Goal: Task Accomplishment & Management: Manage account settings

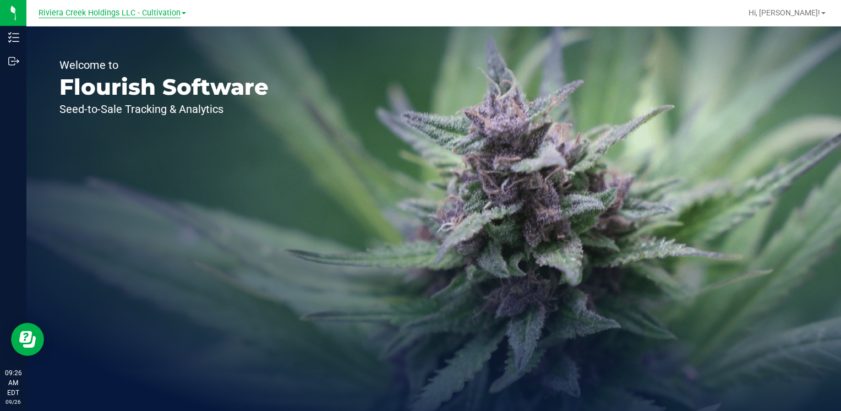
click at [150, 12] on span "Riviera Creek Holdings LLC - Cultivation" at bounding box center [110, 13] width 142 height 10
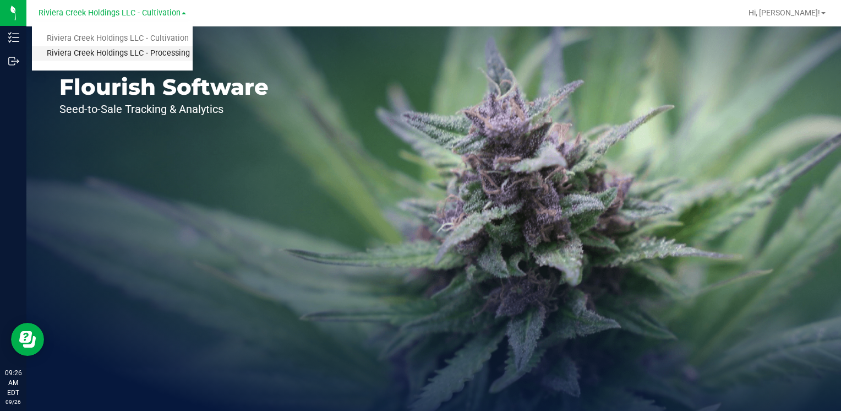
click at [167, 51] on link "Riviera Creek Holdings LLC - Processing" at bounding box center [112, 53] width 161 height 15
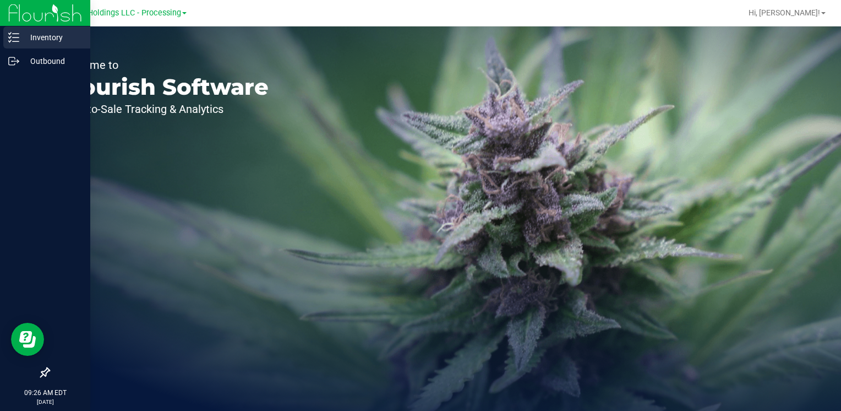
click at [51, 32] on p "Inventory" at bounding box center [52, 37] width 66 height 13
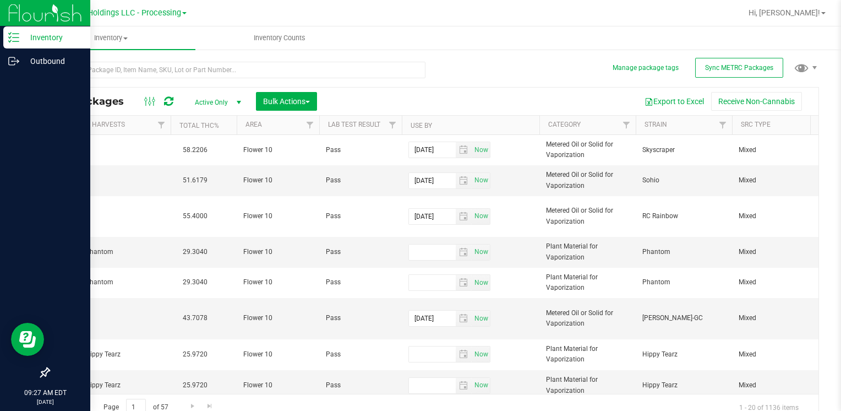
scroll to position [0, 822]
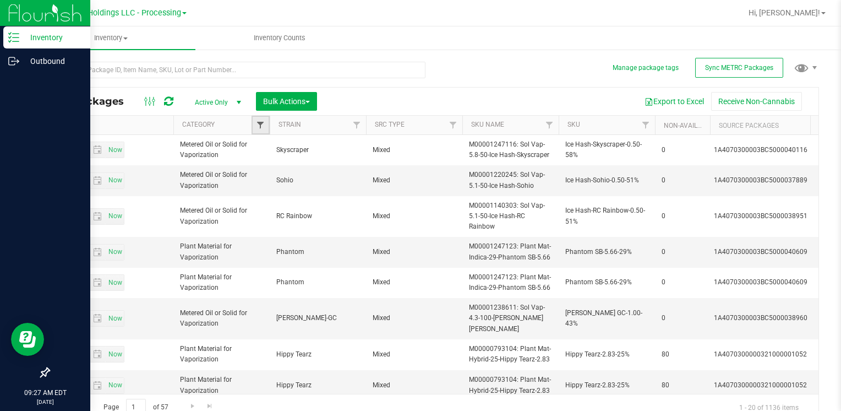
click at [258, 127] on span "Filter" at bounding box center [260, 125] width 9 height 9
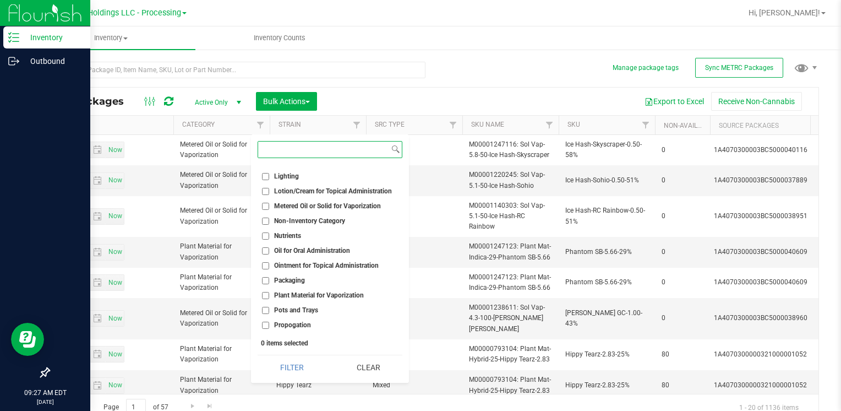
scroll to position [275, 0]
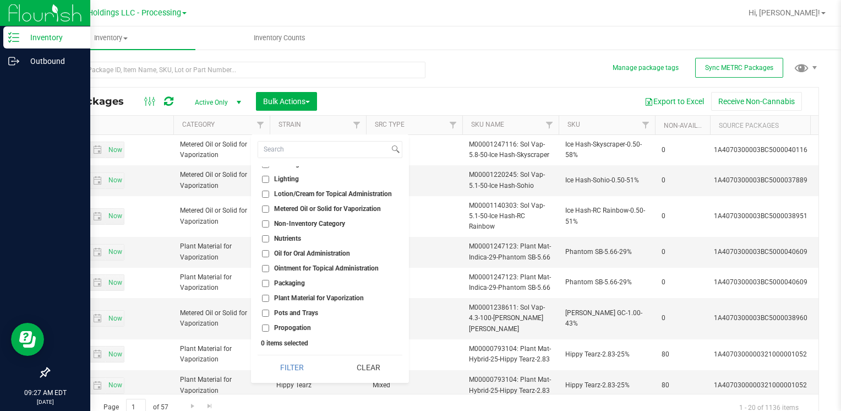
click at [265, 297] on input "Plant Material for Vaporization" at bounding box center [265, 297] width 7 height 7
checkbox input "true"
click at [303, 363] on button "Filter" at bounding box center [292, 367] width 68 height 24
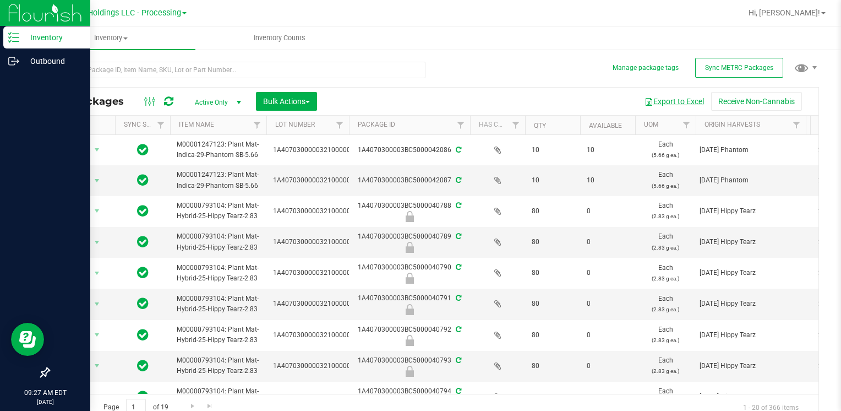
click at [670, 100] on button "Export to Excel" at bounding box center [674, 101] width 74 height 19
click at [499, 41] on ul "Inventory All packages All inventory Waste log Create inventory Inventory Counts" at bounding box center [446, 38] width 841 height 24
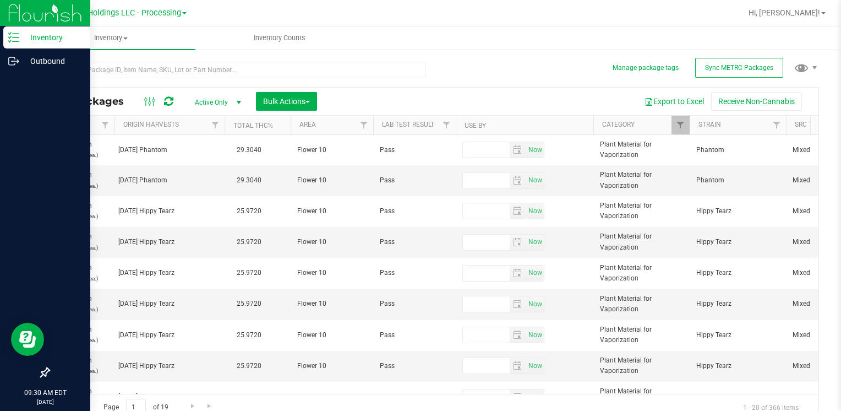
scroll to position [0, 814]
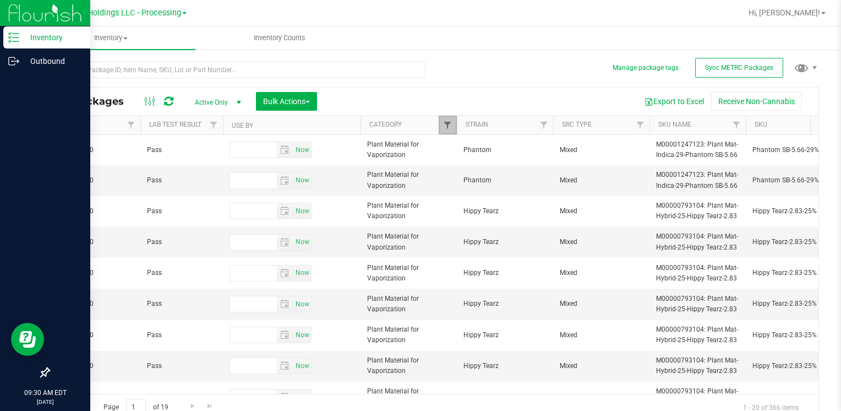
click at [445, 122] on span "Filter" at bounding box center [447, 125] width 9 height 9
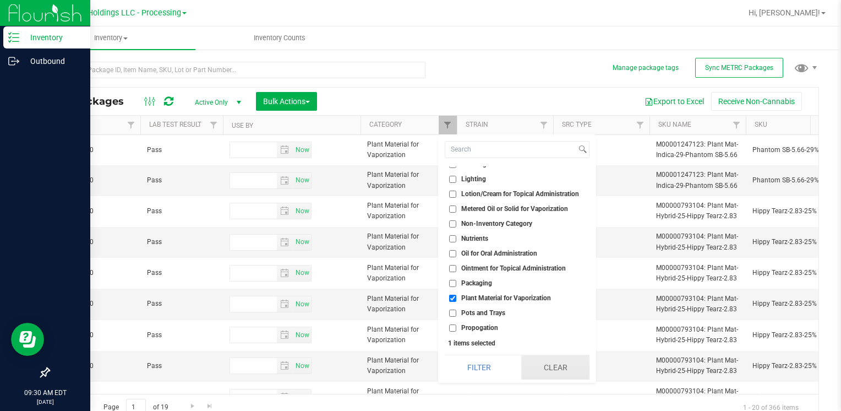
click at [561, 362] on button "Clear" at bounding box center [555, 367] width 69 height 24
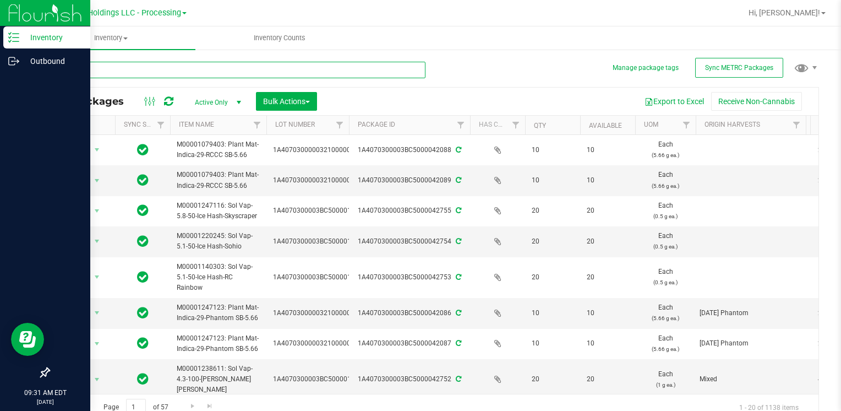
click at [123, 74] on input "text" at bounding box center [236, 70] width 377 height 17
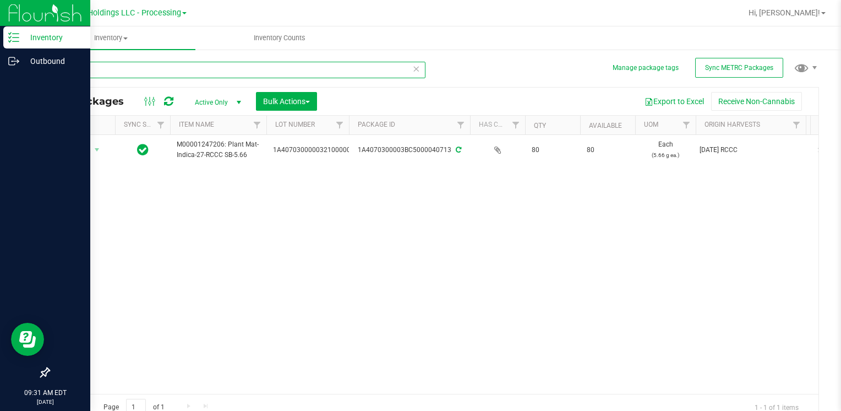
type input "40713"
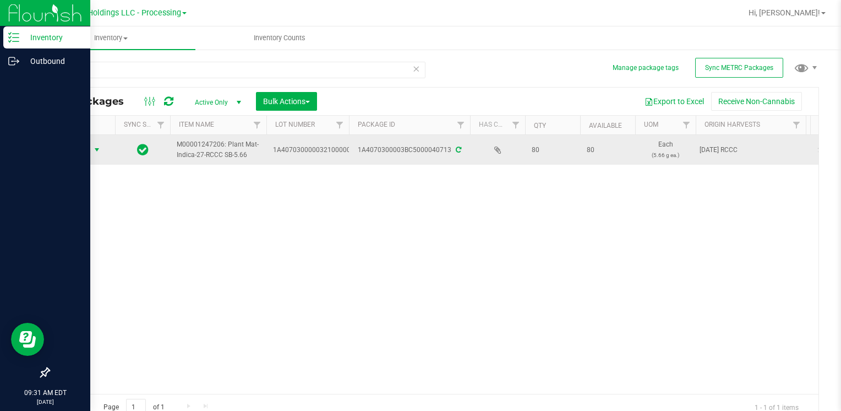
click at [92, 151] on span "select" at bounding box center [96, 149] width 9 height 9
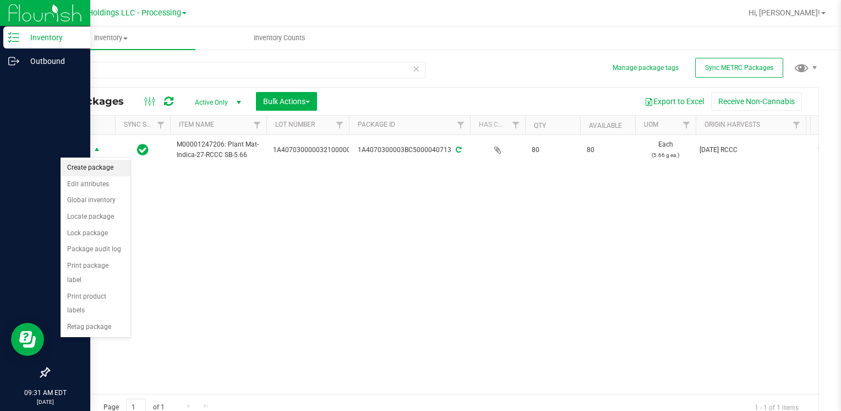
click at [96, 166] on li "Create package" at bounding box center [96, 168] width 70 height 17
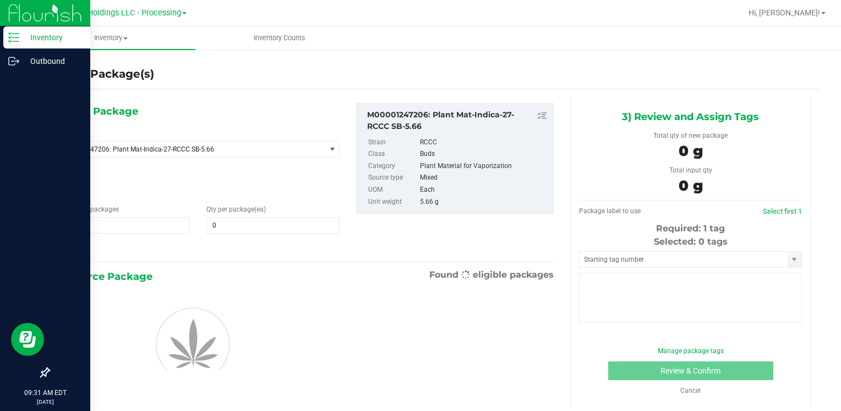
type input "0"
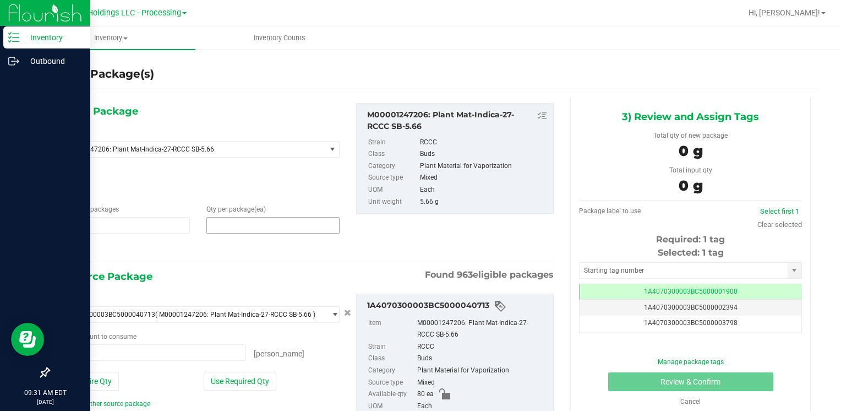
click at [221, 226] on span at bounding box center [272, 225] width 133 height 17
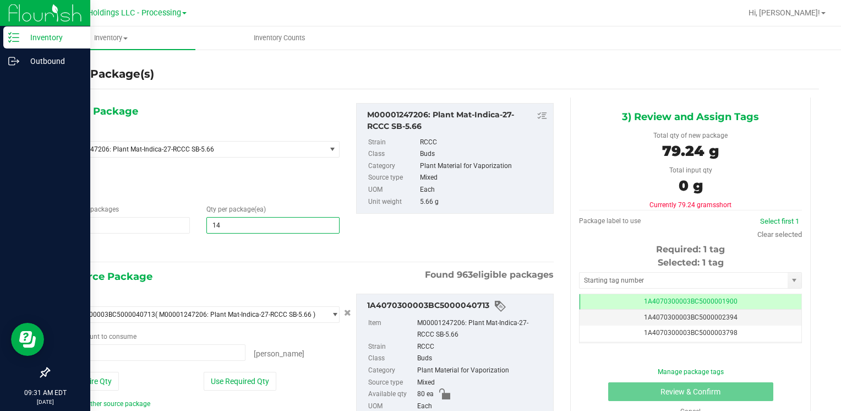
type input "145"
click at [92, 378] on button "Use Entire Qty" at bounding box center [88, 380] width 62 height 19
type input "80 ea"
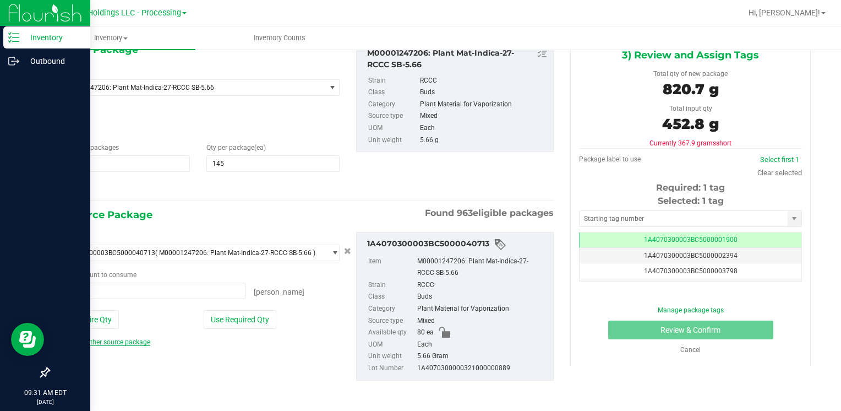
click at [95, 339] on link "Add another source package" at bounding box center [104, 342] width 94 height 8
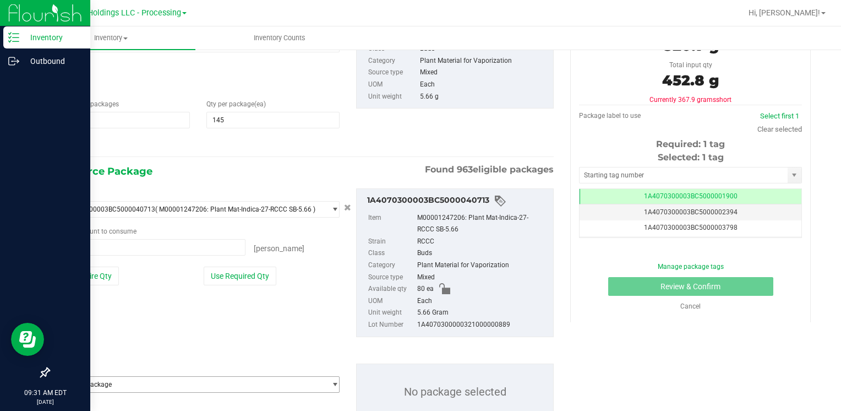
scroll to position [144, 0]
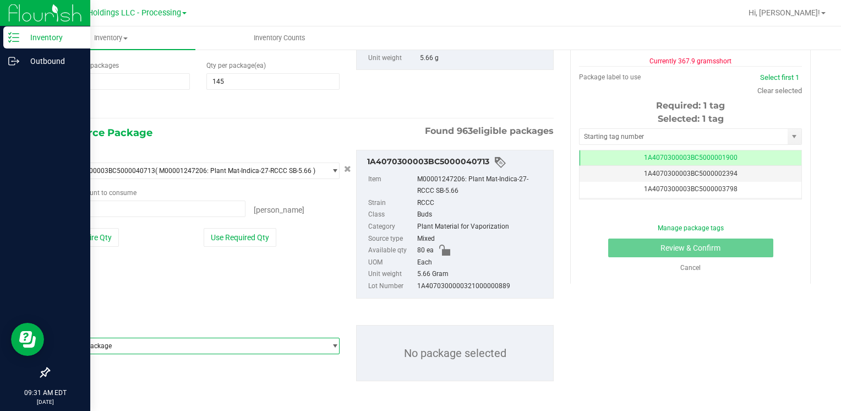
click at [97, 341] on span "Select package" at bounding box center [191, 345] width 268 height 15
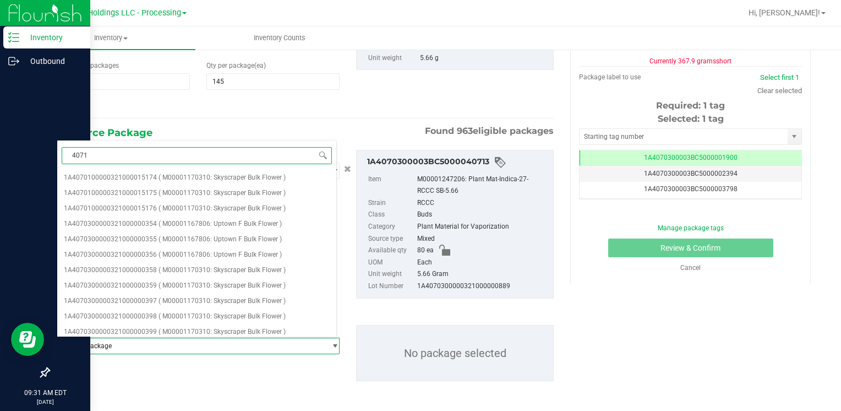
type input "40714"
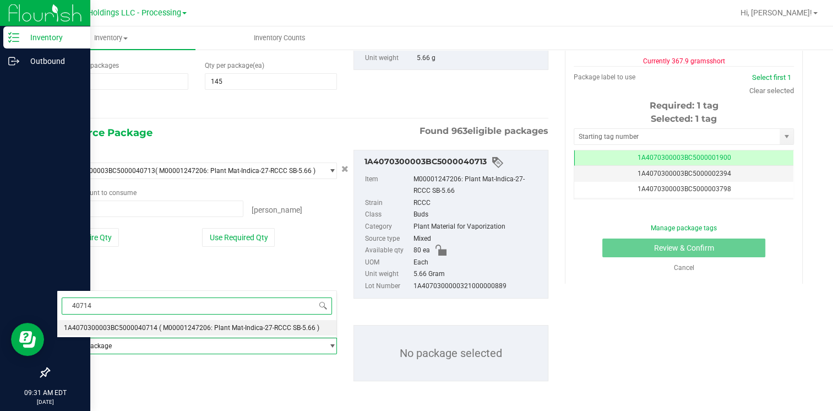
click at [117, 330] on span "1A4070300003BC5000040714" at bounding box center [111, 328] width 94 height 8
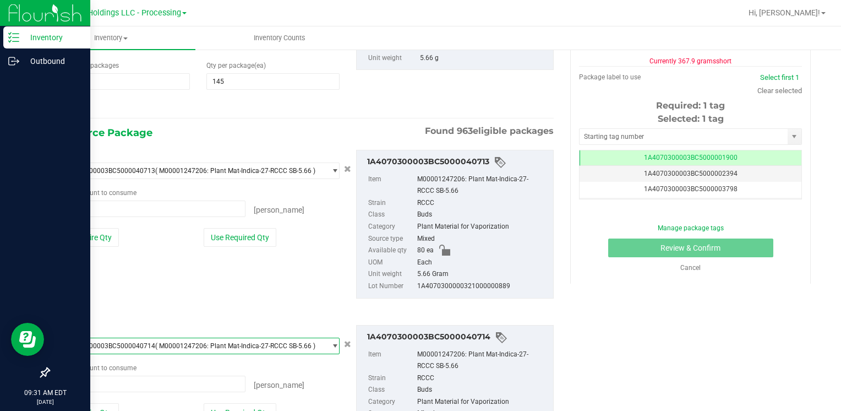
scroll to position [199, 0]
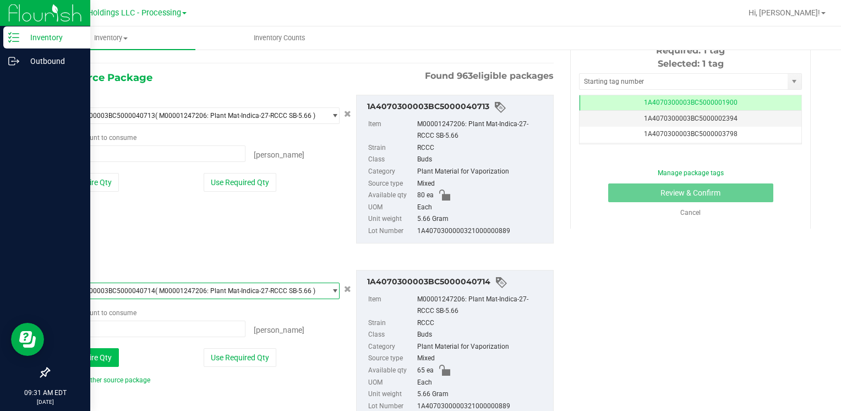
click at [101, 351] on button "Use Entire Qty" at bounding box center [88, 357] width 62 height 19
type input "65 ea"
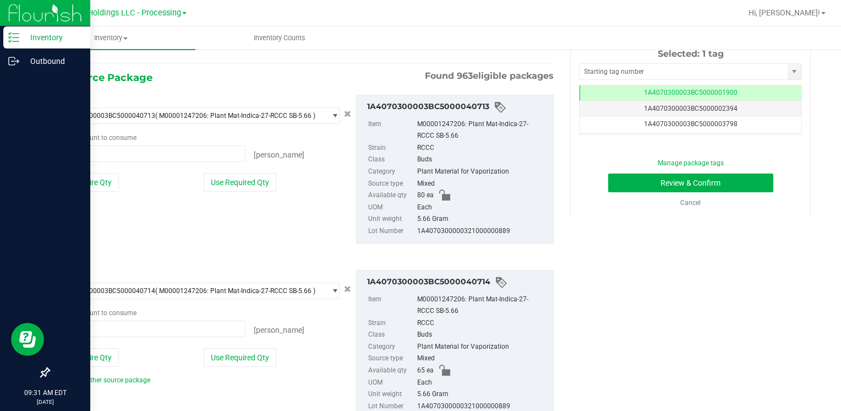
scroll to position [0, 0]
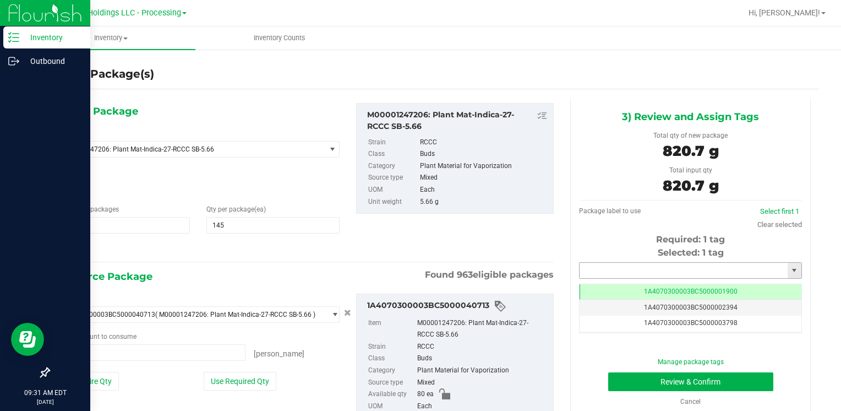
click at [589, 270] on input "text" at bounding box center [684, 270] width 208 height 15
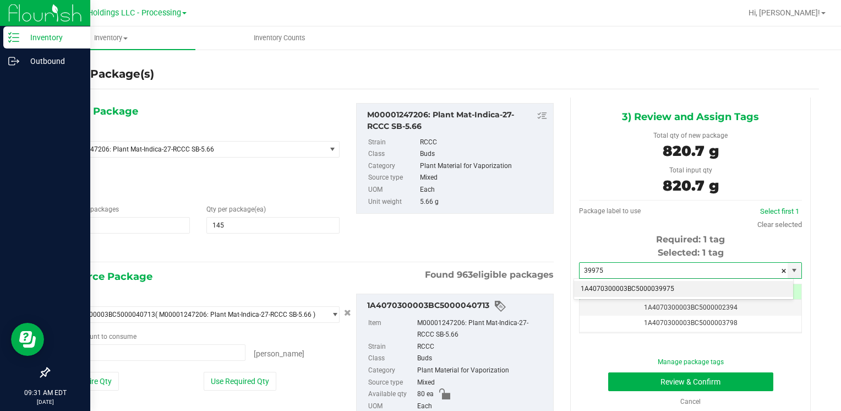
click at [589, 282] on li "1A4070300003BC5000039975" at bounding box center [683, 289] width 219 height 17
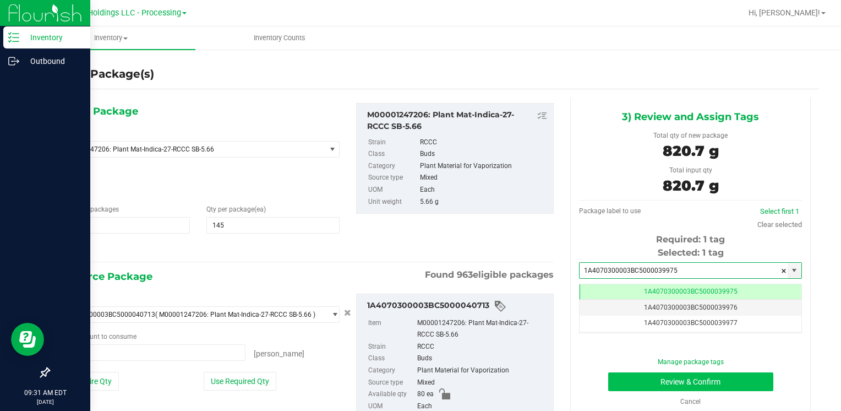
type input "1A4070300003BC5000039975"
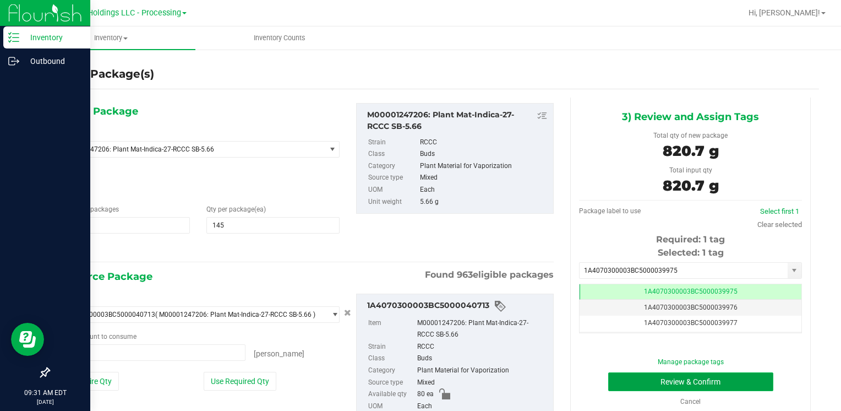
click at [619, 384] on button "Review & Confirm" at bounding box center [690, 381] width 165 height 19
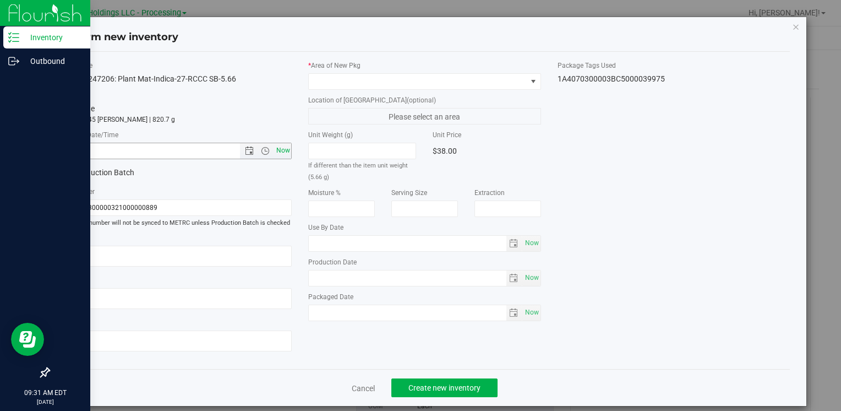
click at [282, 153] on span "Now" at bounding box center [283, 151] width 19 height 16
type input "[DATE] 9:31 AM"
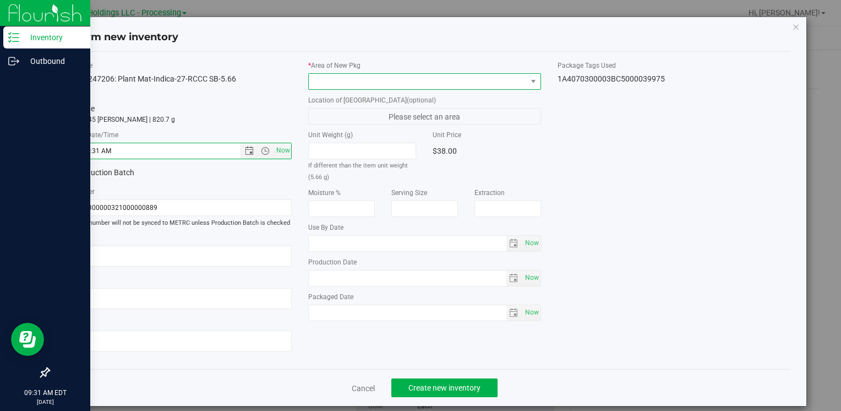
drag, startPoint x: 349, startPoint y: 80, endPoint x: 352, endPoint y: 88, distance: 7.9
click at [351, 83] on span at bounding box center [417, 81] width 217 height 15
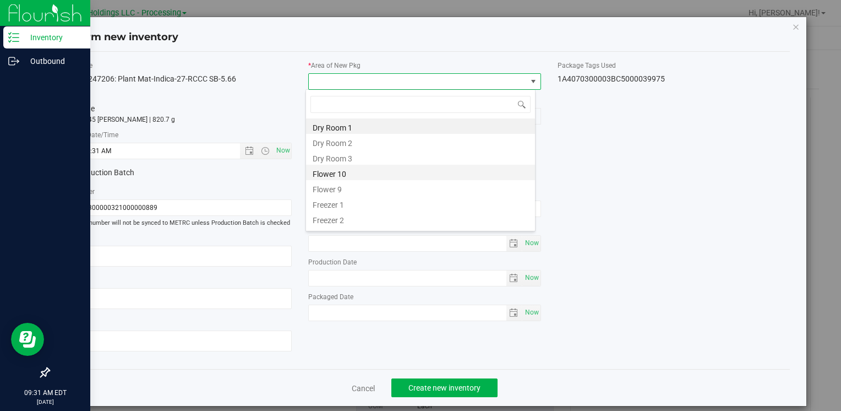
click at [374, 175] on li "Flower 10" at bounding box center [420, 172] width 229 height 15
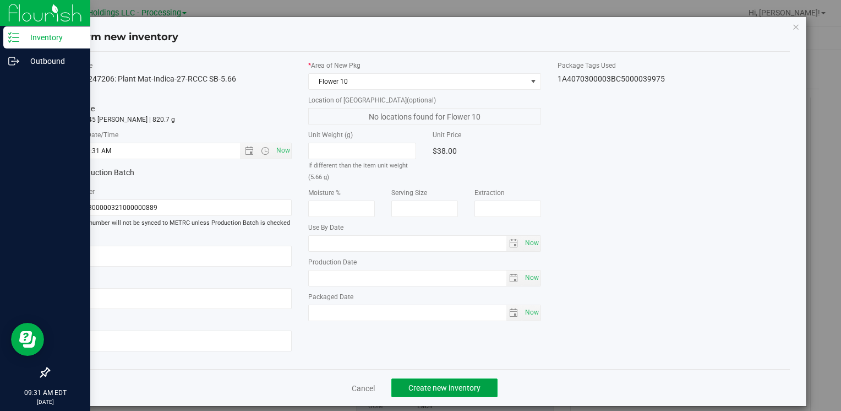
click at [466, 385] on span "Create new inventory" at bounding box center [444, 387] width 72 height 9
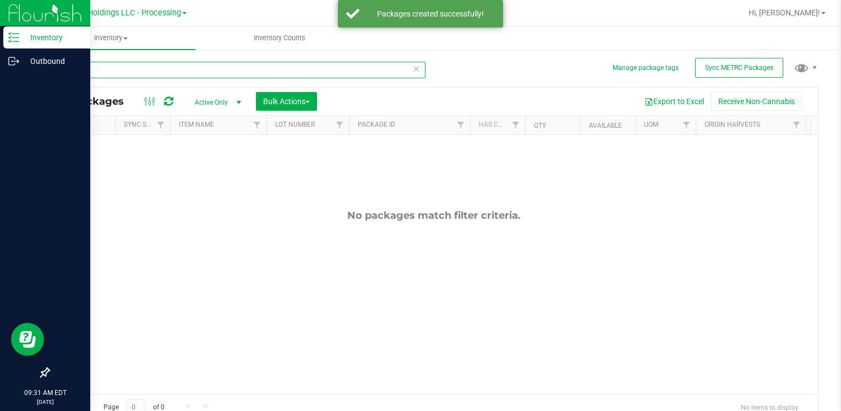
click at [110, 72] on input "40713" at bounding box center [236, 70] width 377 height 17
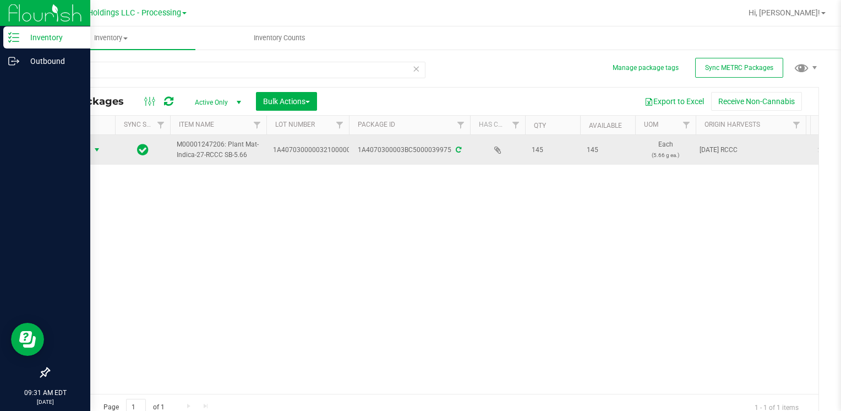
click at [77, 152] on span "Action" at bounding box center [75, 149] width 30 height 15
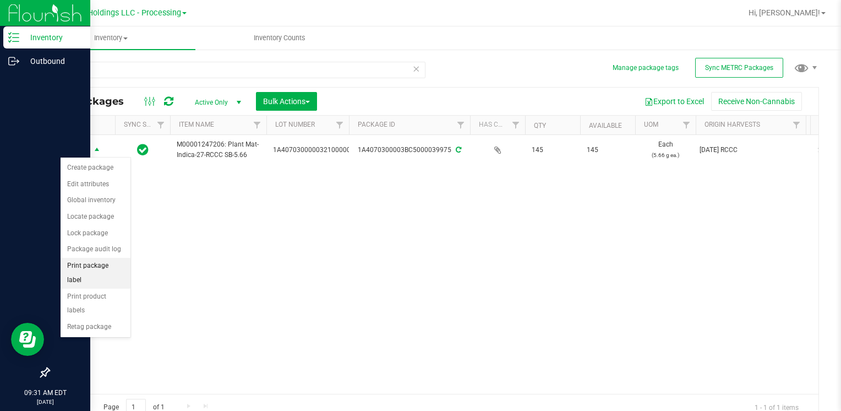
click at [119, 261] on li "Print package label" at bounding box center [96, 273] width 70 height 30
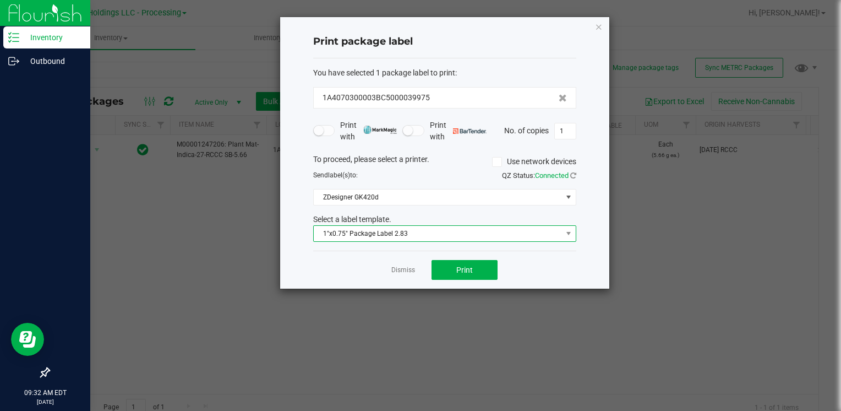
click at [395, 239] on span "1"x0.75" Package Label 2.83" at bounding box center [438, 233] width 248 height 15
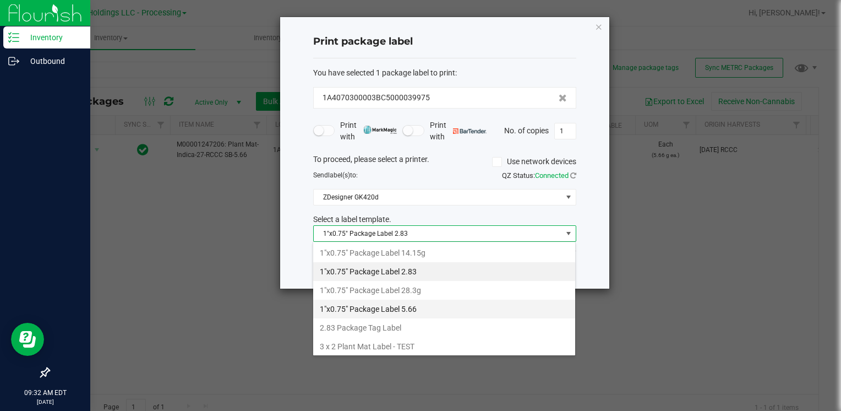
click at [418, 307] on li "1"x0.75" Package Label 5.66" at bounding box center [444, 308] width 262 height 19
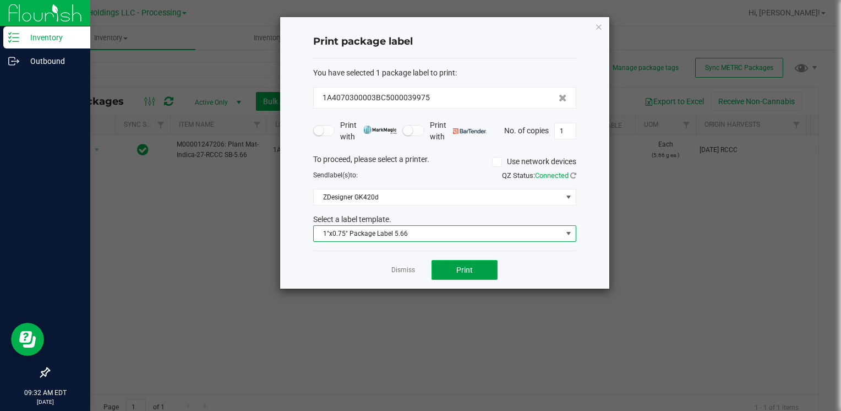
click at [451, 274] on button "Print" at bounding box center [464, 270] width 66 height 20
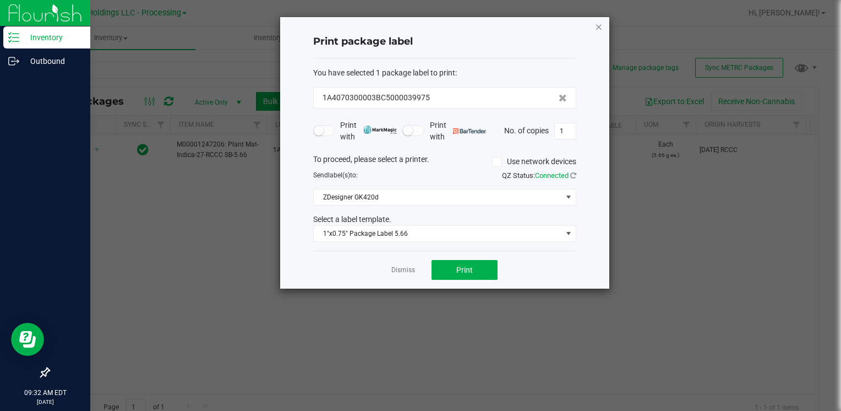
click at [600, 25] on icon "button" at bounding box center [599, 26] width 8 height 13
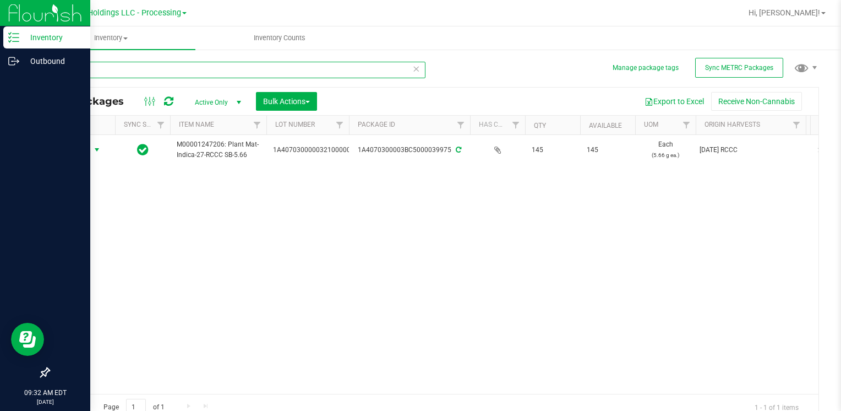
click at [221, 65] on input "39975" at bounding box center [236, 70] width 377 height 17
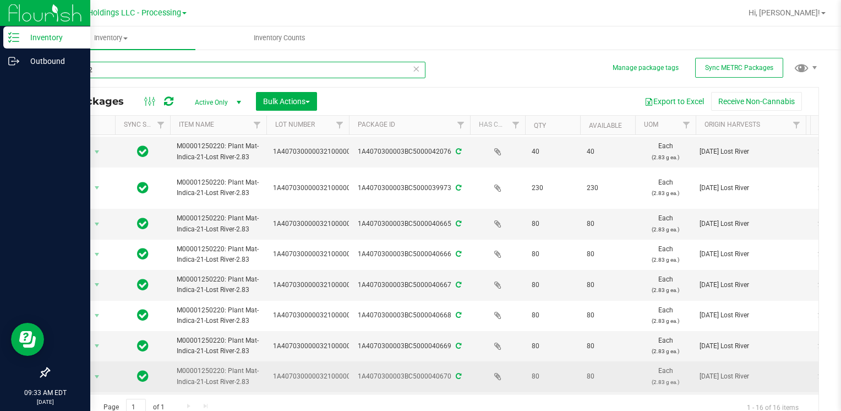
scroll to position [55, 0]
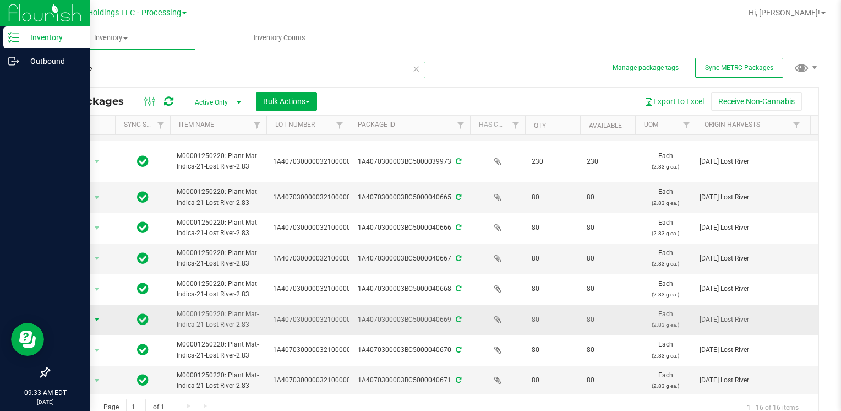
type input "0001252"
click at [86, 318] on span "Action" at bounding box center [75, 318] width 30 height 15
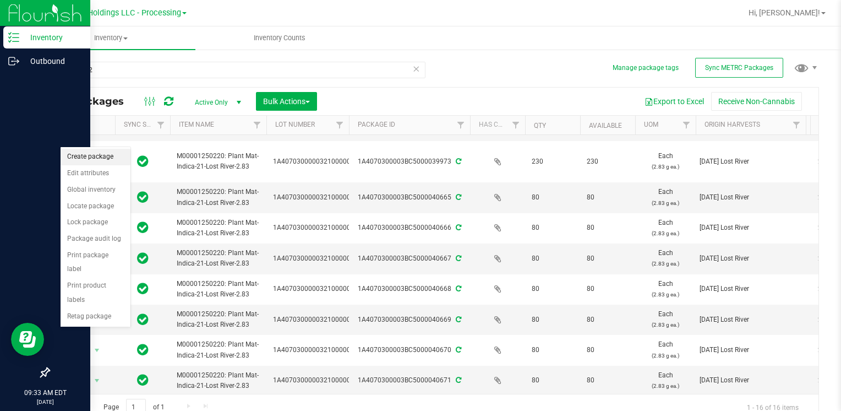
click at [113, 151] on li "Create package" at bounding box center [96, 157] width 70 height 17
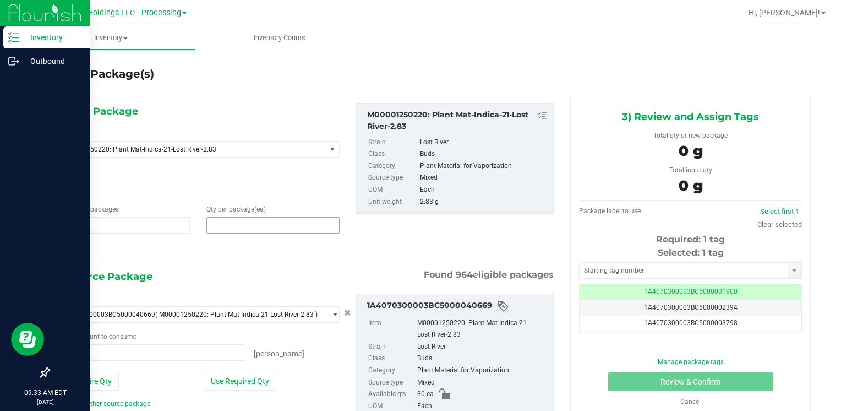
click at [253, 227] on span at bounding box center [272, 225] width 133 height 17
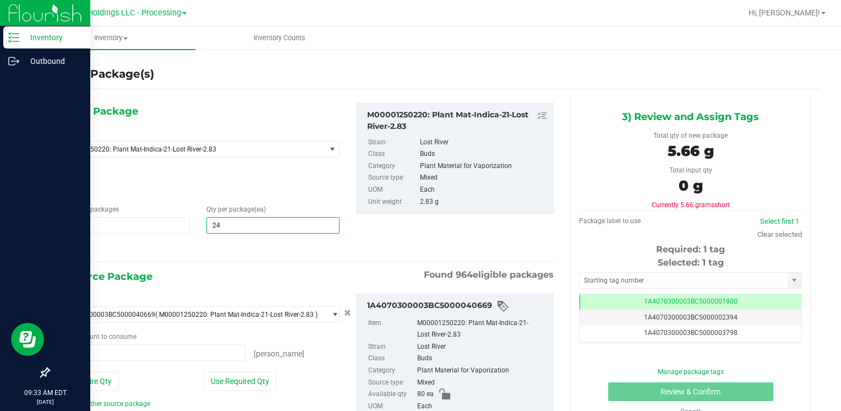
type input "240"
click at [86, 376] on button "Use Entire Qty" at bounding box center [88, 380] width 62 height 19
type input "80 ea"
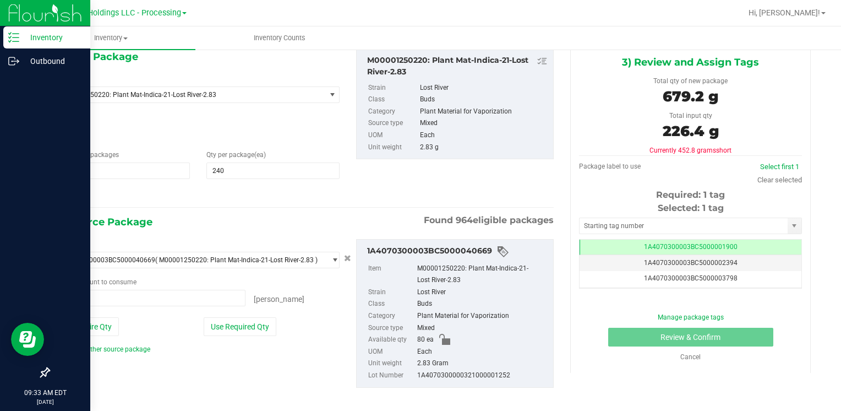
scroll to position [62, 0]
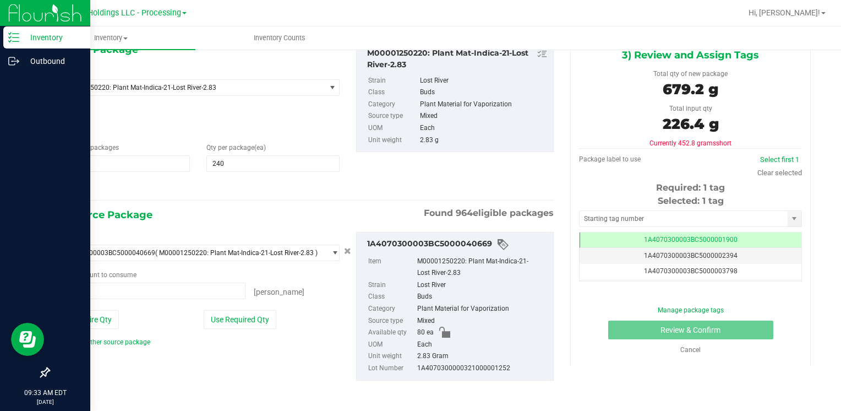
click at [124, 338] on link "Add another source package" at bounding box center [104, 342] width 94 height 8
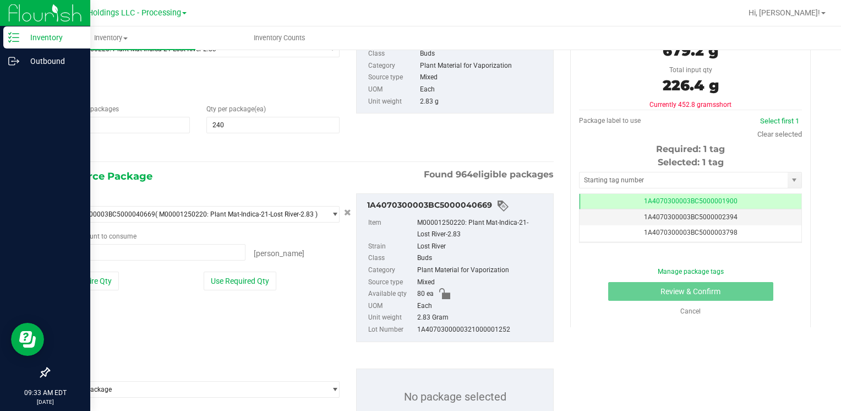
scroll to position [144, 0]
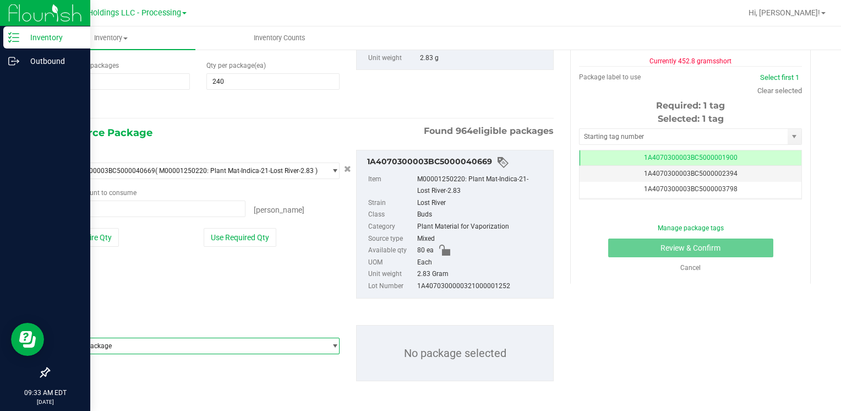
click at [126, 347] on span "Select package" at bounding box center [191, 345] width 268 height 15
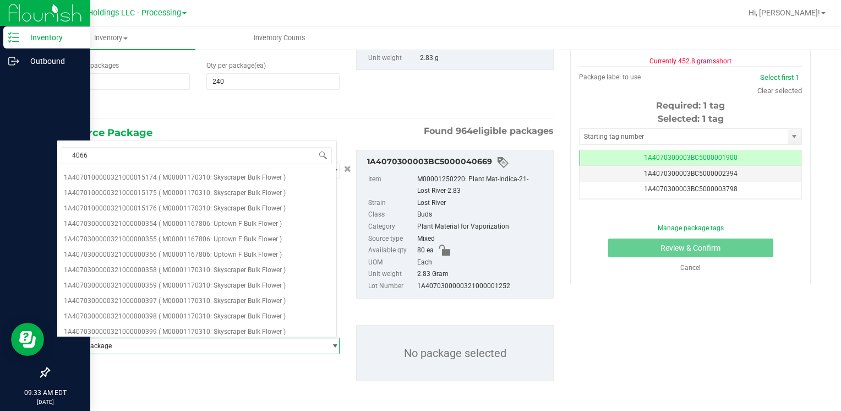
type input "40665"
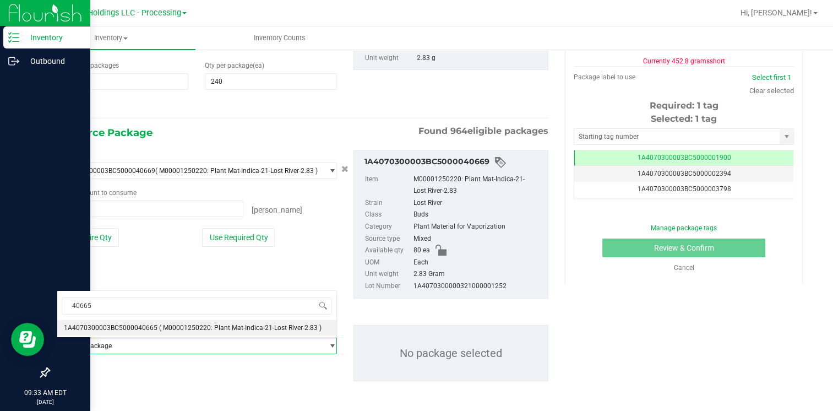
click at [150, 325] on span "1A4070300003BC5000040665" at bounding box center [111, 328] width 94 height 8
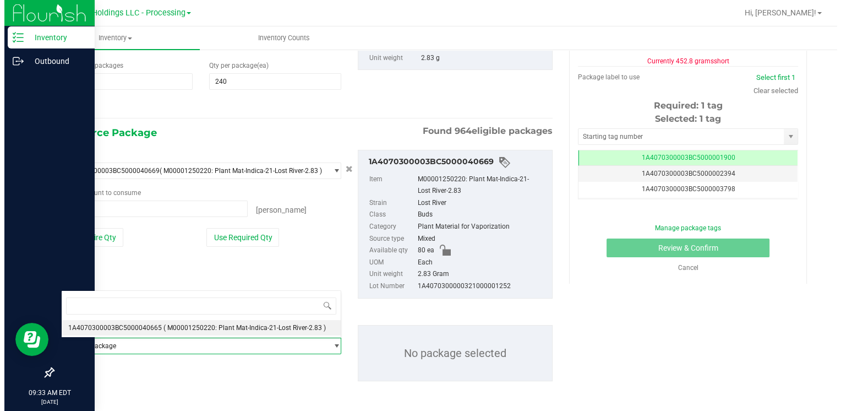
scroll to position [0, 0]
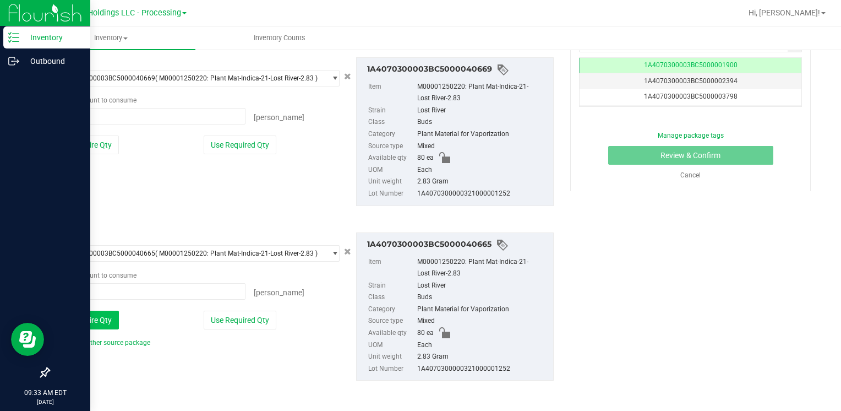
click at [103, 319] on button "Use Entire Qty" at bounding box center [88, 319] width 62 height 19
type input "80 ea"
click at [105, 338] on link "Add another source package" at bounding box center [104, 342] width 94 height 8
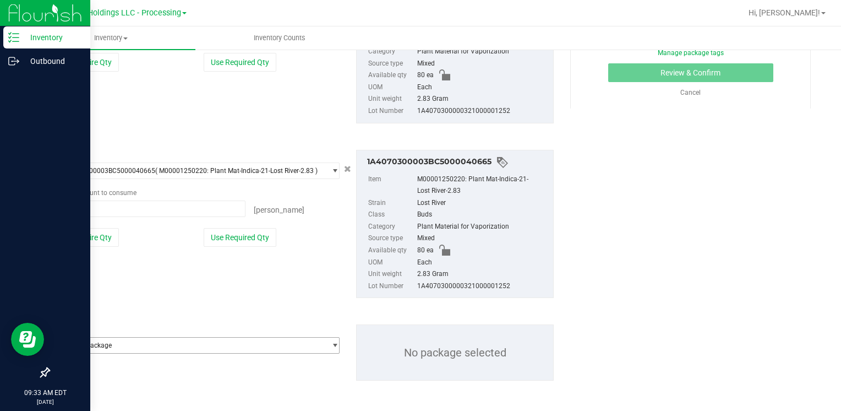
click at [104, 340] on span "Select package" at bounding box center [191, 344] width 268 height 15
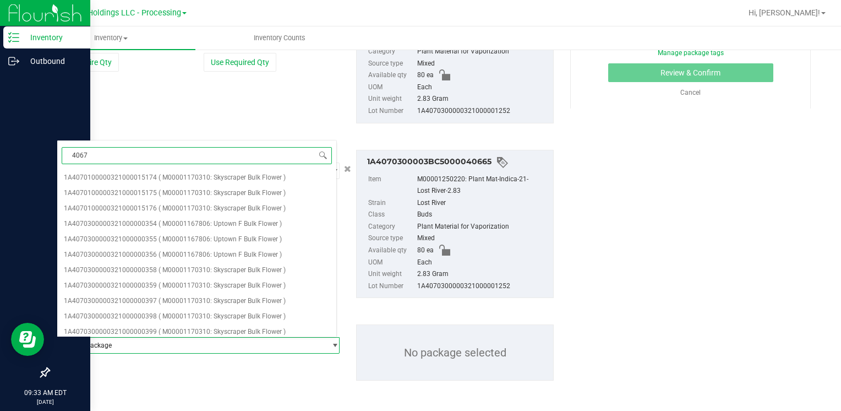
type input "40671"
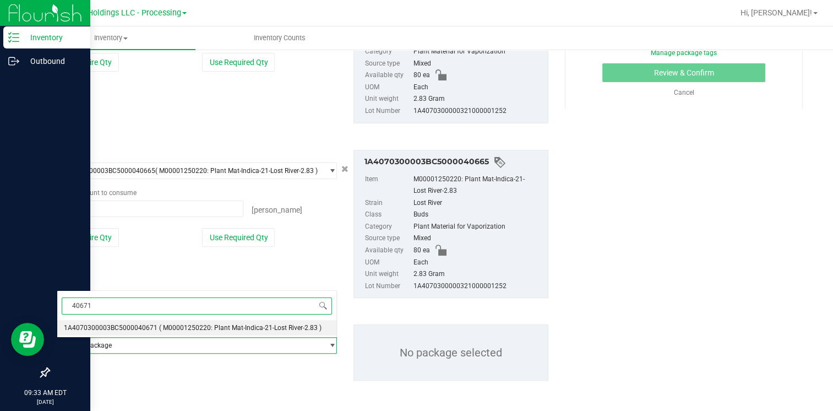
click at [114, 327] on span "1A4070300003BC5000040671" at bounding box center [111, 328] width 94 height 8
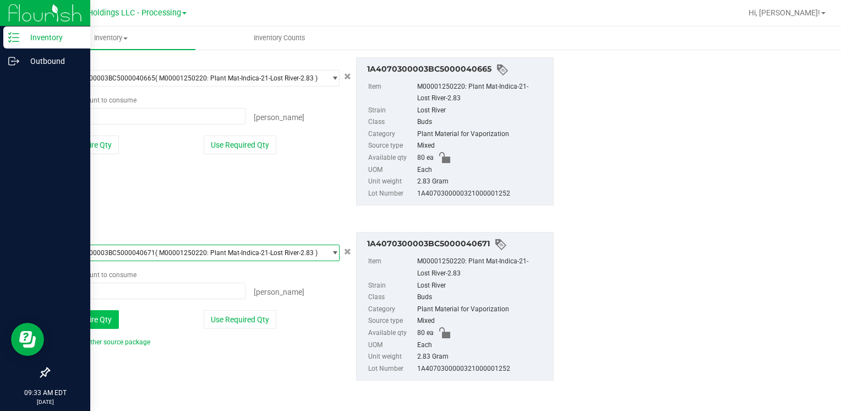
click at [89, 321] on button "Use Entire Qty" at bounding box center [88, 319] width 62 height 19
type input "80 ea"
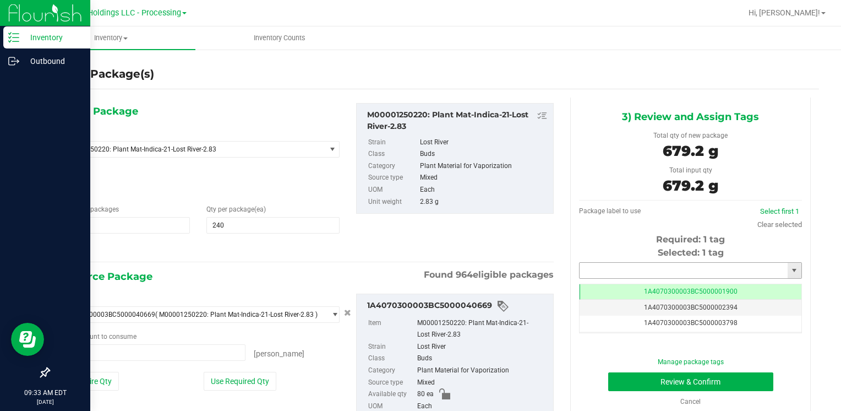
click at [583, 265] on input "text" at bounding box center [684, 270] width 208 height 15
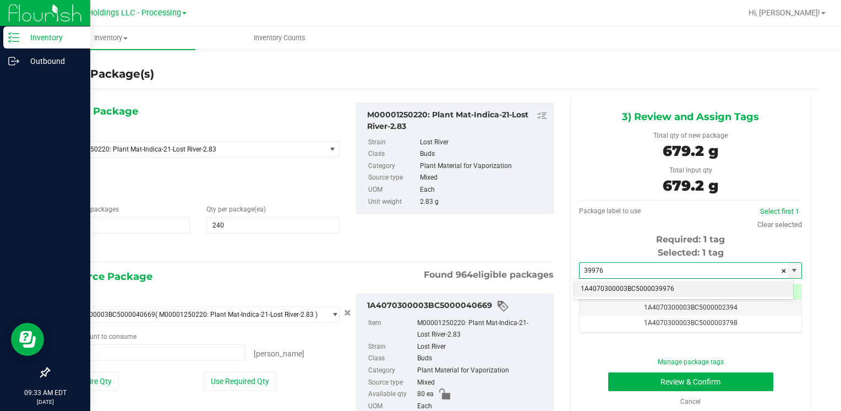
click at [598, 285] on li "1A4070300003BC5000039976" at bounding box center [683, 289] width 219 height 17
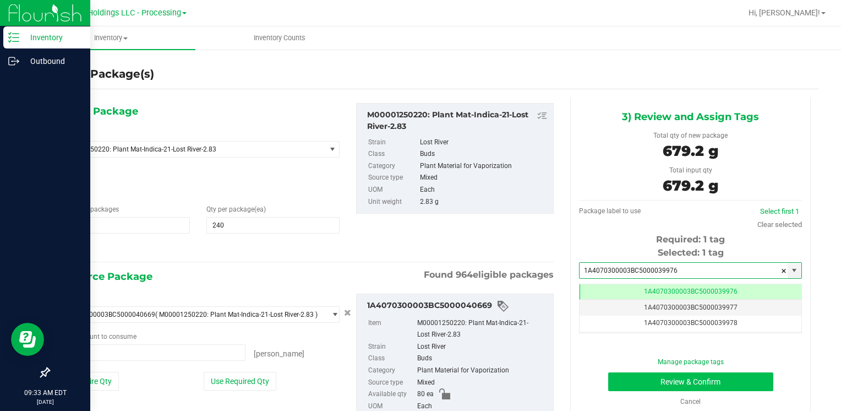
type input "1A4070300003BC5000039976"
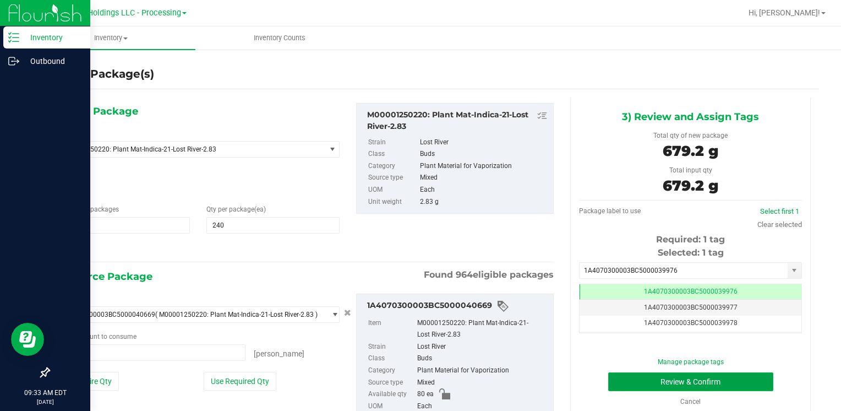
click at [621, 380] on button "Review & Confirm" at bounding box center [690, 381] width 165 height 19
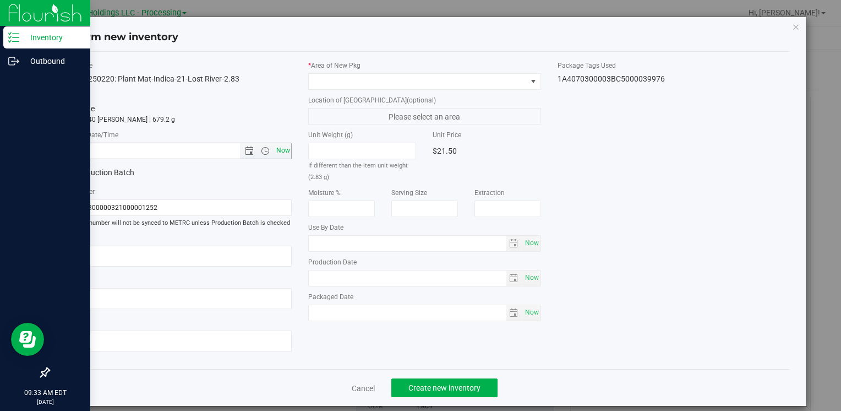
click at [283, 157] on span "Now" at bounding box center [283, 151] width 19 height 16
type input "[DATE] 9:33 AM"
click at [338, 80] on span at bounding box center [417, 81] width 217 height 15
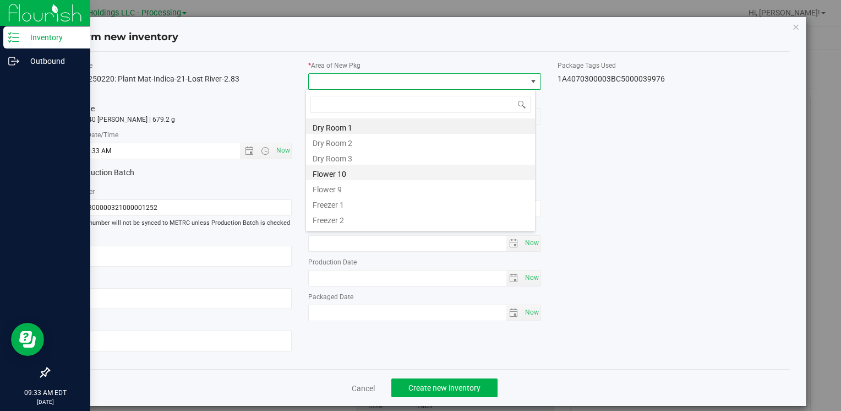
click at [363, 176] on li "Flower 10" at bounding box center [420, 172] width 229 height 15
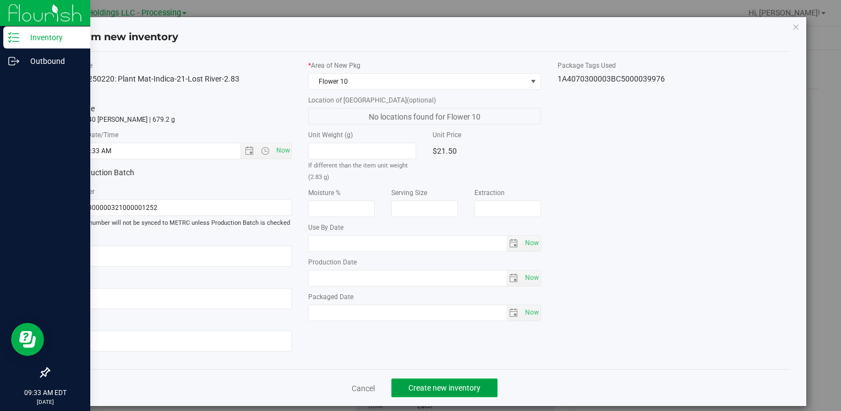
click at [422, 386] on span "Create new inventory" at bounding box center [444, 387] width 72 height 9
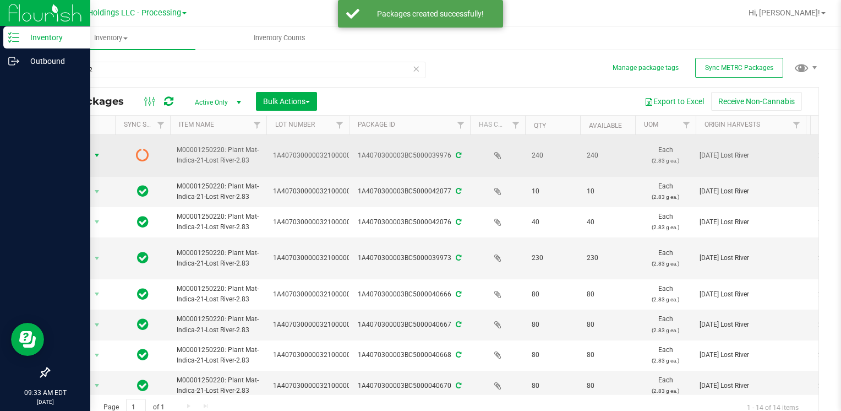
click at [75, 151] on span "Action" at bounding box center [75, 154] width 30 height 15
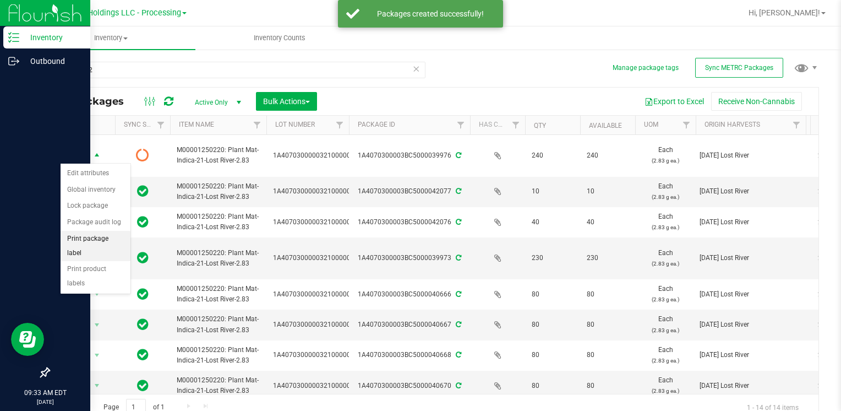
click at [122, 238] on li "Print package label" at bounding box center [96, 246] width 70 height 30
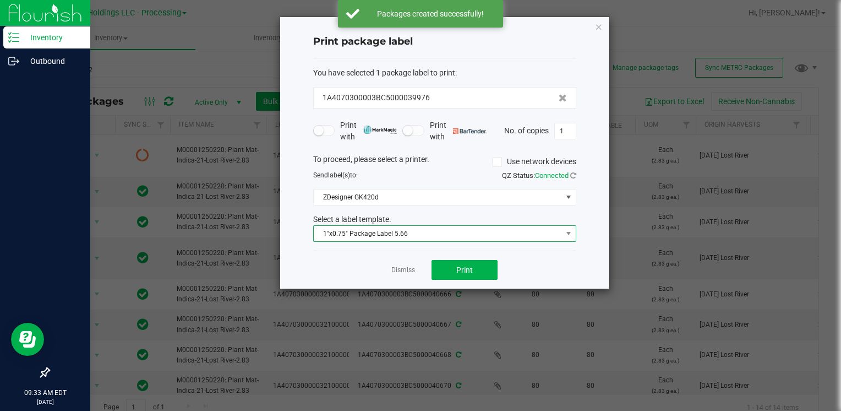
click at [433, 226] on span "1"x0.75" Package Label 5.66" at bounding box center [438, 233] width 248 height 15
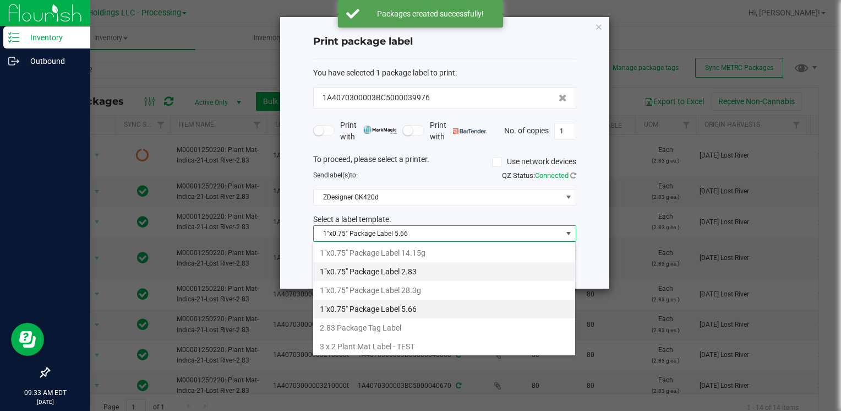
click at [444, 270] on li "1"x0.75" Package Label 2.83" at bounding box center [444, 271] width 262 height 19
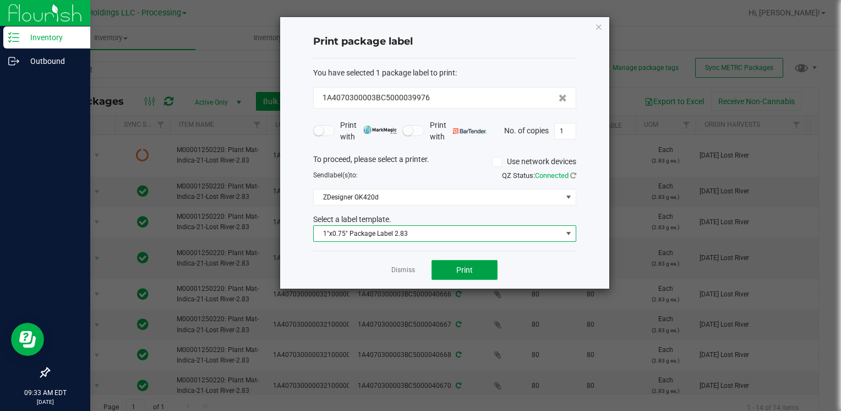
click at [463, 275] on button "Print" at bounding box center [464, 270] width 66 height 20
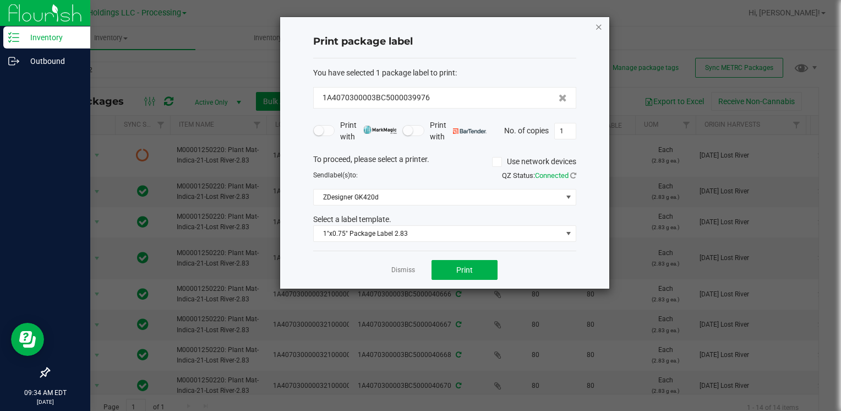
click at [595, 27] on icon "button" at bounding box center [599, 26] width 8 height 13
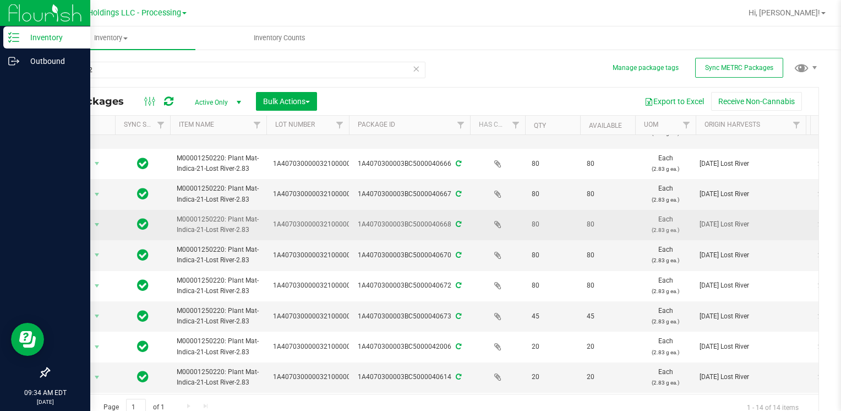
scroll to position [165, 0]
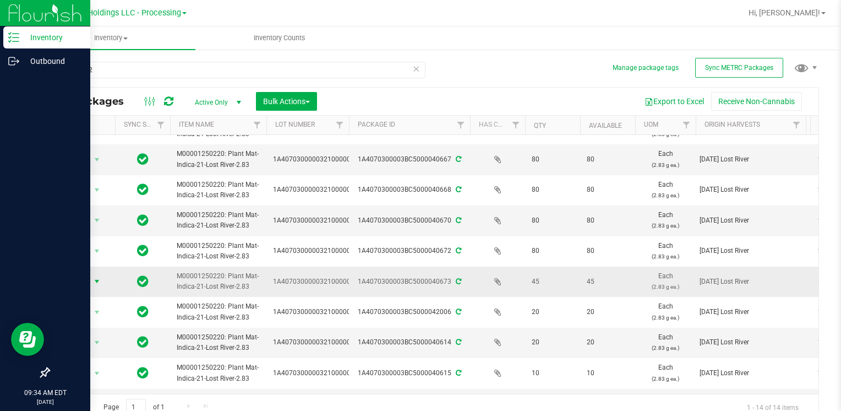
click at [97, 279] on span "select" at bounding box center [96, 281] width 9 height 9
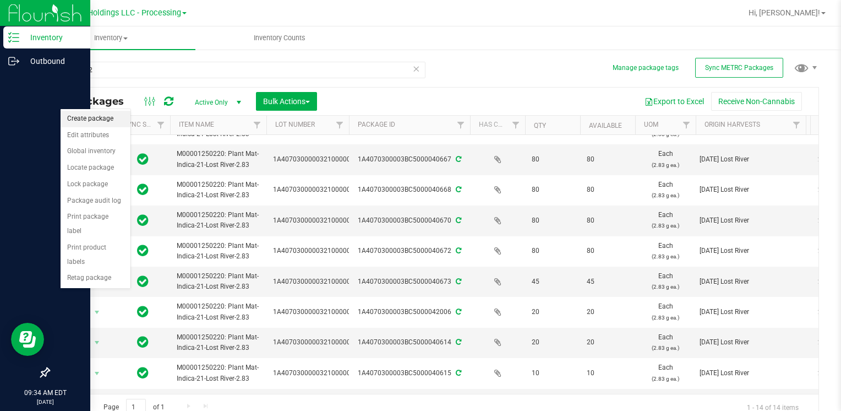
click at [97, 118] on li "Create package" at bounding box center [96, 119] width 70 height 17
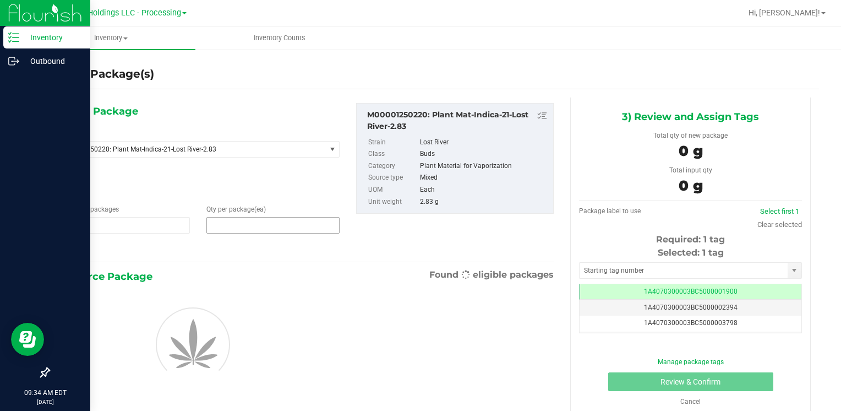
click at [233, 222] on span at bounding box center [272, 225] width 133 height 17
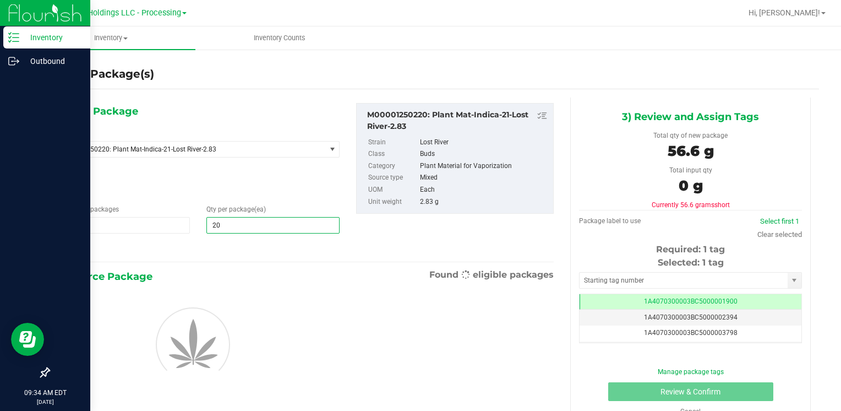
type input "205"
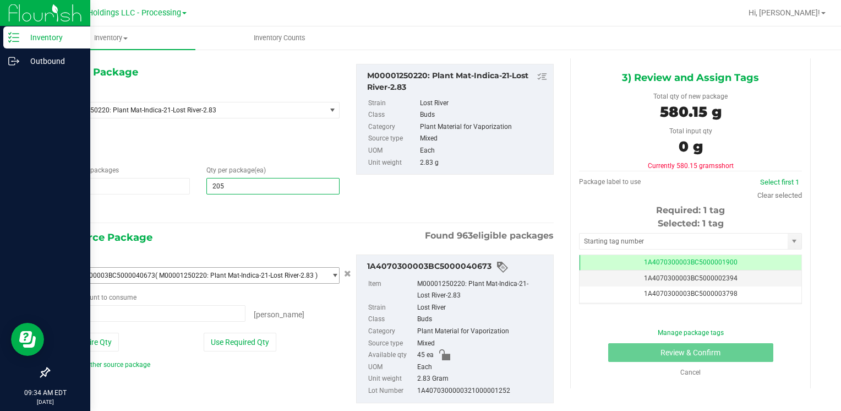
scroll to position [62, 0]
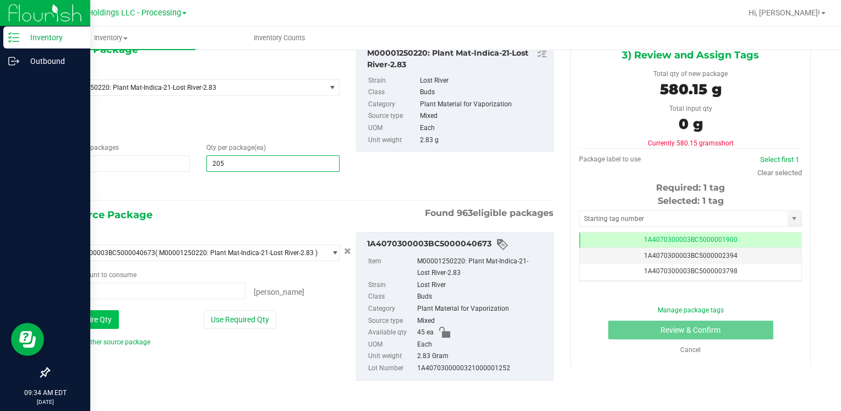
type input "205"
click at [102, 313] on button "Use Entire Qty" at bounding box center [88, 319] width 62 height 19
type input "45 ea"
click at [106, 340] on link "Add another source package" at bounding box center [104, 342] width 94 height 8
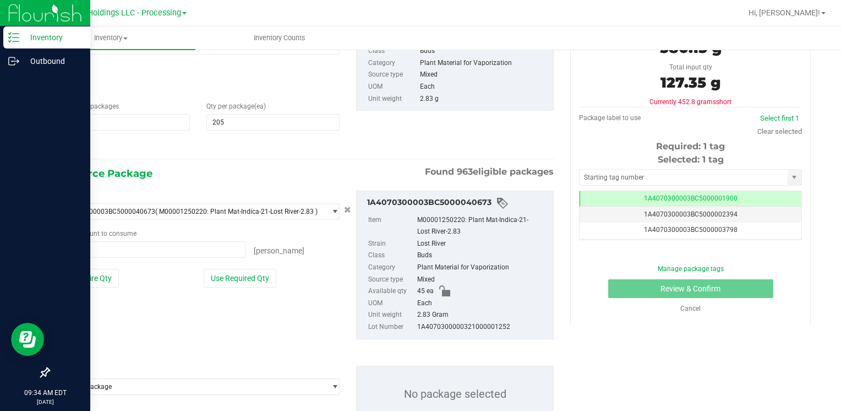
scroll to position [144, 0]
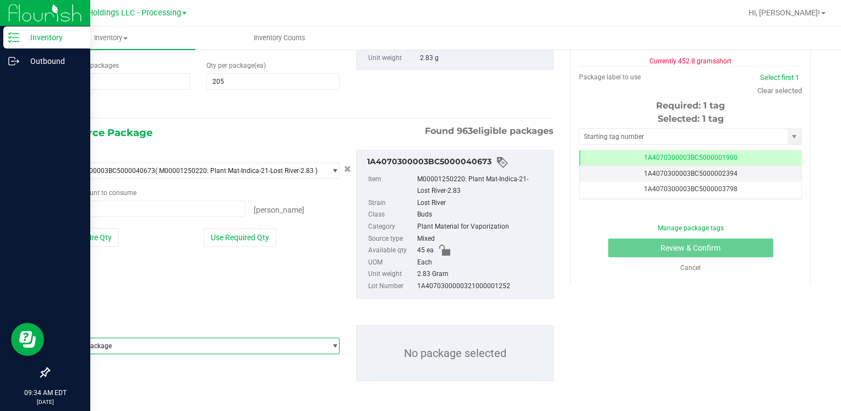
click at [106, 342] on span "Select package" at bounding box center [191, 345] width 268 height 15
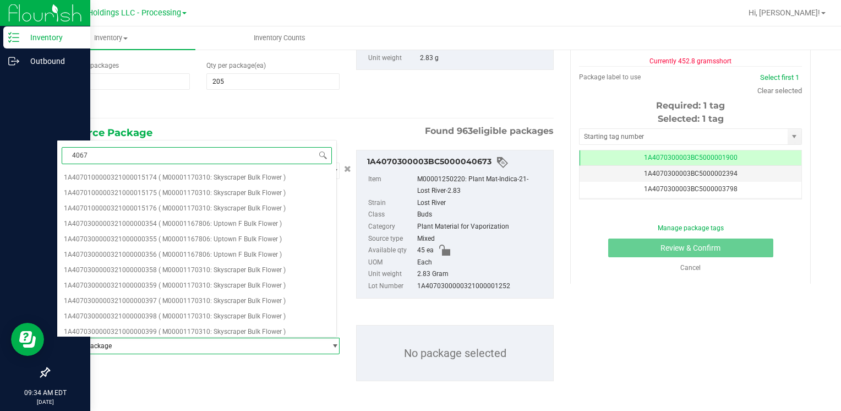
type input "40670"
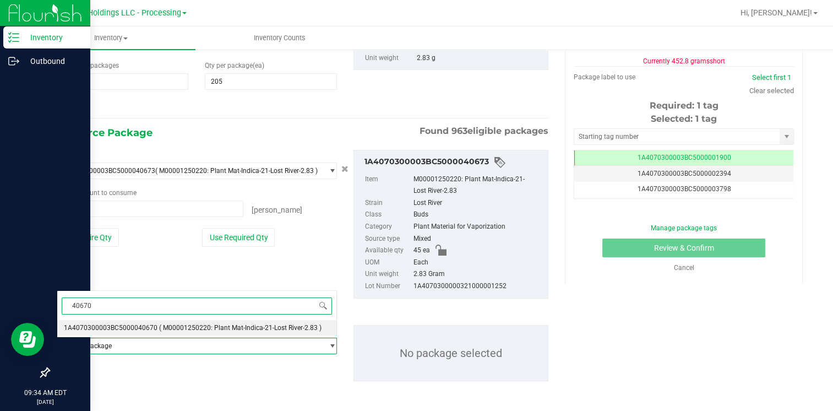
click at [129, 324] on span "1A4070300003BC5000040670" at bounding box center [111, 328] width 94 height 8
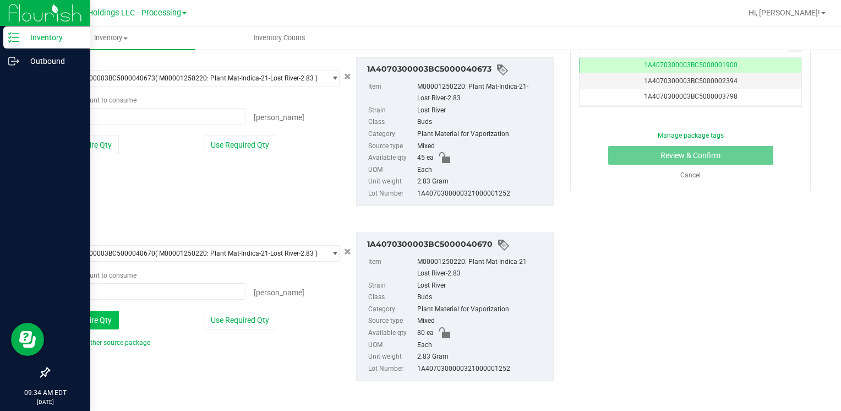
click at [101, 323] on button "Use Entire Qty" at bounding box center [88, 319] width 62 height 19
type input "80 ea"
click at [104, 341] on link "Add another source package" at bounding box center [104, 342] width 94 height 8
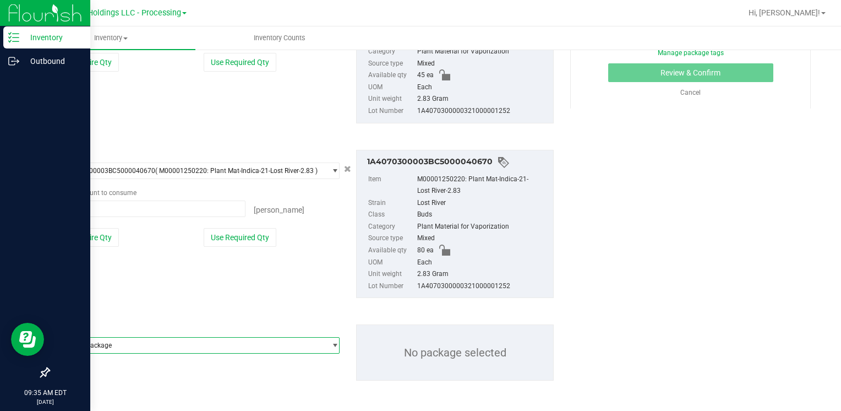
click at [104, 342] on span "Select package" at bounding box center [191, 344] width 268 height 15
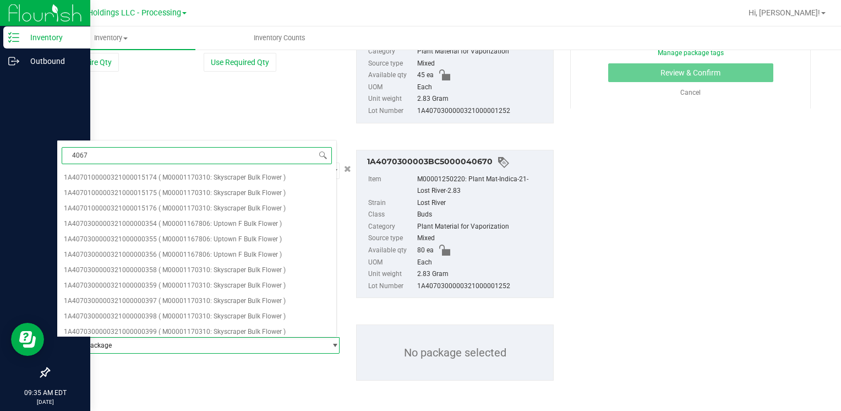
type input "40672"
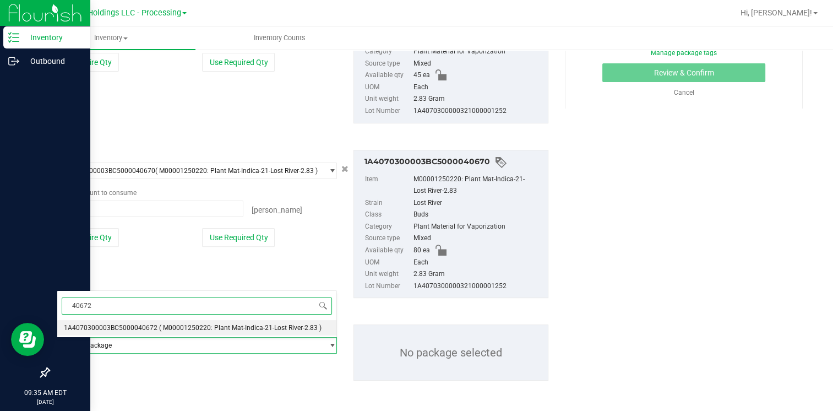
click at [130, 324] on span "1A4070300003BC5000040672" at bounding box center [111, 328] width 94 height 8
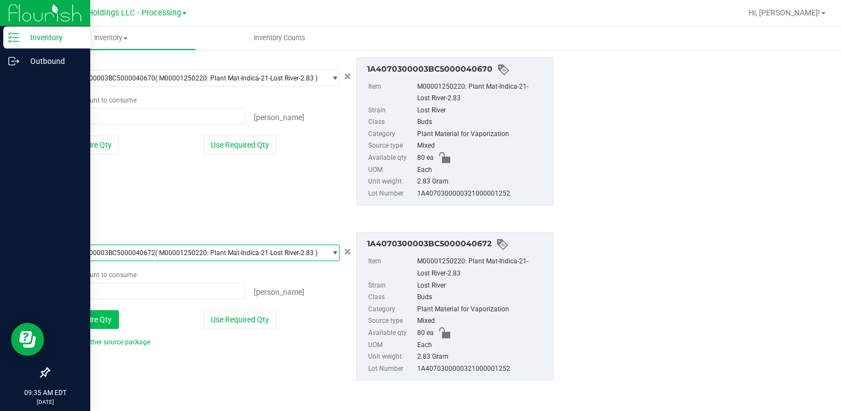
click at [82, 317] on button "Use Entire Qty" at bounding box center [88, 319] width 62 height 19
type input "80 ea"
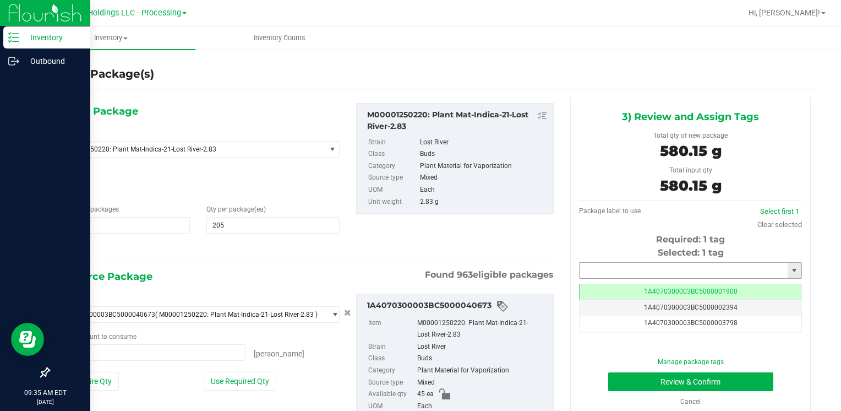
click at [590, 266] on input "text" at bounding box center [684, 270] width 208 height 15
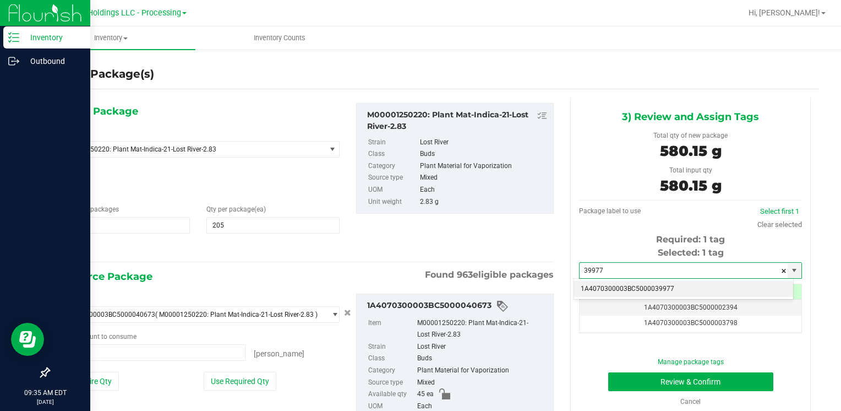
click at [591, 284] on li "1A4070300003BC5000039977" at bounding box center [683, 289] width 219 height 17
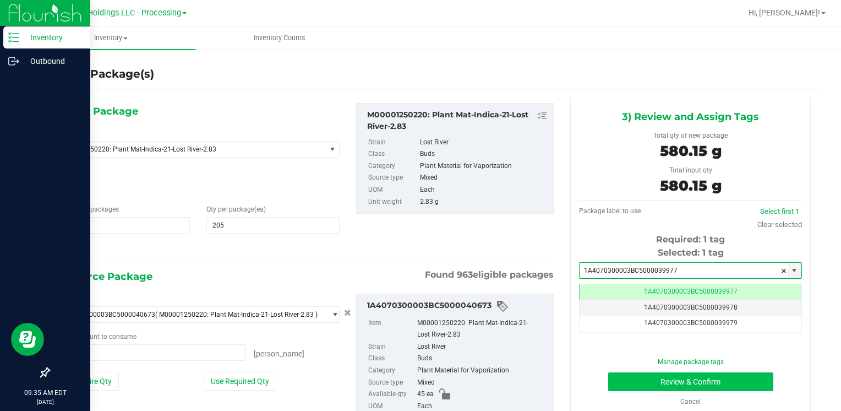
type input "1A4070300003BC5000039977"
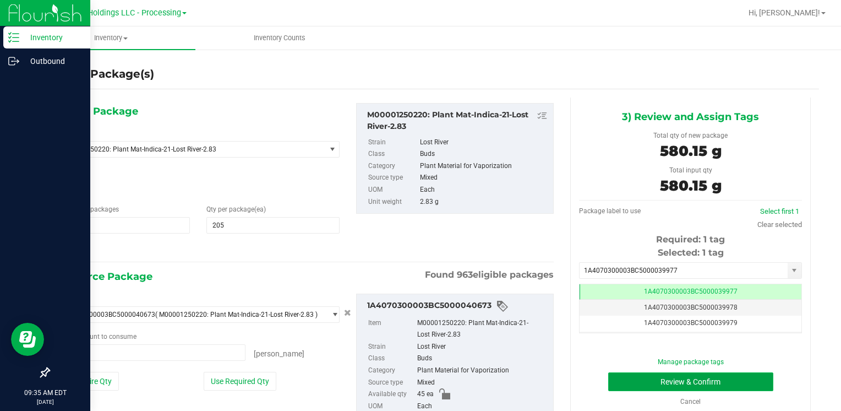
click at [626, 381] on button "Review & Confirm" at bounding box center [690, 381] width 165 height 19
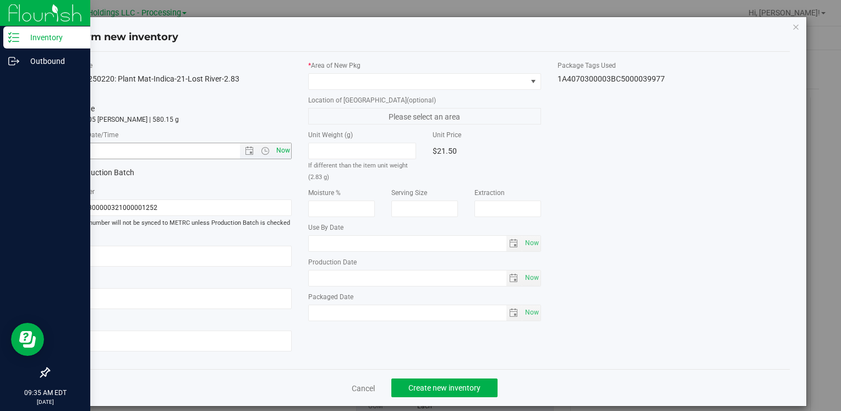
click at [287, 157] on span "Now" at bounding box center [283, 151] width 19 height 16
type input "[DATE] 9:35 AM"
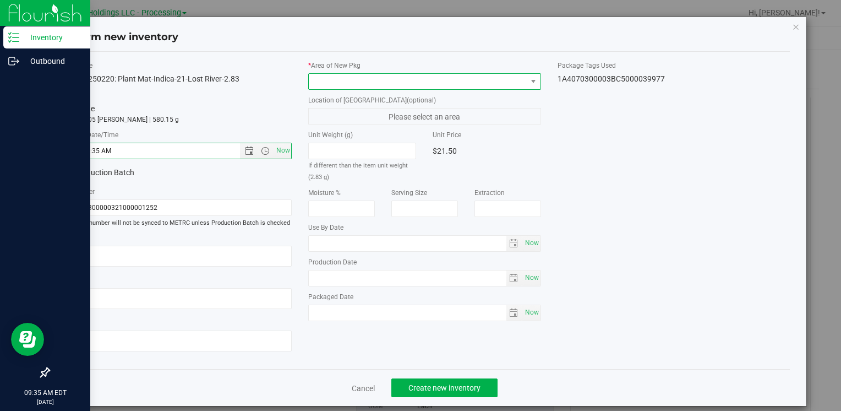
click at [317, 76] on span at bounding box center [417, 81] width 217 height 15
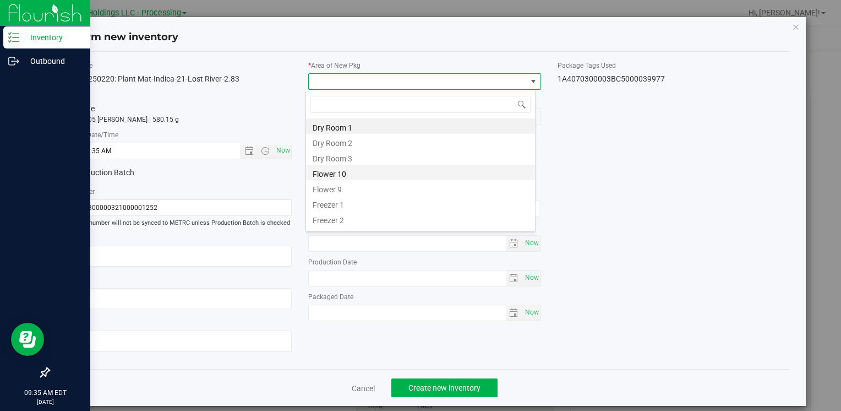
click at [351, 175] on li "Flower 10" at bounding box center [420, 172] width 229 height 15
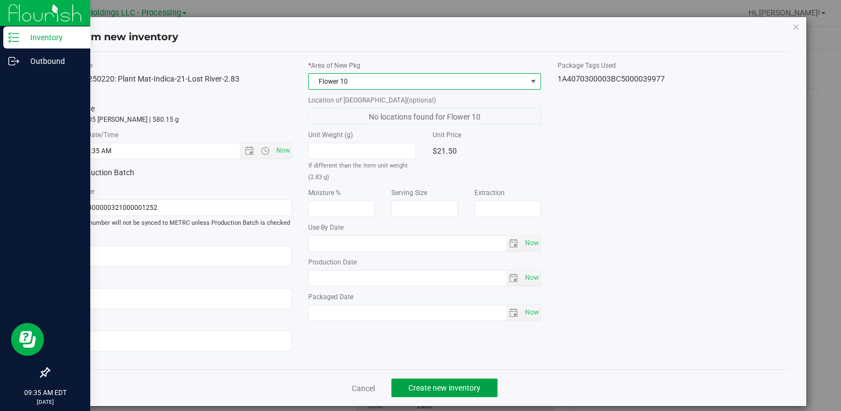
click at [429, 388] on span "Create new inventory" at bounding box center [444, 387] width 72 height 9
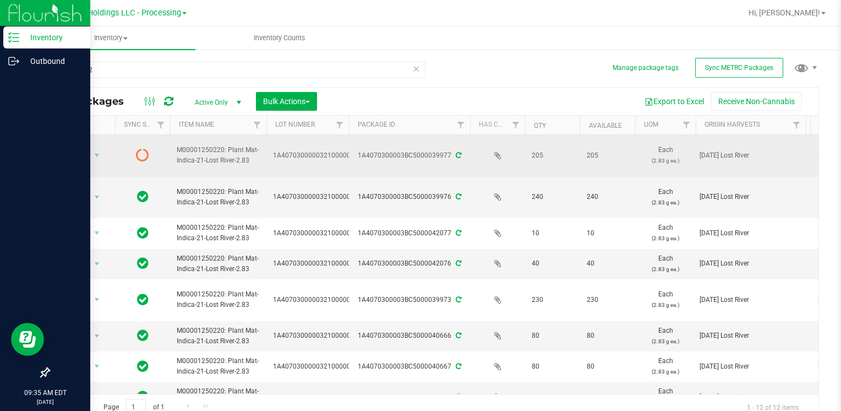
click at [84, 152] on span "Action" at bounding box center [75, 154] width 30 height 15
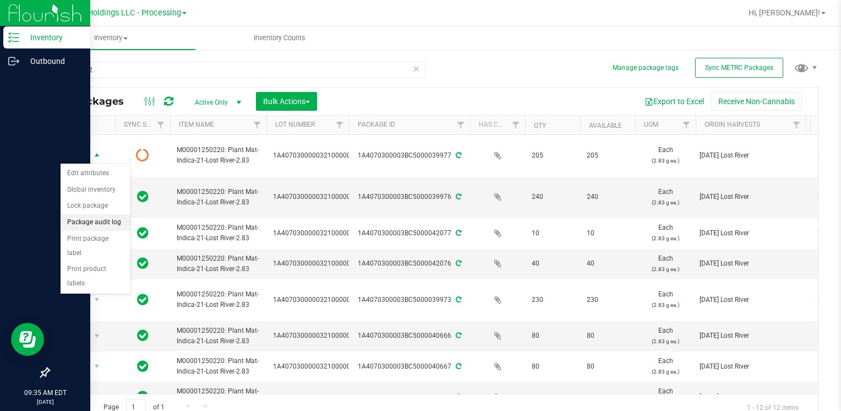
click at [118, 226] on li "Package audit log" at bounding box center [96, 222] width 70 height 17
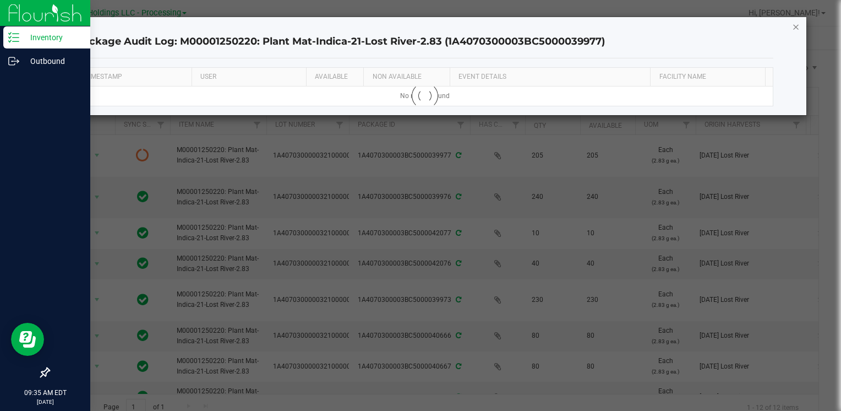
click at [795, 32] on icon "button" at bounding box center [796, 26] width 8 height 13
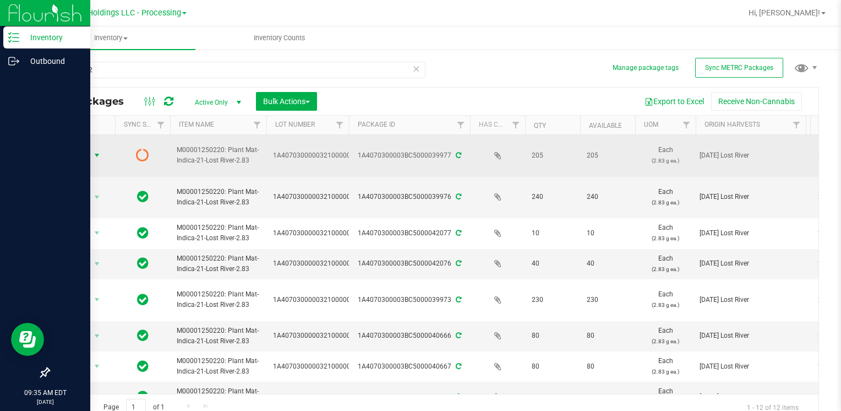
click at [85, 159] on span "Action" at bounding box center [75, 154] width 30 height 15
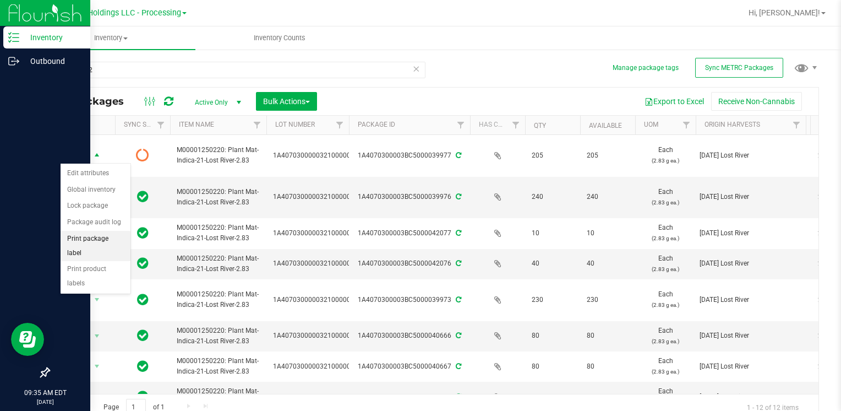
drag, startPoint x: 121, startPoint y: 242, endPoint x: 126, endPoint y: 240, distance: 5.9
click at [121, 242] on li "Print package label" at bounding box center [96, 246] width 70 height 30
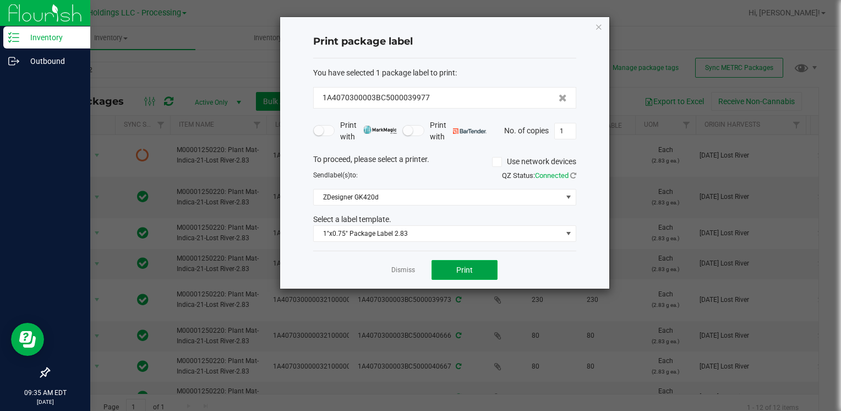
click at [470, 270] on span "Print" at bounding box center [464, 269] width 17 height 9
click at [597, 23] on icon "button" at bounding box center [599, 26] width 8 height 13
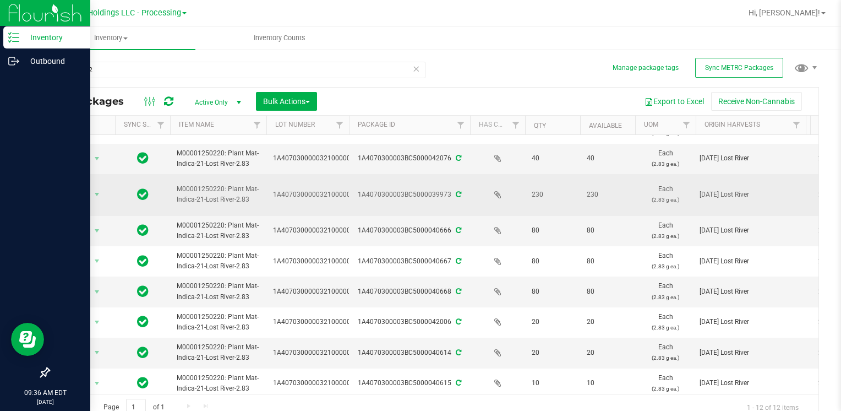
scroll to position [110, 0]
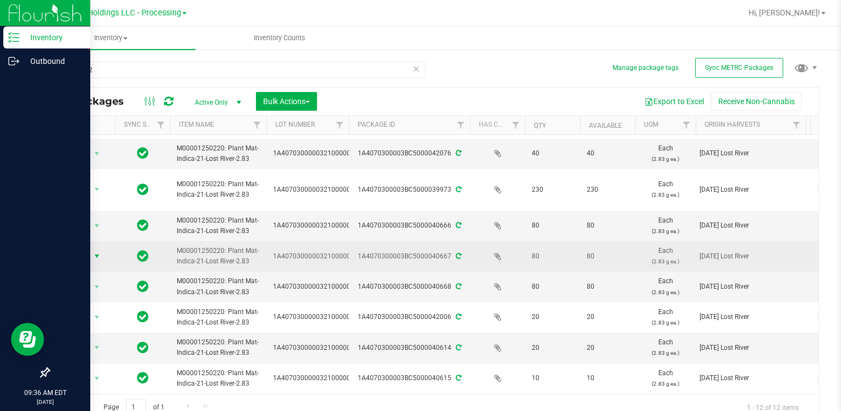
click at [71, 256] on span "Action" at bounding box center [75, 255] width 30 height 15
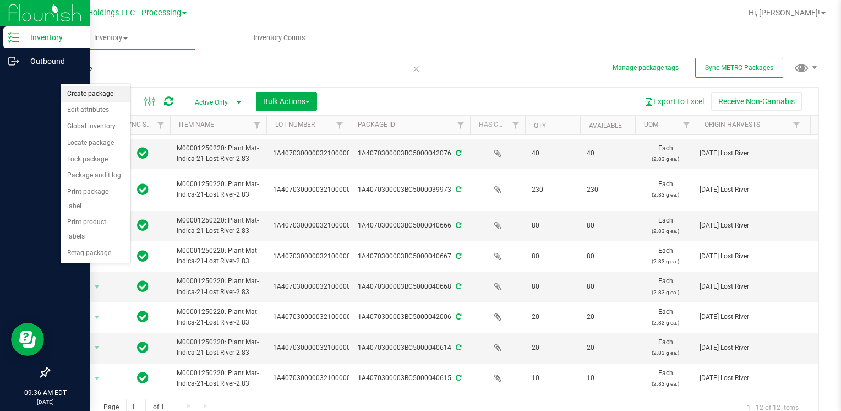
click at [96, 94] on li "Create package" at bounding box center [96, 94] width 70 height 17
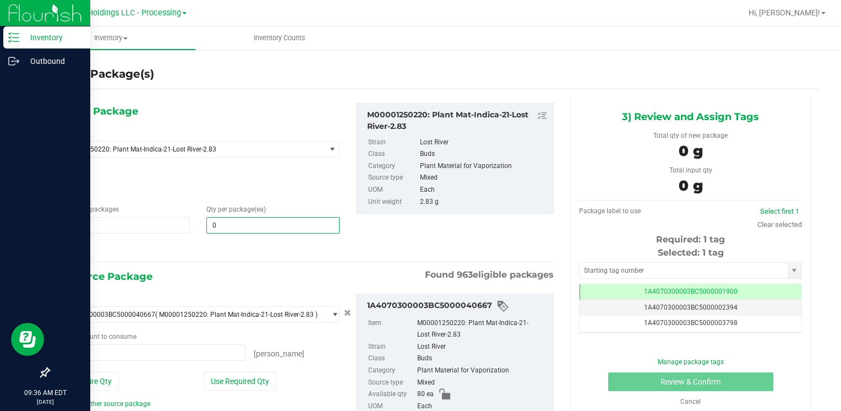
click at [249, 217] on span "0 0" at bounding box center [272, 225] width 133 height 17
type input "0 ea"
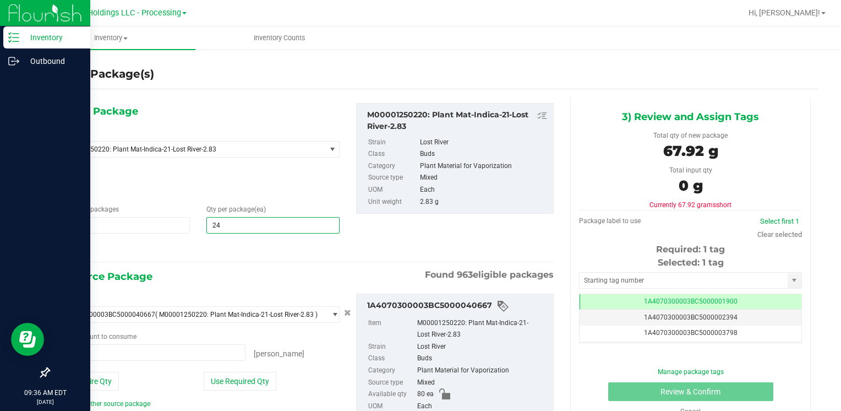
type input "240"
click at [90, 374] on button "Use Entire Qty" at bounding box center [88, 380] width 62 height 19
type input "80 ea"
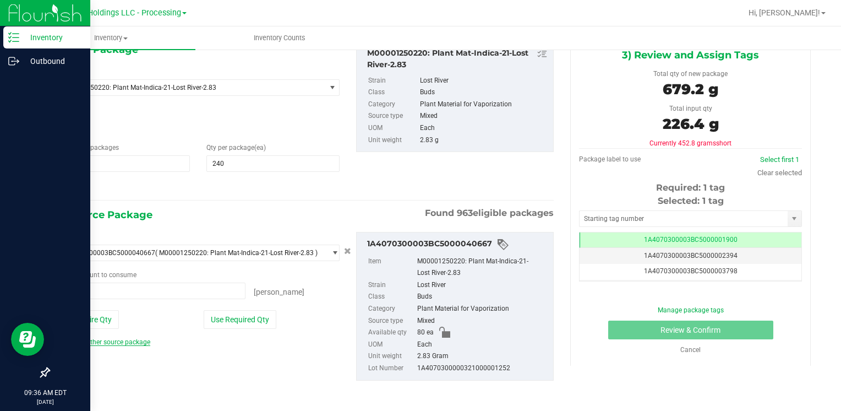
click at [121, 340] on link "Add another source package" at bounding box center [104, 342] width 94 height 8
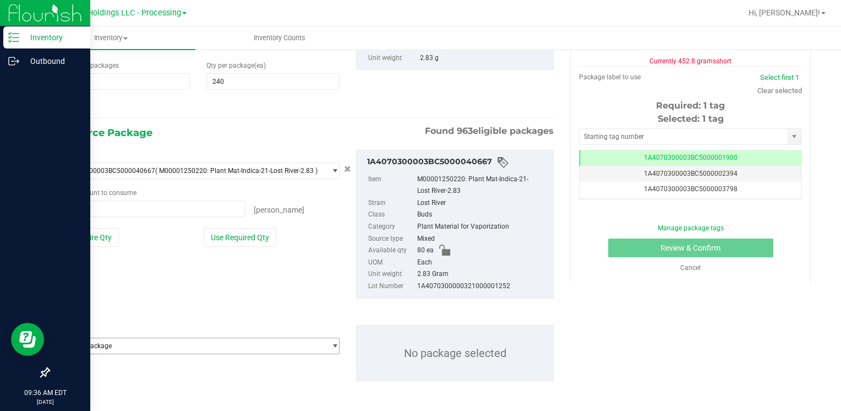
click at [121, 340] on span "Select package" at bounding box center [191, 345] width 268 height 15
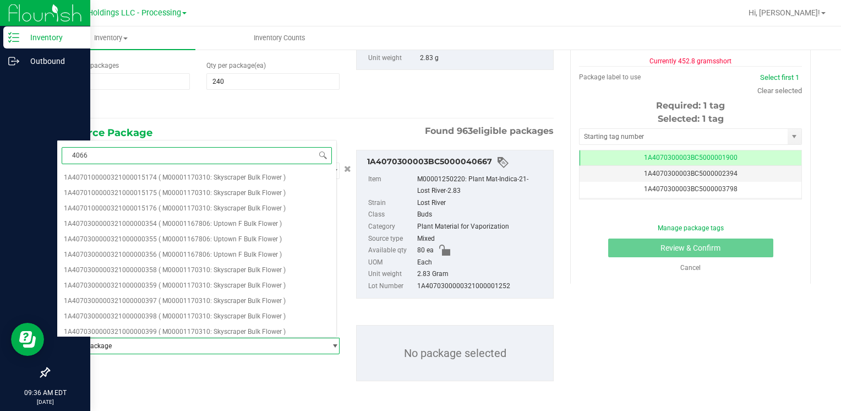
type input "40668"
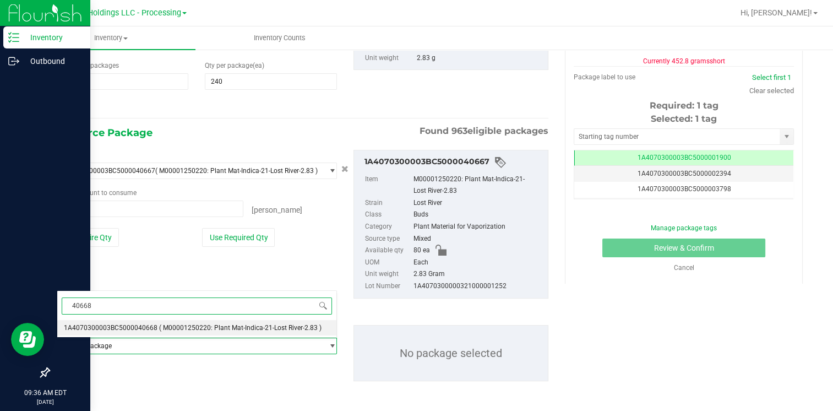
click at [142, 327] on span "1A4070300003BC5000040668" at bounding box center [111, 328] width 94 height 8
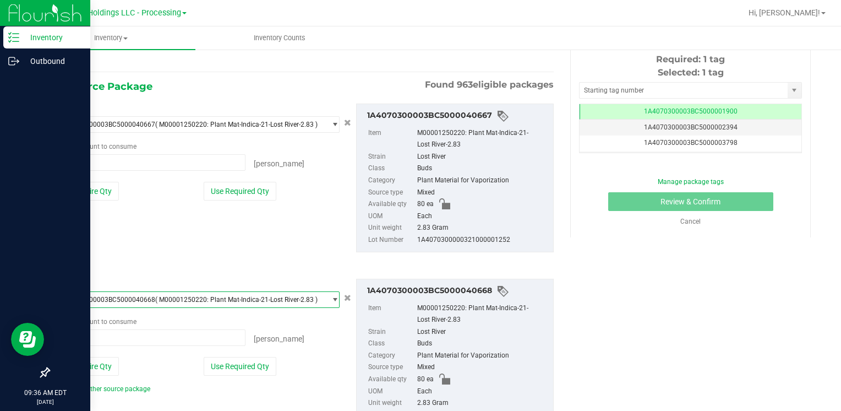
scroll to position [236, 0]
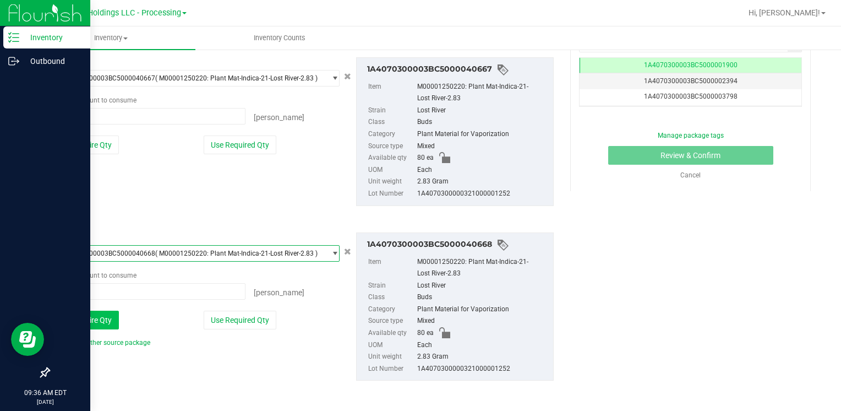
click at [94, 315] on button "Use Entire Qty" at bounding box center [88, 319] width 62 height 19
type input "80 ea"
click at [94, 338] on link "Add another source package" at bounding box center [104, 342] width 94 height 8
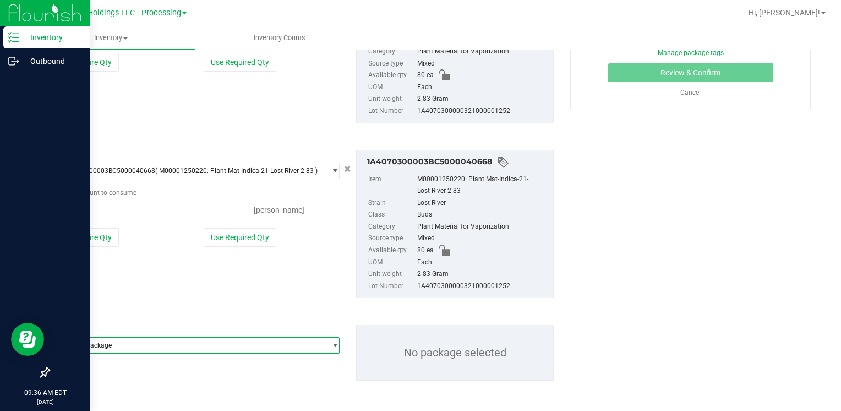
click at [95, 341] on span "Select package" at bounding box center [191, 344] width 268 height 15
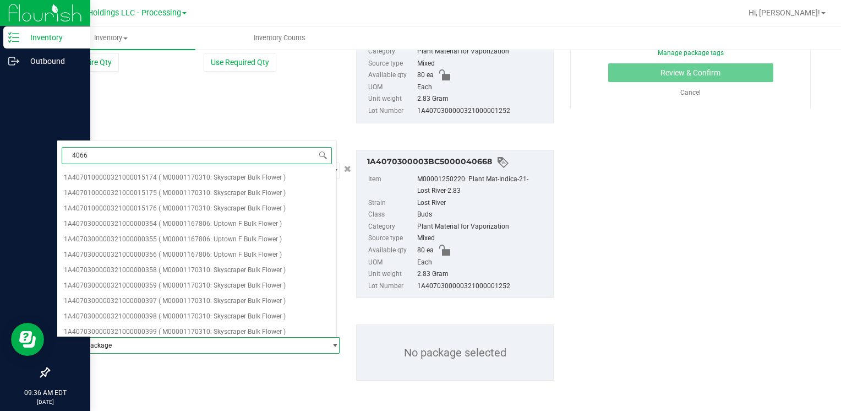
type input "40666"
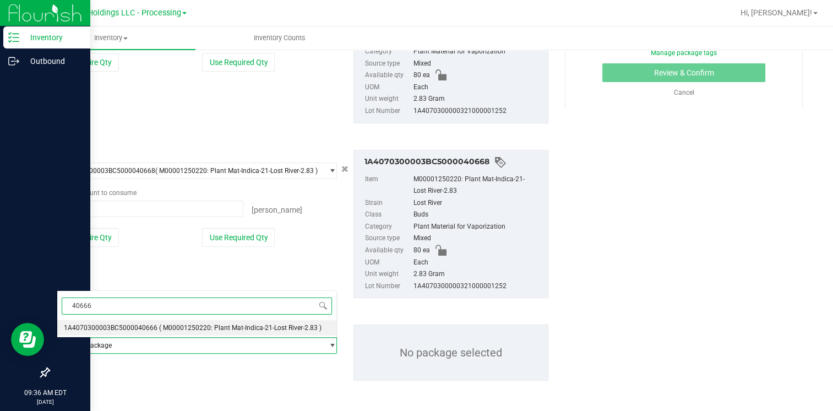
click at [120, 321] on li "1A4070300003BC5000040666 ( M00001250220: Plant Mat-Indica-21-Lost River-2.83 )" at bounding box center [196, 327] width 279 height 15
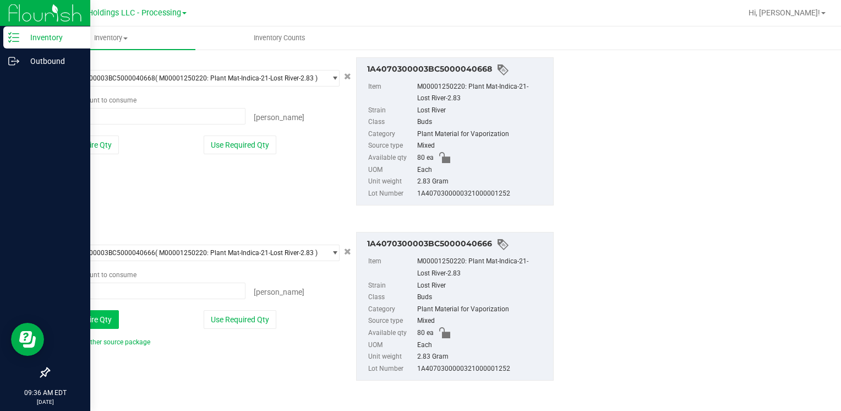
click at [110, 318] on button "Use Entire Qty" at bounding box center [88, 319] width 62 height 19
type input "80 ea"
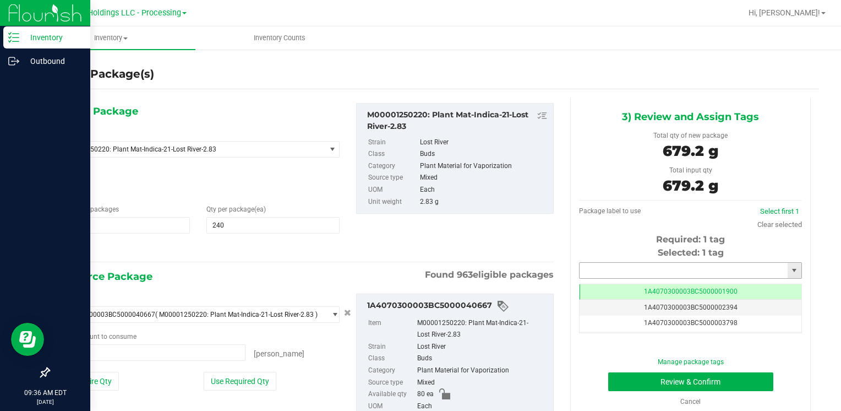
click at [618, 276] on input "text" at bounding box center [684, 270] width 208 height 15
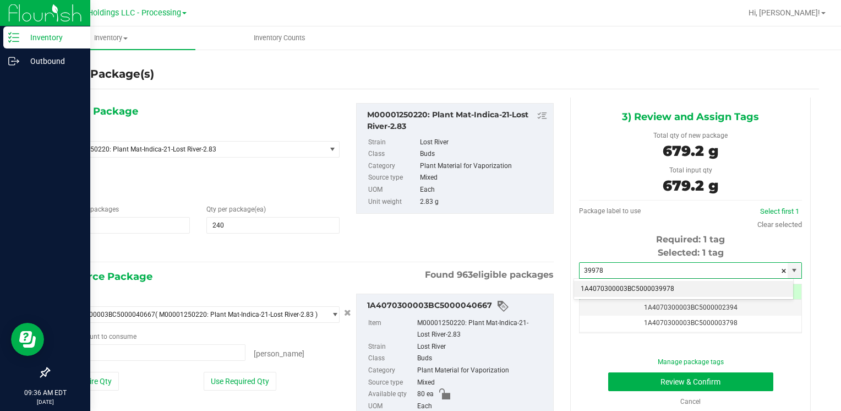
click at [618, 283] on li "1A4070300003BC5000039978" at bounding box center [683, 289] width 219 height 17
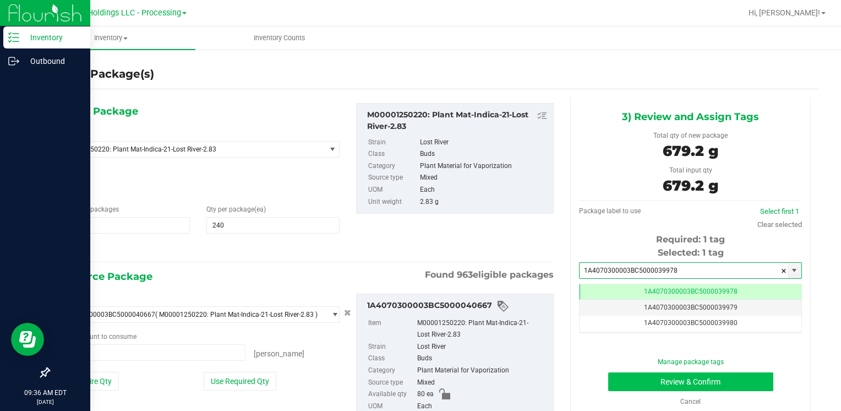
type input "1A4070300003BC5000039978"
click at [614, 377] on button "Review & Confirm" at bounding box center [690, 381] width 165 height 19
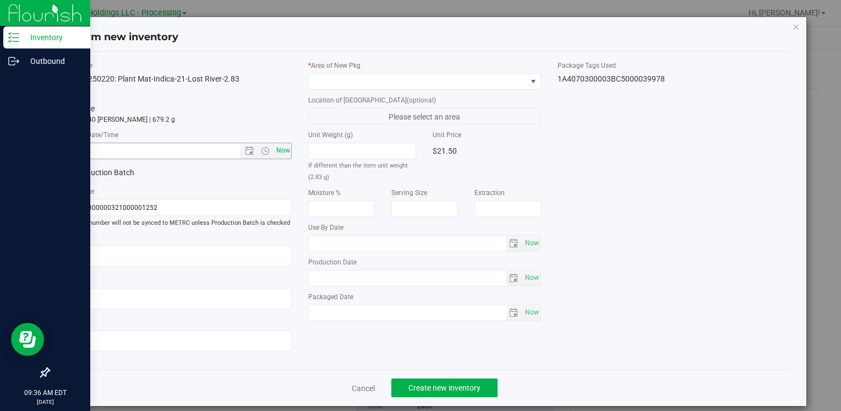
click at [276, 147] on span "Now" at bounding box center [283, 151] width 19 height 16
type input "[DATE] 9:36 AM"
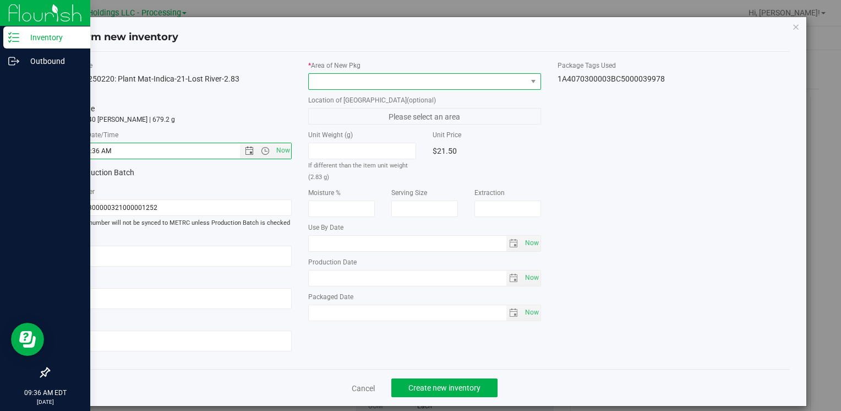
click at [319, 76] on span at bounding box center [417, 81] width 217 height 15
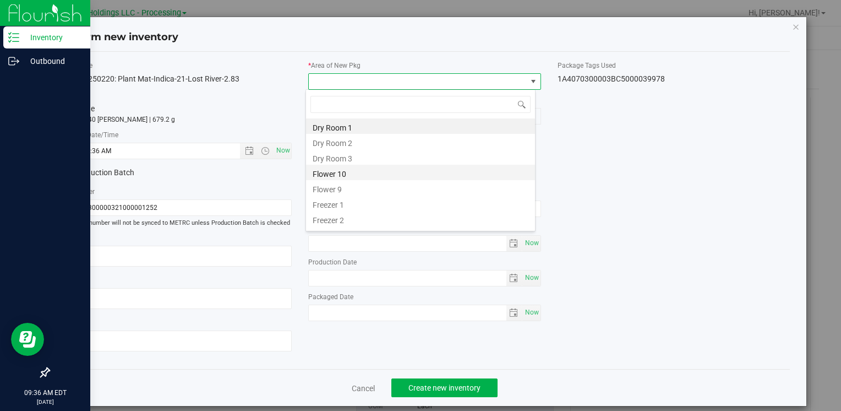
click at [353, 168] on li "Flower 10" at bounding box center [420, 172] width 229 height 15
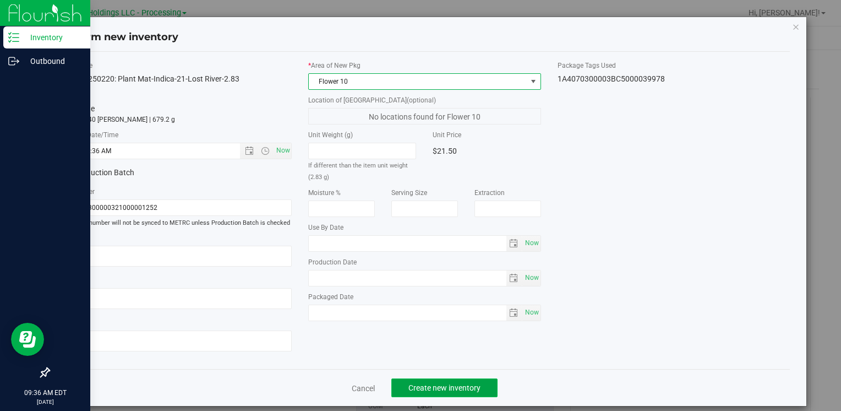
click at [440, 386] on span "Create new inventory" at bounding box center [444, 387] width 72 height 9
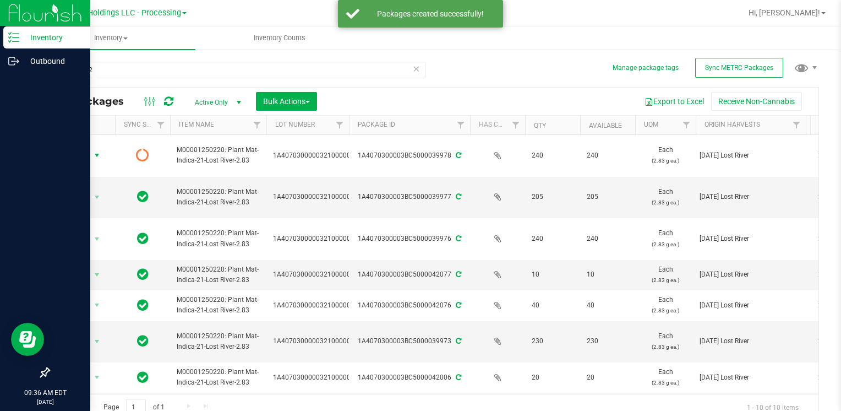
click at [89, 155] on span "Action" at bounding box center [75, 154] width 30 height 15
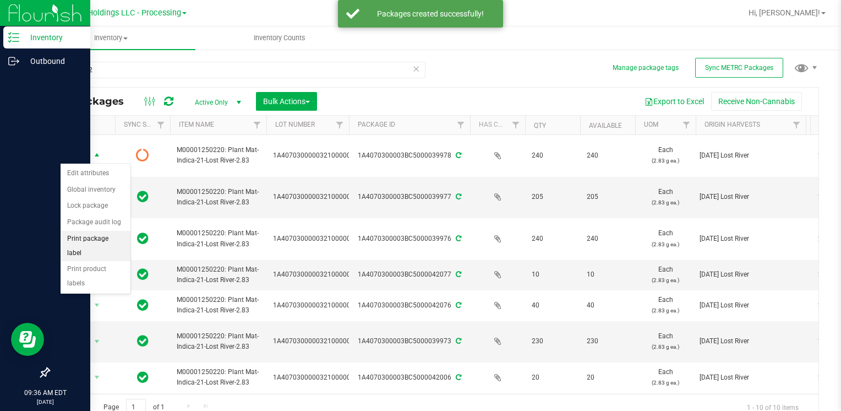
click at [116, 239] on li "Print package label" at bounding box center [96, 246] width 70 height 30
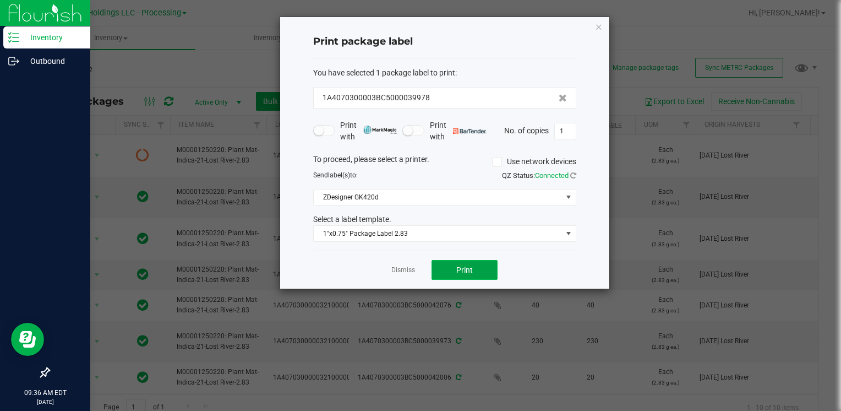
click at [472, 275] on button "Print" at bounding box center [464, 270] width 66 height 20
click at [597, 32] on icon "button" at bounding box center [599, 26] width 8 height 13
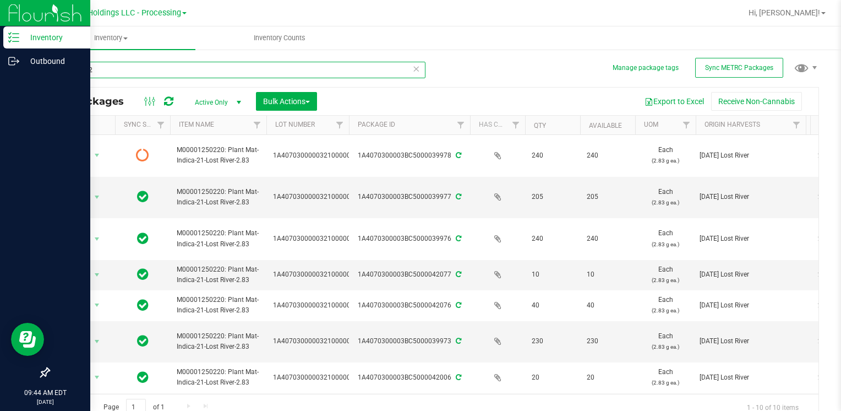
click at [147, 77] on input "0001252" at bounding box center [236, 70] width 377 height 17
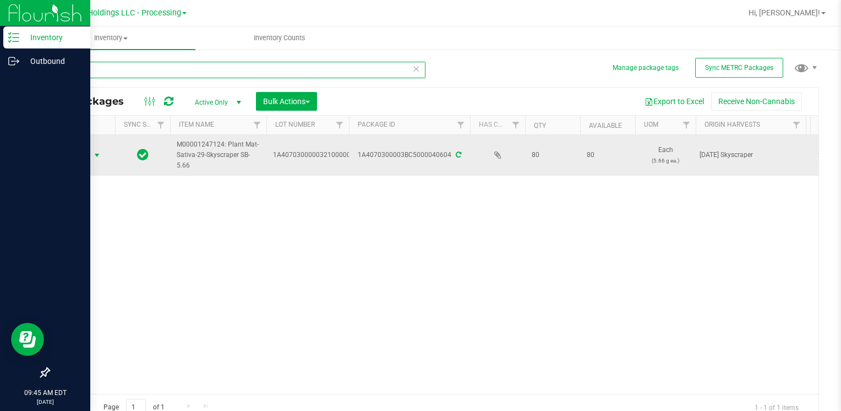
type input "40604"
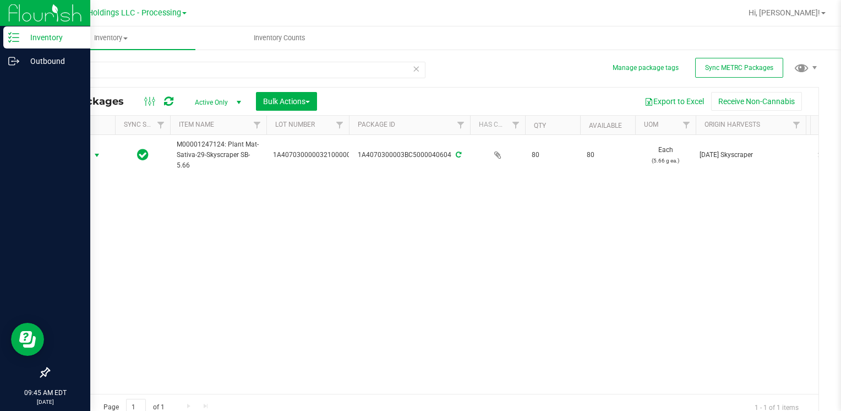
drag, startPoint x: 88, startPoint y: 157, endPoint x: 90, endPoint y: 174, distance: 17.7
click at [88, 157] on span "Action" at bounding box center [75, 154] width 30 height 15
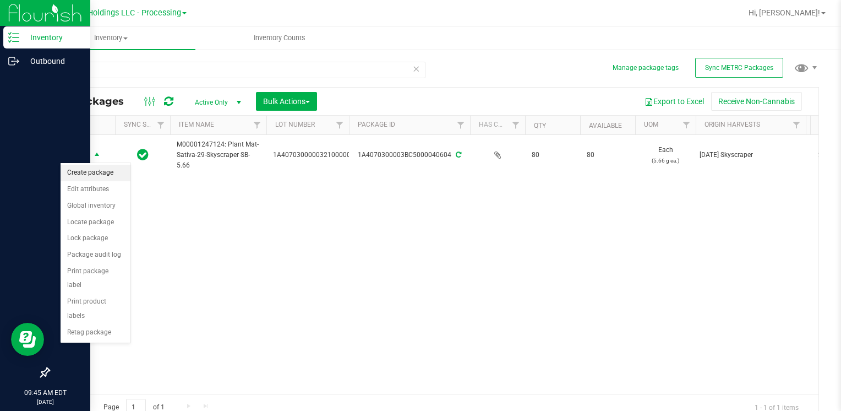
click at [90, 168] on li "Create package" at bounding box center [96, 173] width 70 height 17
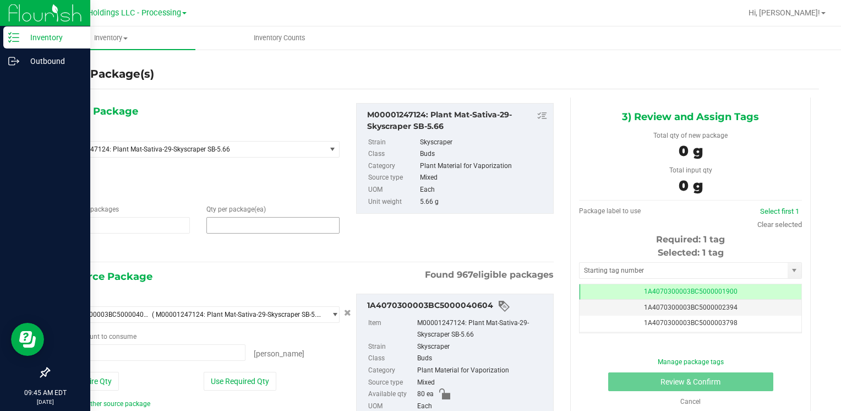
click at [250, 228] on span at bounding box center [272, 225] width 133 height 17
type input "85"
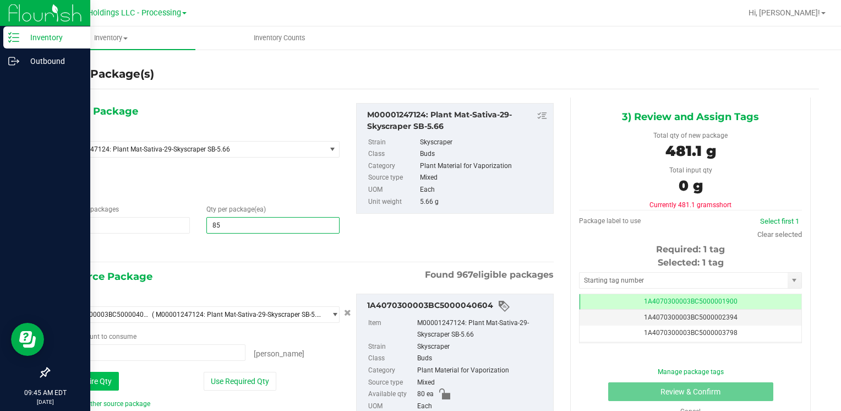
type input "85"
click at [94, 382] on button "Use Entire Qty" at bounding box center [88, 380] width 62 height 19
type input "80 ea"
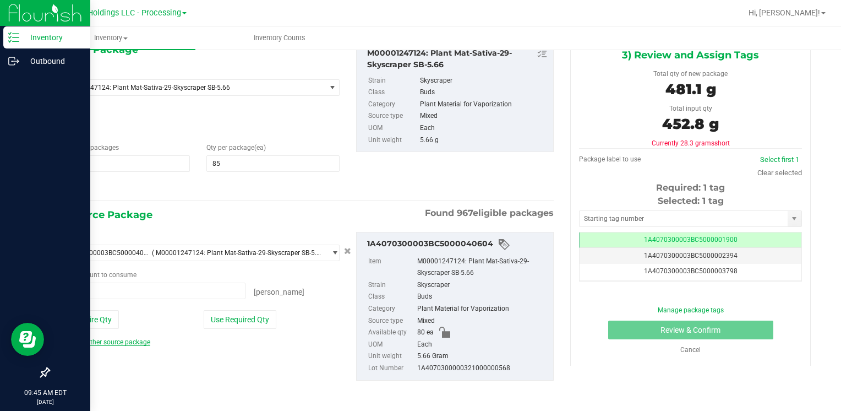
click at [111, 342] on link "Add another source package" at bounding box center [104, 342] width 94 height 8
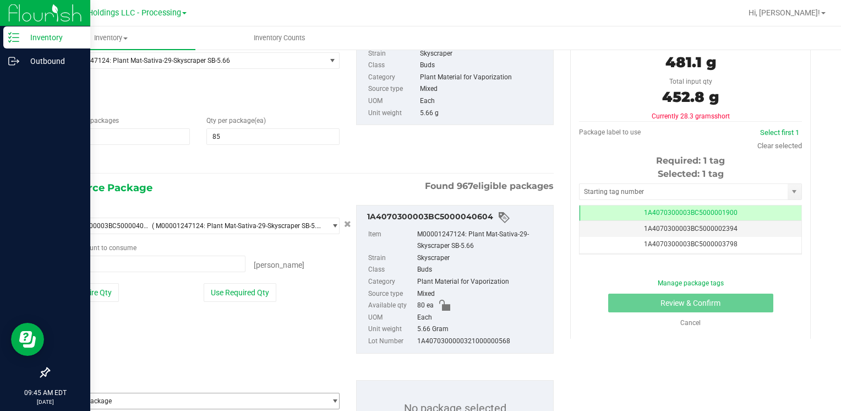
click at [111, 346] on div "Package ID 1A4070300003BC5000040604 ( M00001247124: Plant Mat-Sativa-29-Skyscra…" at bounding box center [304, 279] width 513 height 166
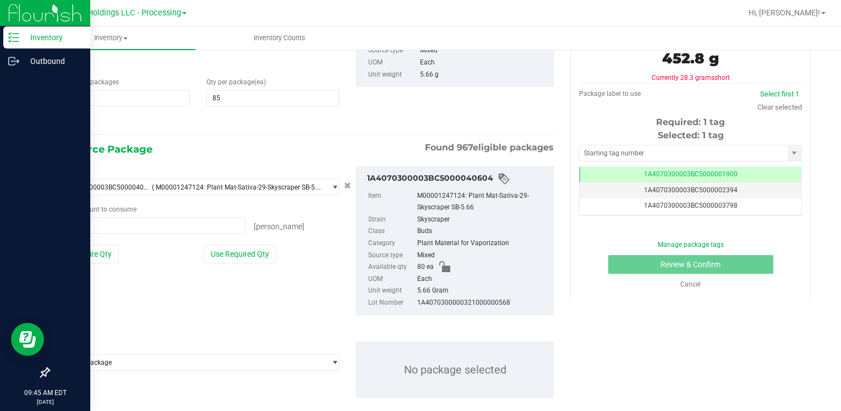
scroll to position [144, 0]
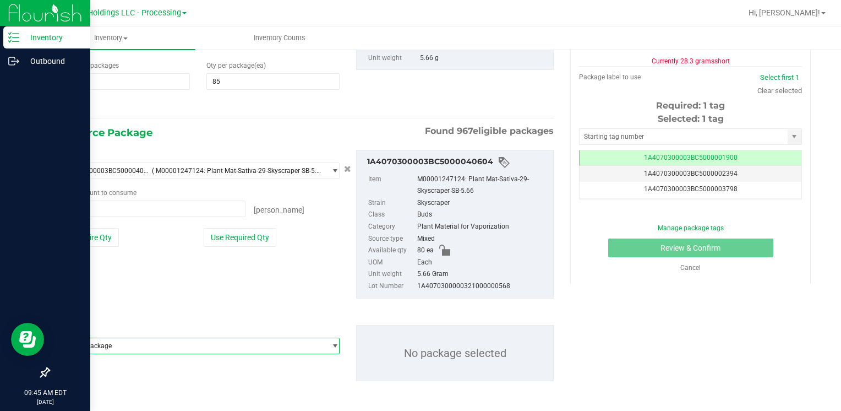
click at [114, 349] on span "Select package" at bounding box center [191, 345] width 268 height 15
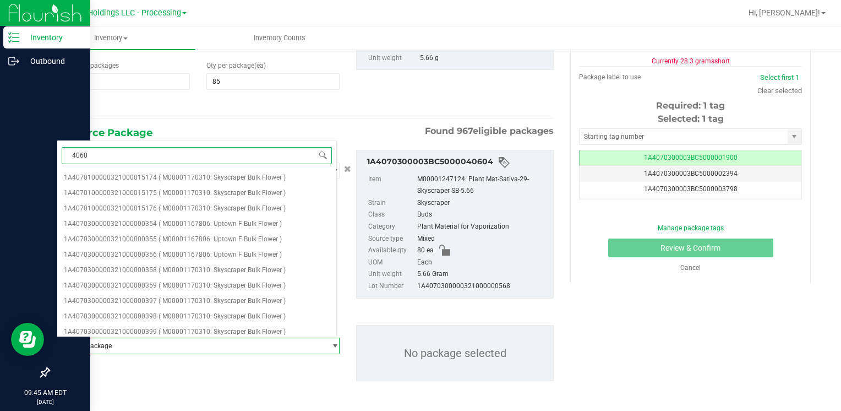
type input "40605"
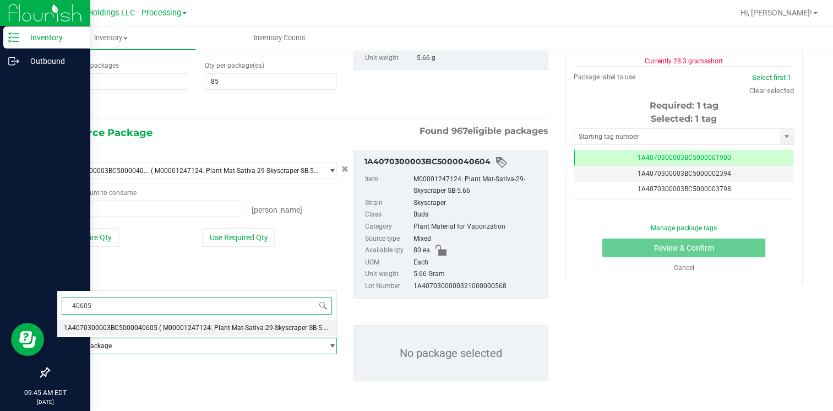
click at [153, 327] on span "1A4070300003BC5000040605" at bounding box center [111, 328] width 94 height 8
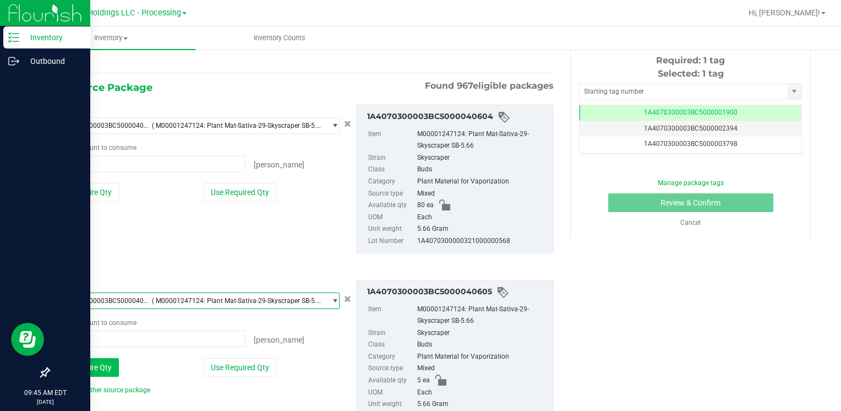
scroll to position [236, 0]
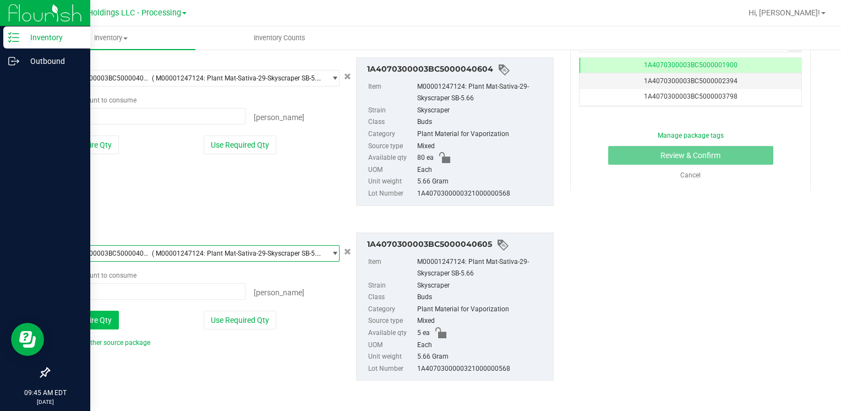
click at [105, 318] on button "Use Entire Qty" at bounding box center [88, 319] width 62 height 19
type input "5 ea"
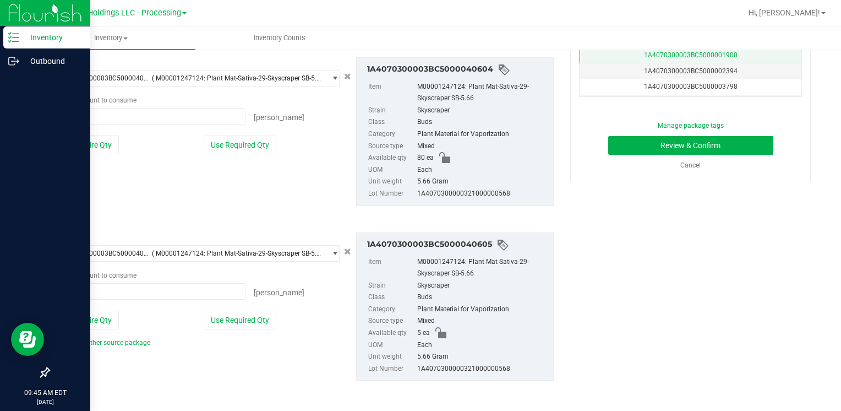
scroll to position [0, 0]
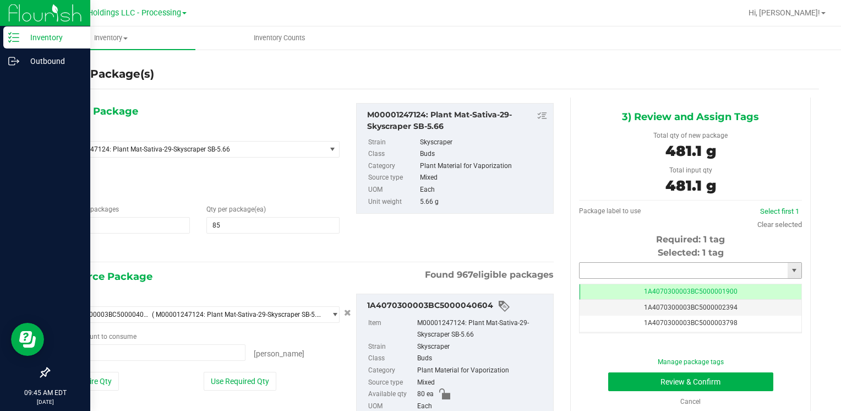
click at [593, 270] on input "text" at bounding box center [684, 270] width 208 height 15
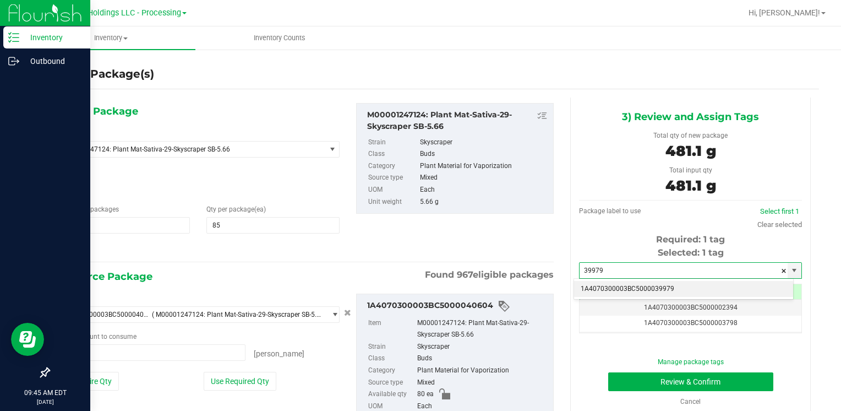
click at [594, 283] on li "1A4070300003BC5000039979" at bounding box center [683, 289] width 219 height 17
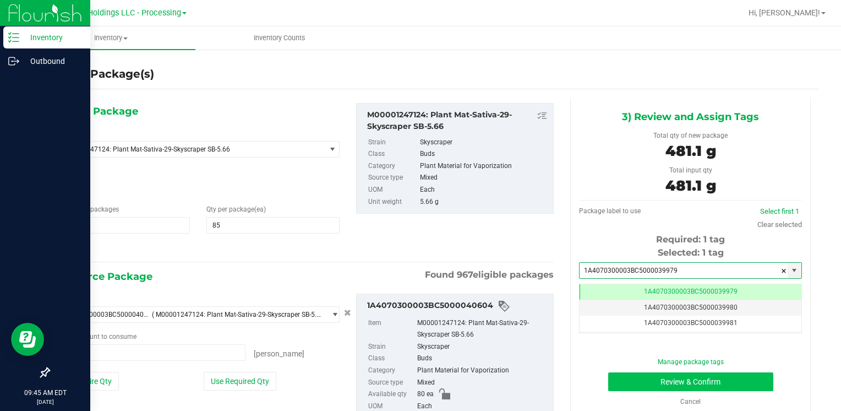
type input "1A4070300003BC5000039979"
click at [635, 381] on button "Review & Confirm" at bounding box center [690, 381] width 165 height 19
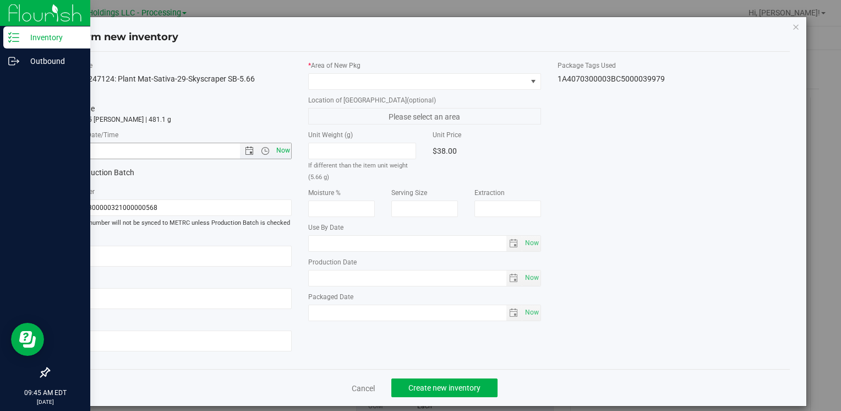
click at [277, 156] on span "Now" at bounding box center [283, 151] width 19 height 16
type input "[DATE] 9:45 AM"
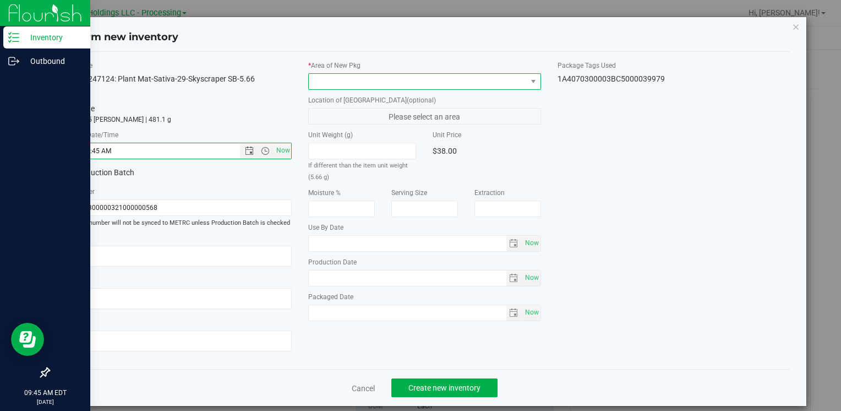
click at [324, 79] on span at bounding box center [417, 81] width 217 height 15
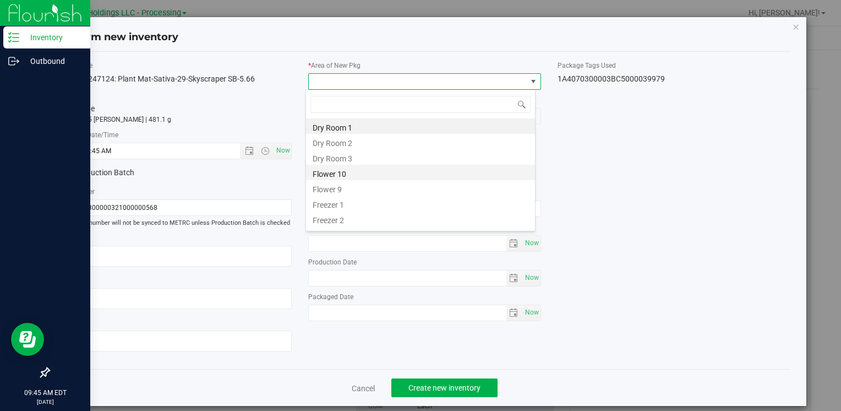
click at [362, 172] on li "Flower 10" at bounding box center [420, 172] width 229 height 15
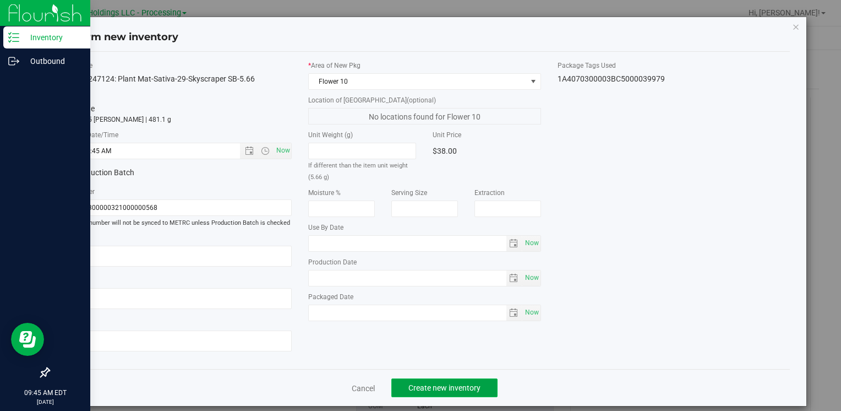
click at [450, 389] on span "Create new inventory" at bounding box center [444, 387] width 72 height 9
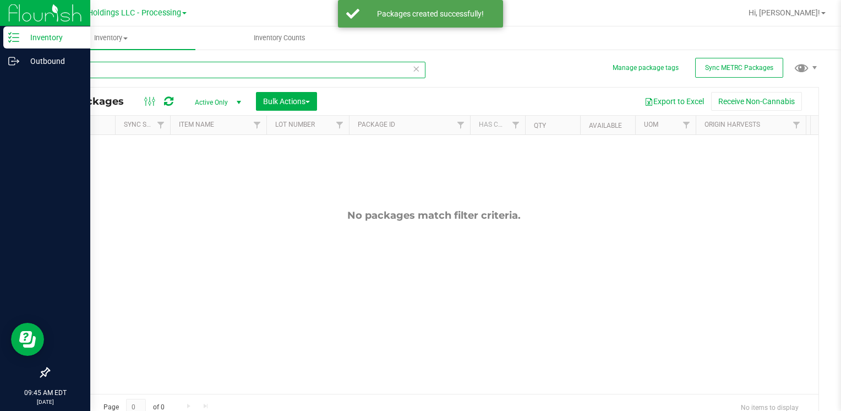
click at [95, 65] on input "40604" at bounding box center [236, 70] width 377 height 17
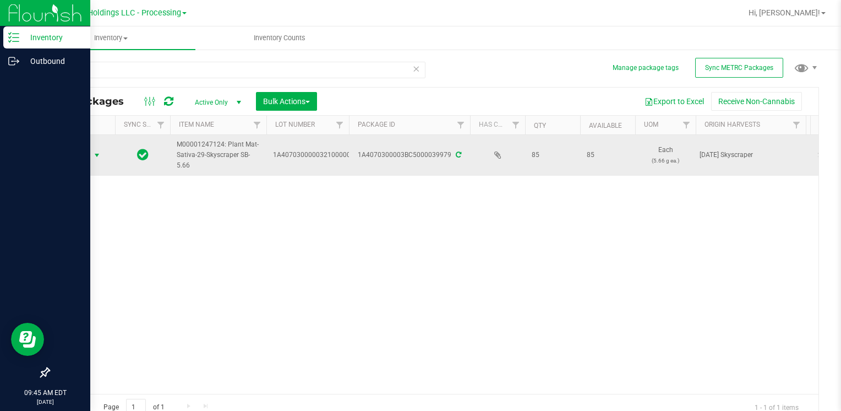
click at [83, 153] on span "Action" at bounding box center [75, 154] width 30 height 15
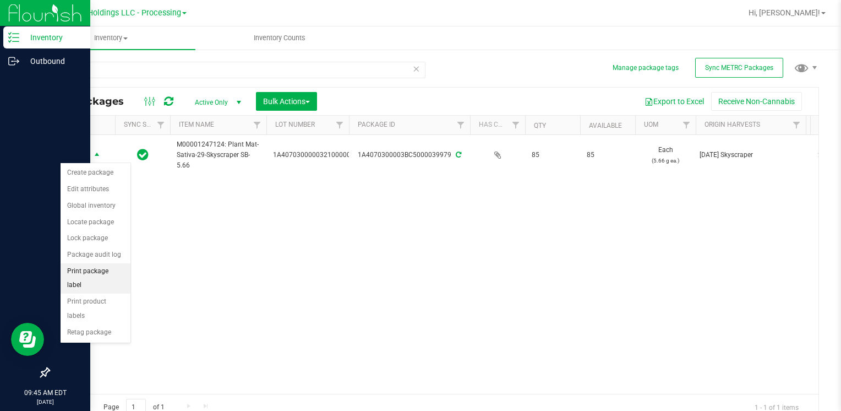
click at [110, 274] on li "Print package label" at bounding box center [96, 278] width 70 height 30
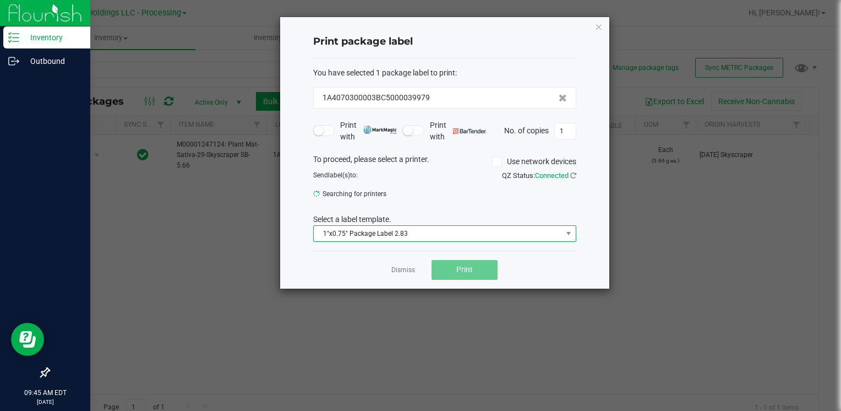
click at [369, 236] on span "1"x0.75" Package Label 2.83" at bounding box center [438, 233] width 248 height 15
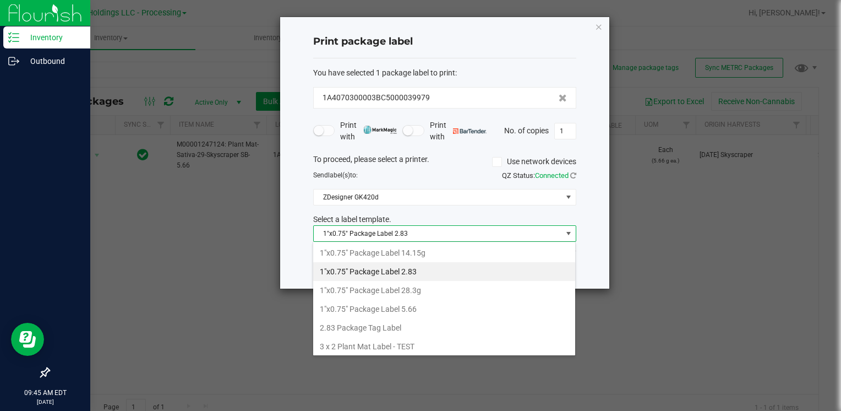
drag, startPoint x: 411, startPoint y: 308, endPoint x: 457, endPoint y: 278, distance: 55.4
click at [411, 308] on li "1"x0.75" Package Label 5.66" at bounding box center [444, 308] width 262 height 19
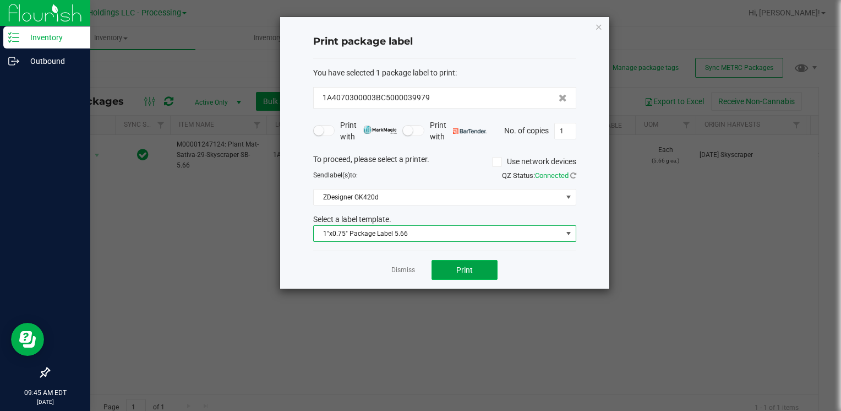
click at [463, 268] on span "Print" at bounding box center [464, 269] width 17 height 9
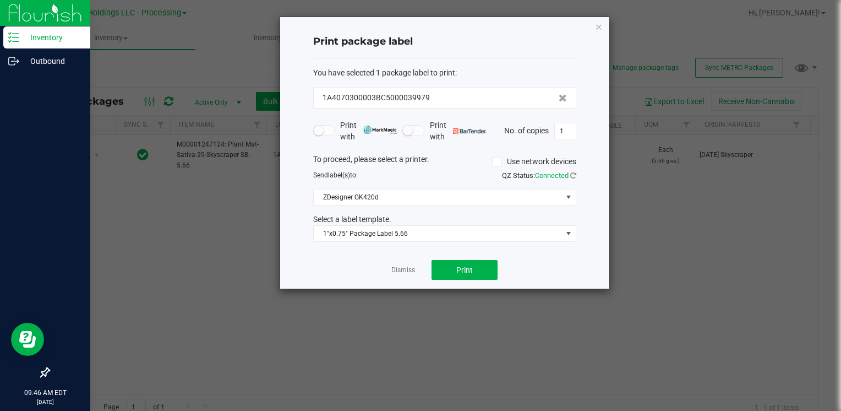
click at [595, 25] on icon "button" at bounding box center [599, 26] width 8 height 13
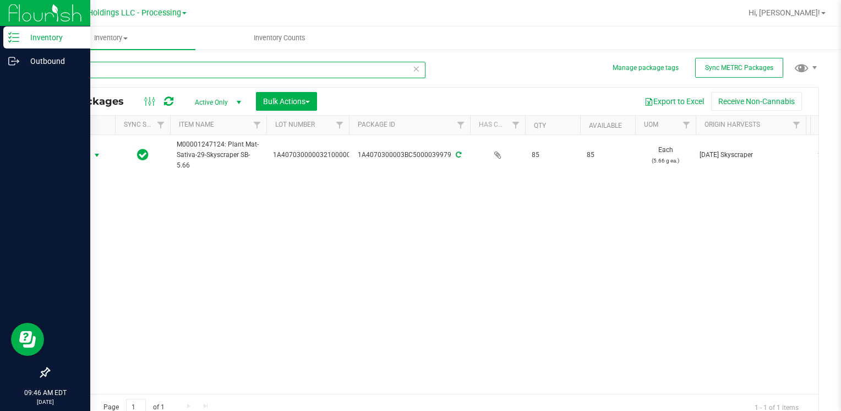
click at [119, 76] on input "39979" at bounding box center [236, 70] width 377 height 17
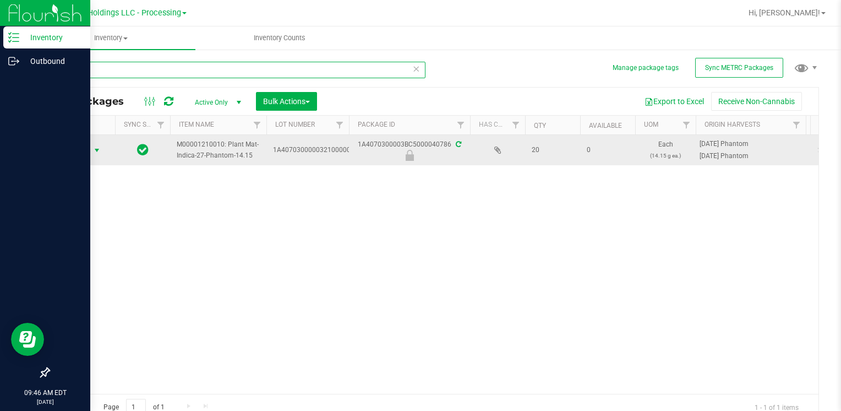
type input "40786"
click at [85, 149] on span "Action" at bounding box center [75, 150] width 30 height 15
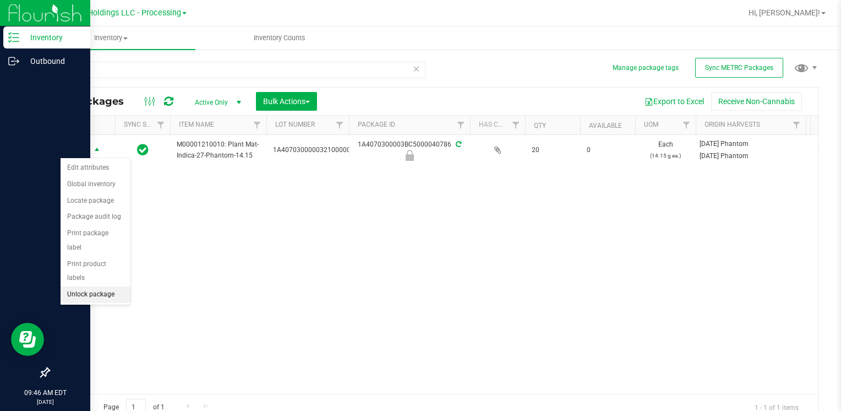
click at [113, 286] on li "Unlock package" at bounding box center [96, 294] width 70 height 17
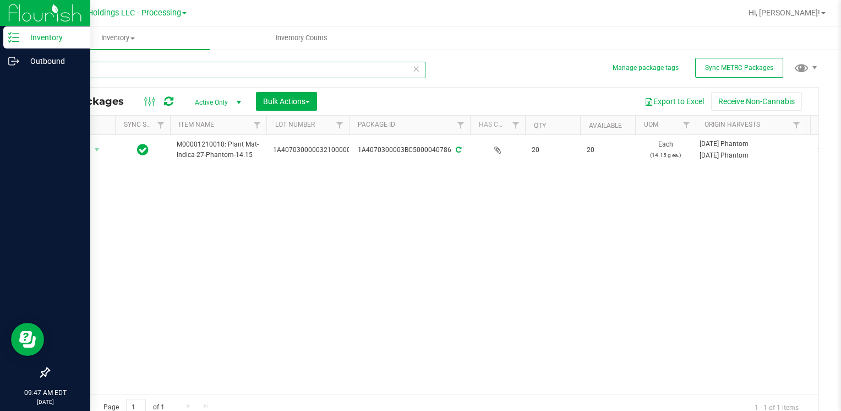
click at [97, 72] on input "40786" at bounding box center [236, 70] width 377 height 17
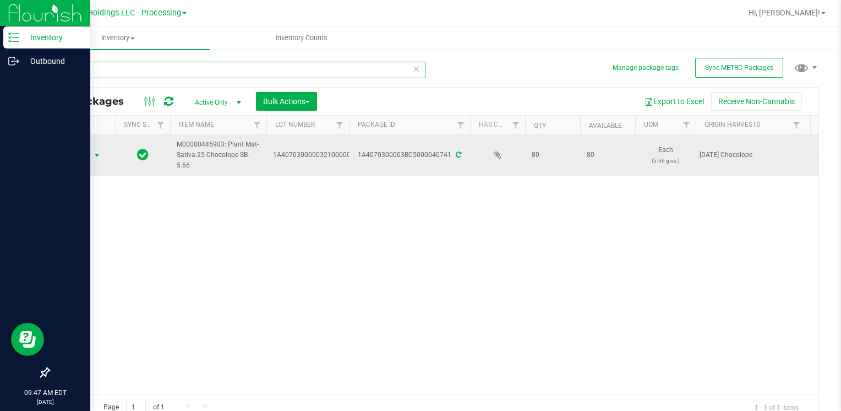
type input "40741"
click at [91, 147] on span "select" at bounding box center [97, 154] width 14 height 15
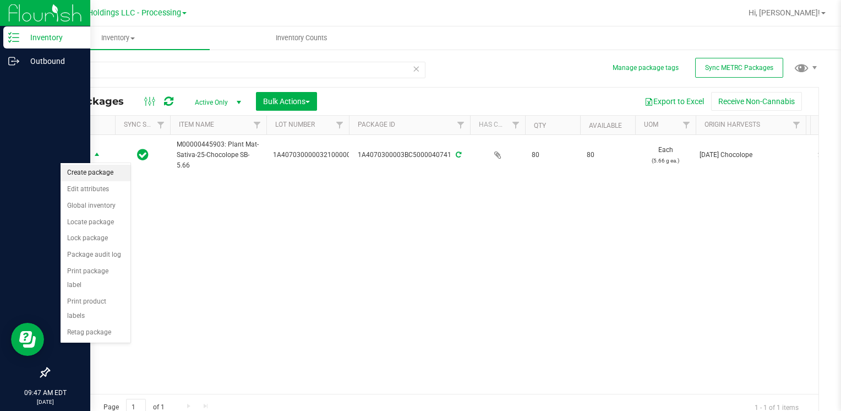
click at [99, 173] on li "Create package" at bounding box center [96, 173] width 70 height 17
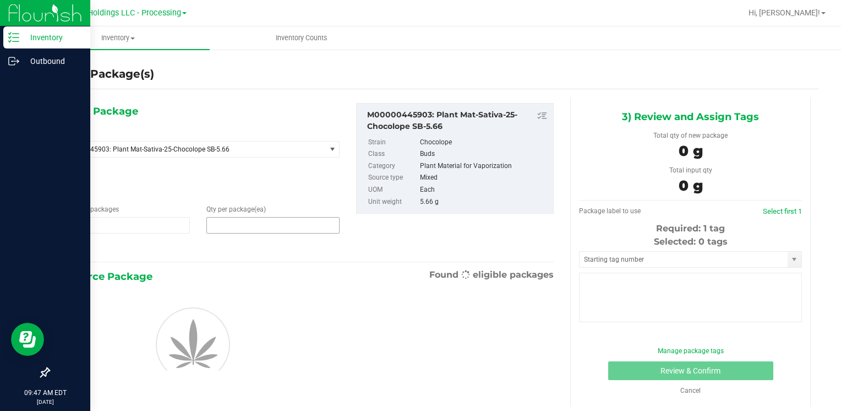
click at [241, 219] on span at bounding box center [272, 225] width 133 height 17
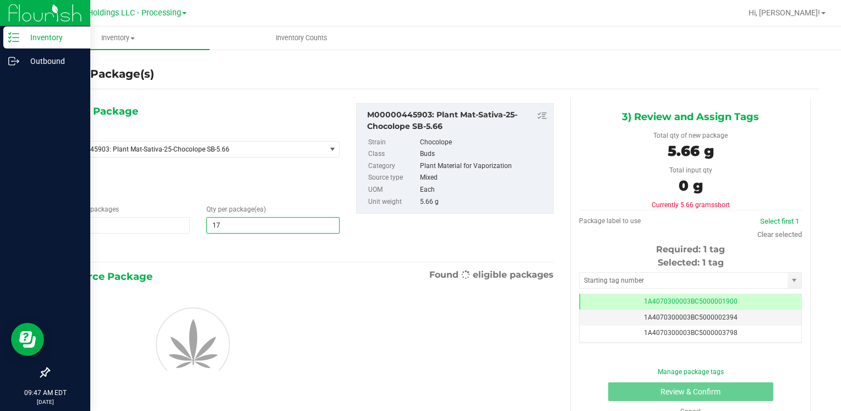
type input "175"
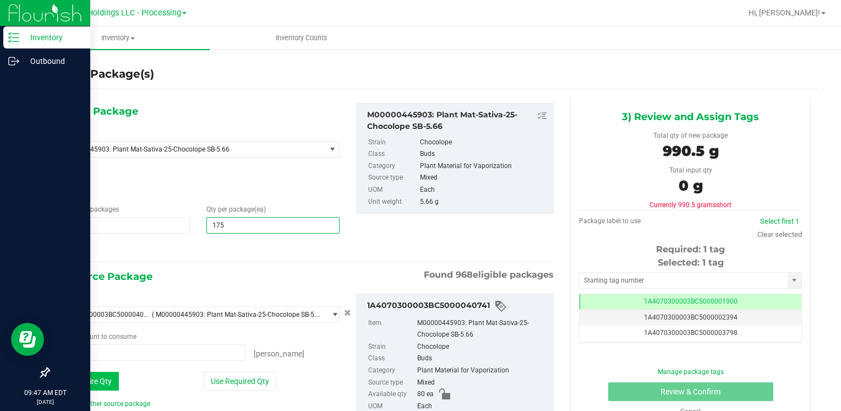
type input "175"
click at [103, 379] on button "Use Entire Qty" at bounding box center [88, 380] width 62 height 19
type input "80 ea"
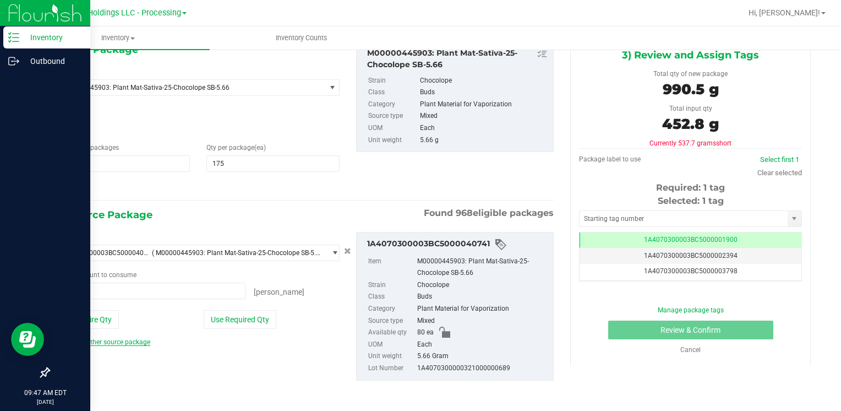
click at [119, 342] on link "Add another source package" at bounding box center [104, 342] width 94 height 8
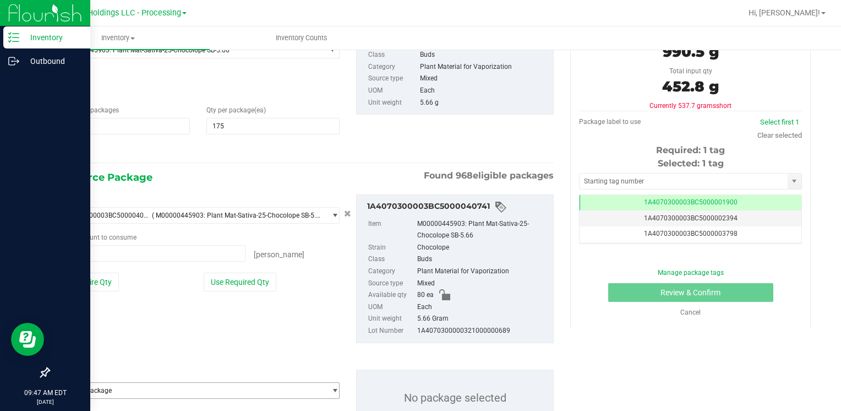
scroll to position [144, 0]
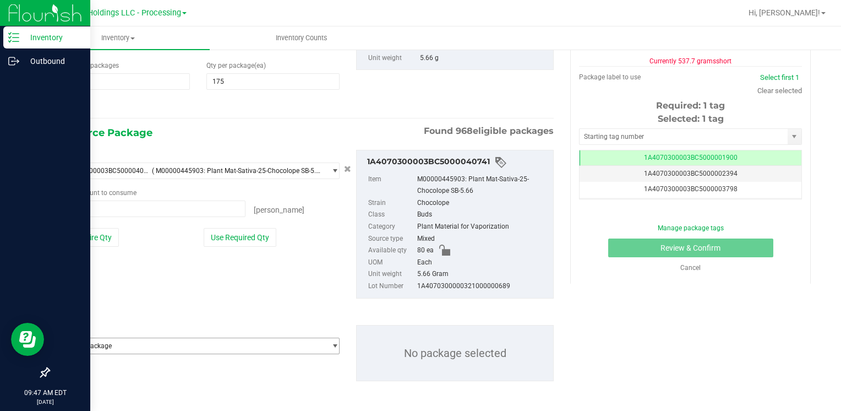
click at [113, 346] on span "Select package" at bounding box center [191, 345] width 268 height 15
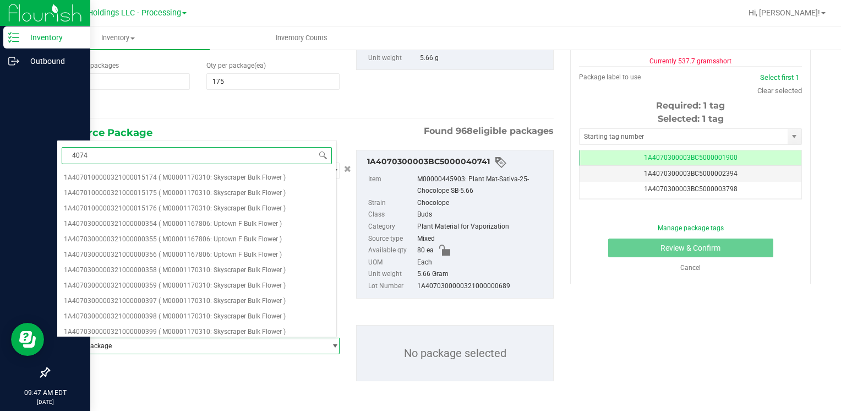
type input "40742"
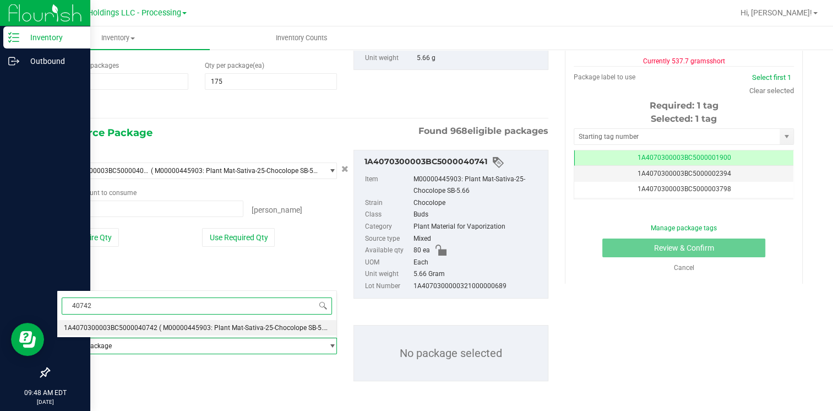
click at [129, 324] on span "1A4070300003BC5000040742" at bounding box center [111, 328] width 94 height 8
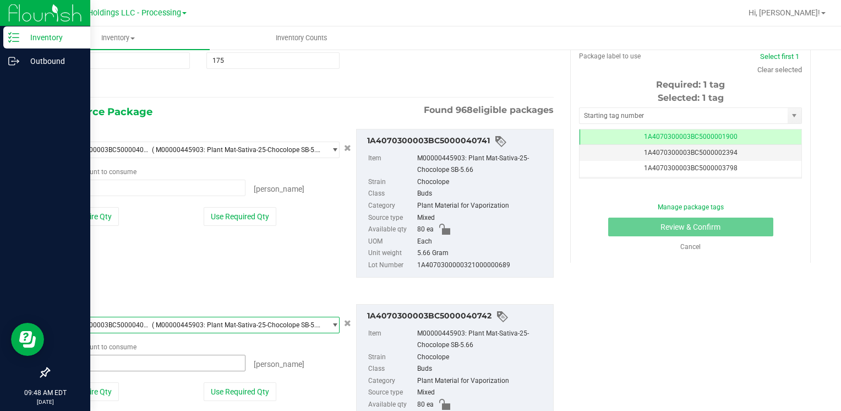
scroll to position [199, 0]
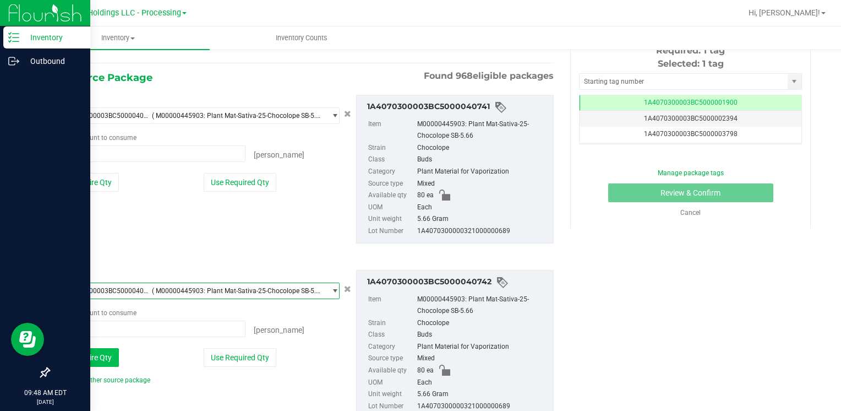
click at [99, 349] on button "Use Entire Qty" at bounding box center [88, 357] width 62 height 19
type input "80 ea"
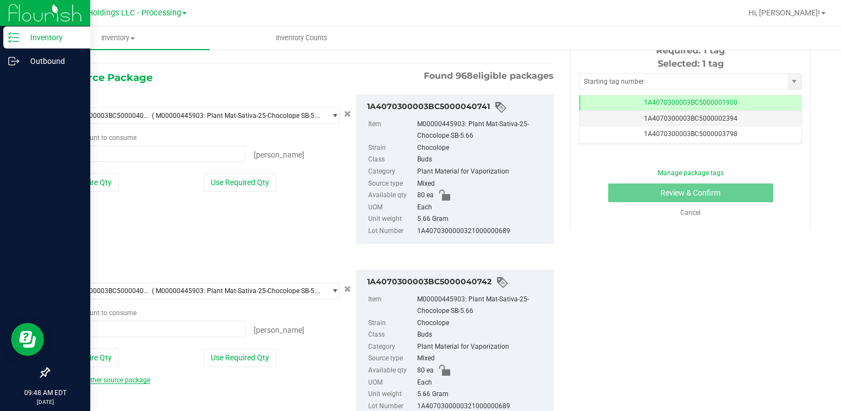
click at [98, 378] on link "Add another source package" at bounding box center [104, 380] width 94 height 8
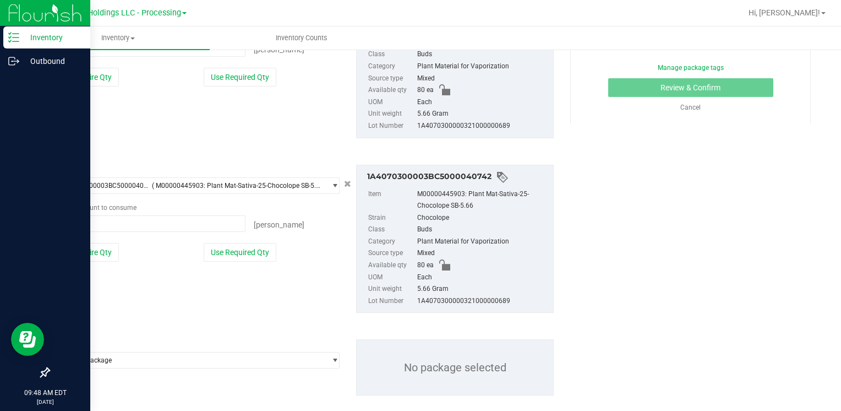
scroll to position [319, 0]
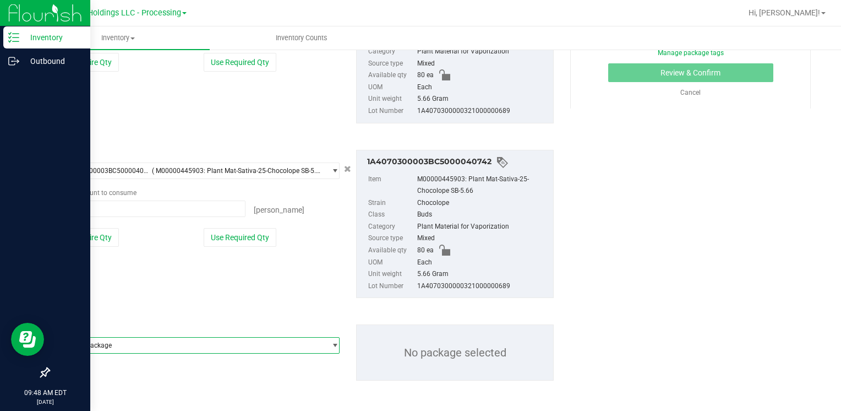
click at [106, 344] on span "Select package" at bounding box center [191, 344] width 268 height 15
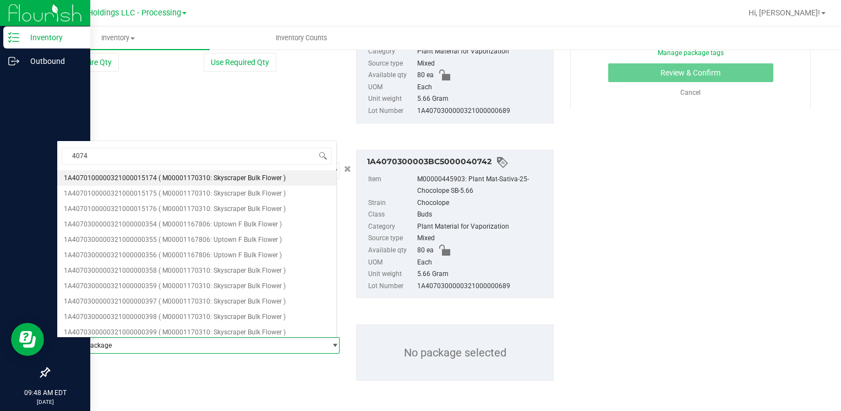
type input "40743"
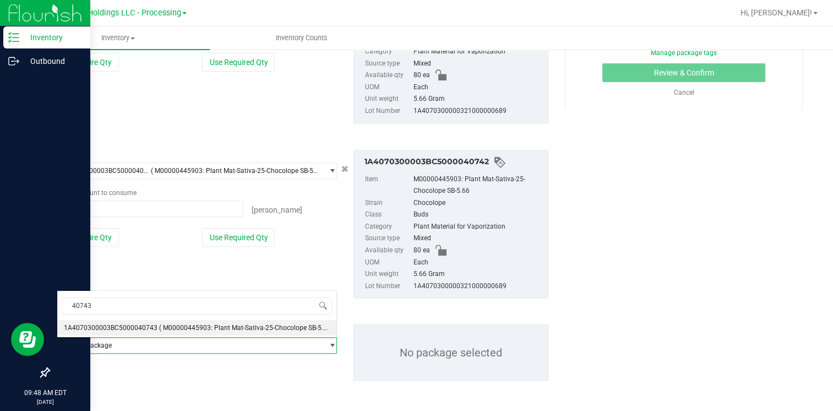
click at [117, 324] on span "1A4070300003BC5000040743" at bounding box center [111, 328] width 94 height 8
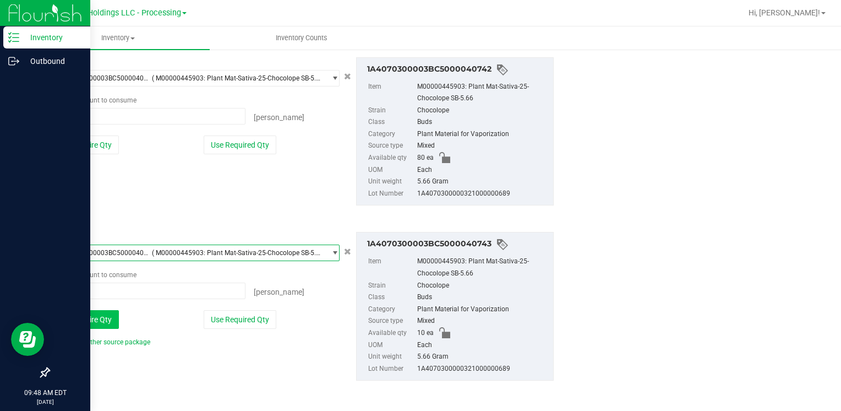
click at [92, 317] on button "Use Entire Qty" at bounding box center [88, 319] width 62 height 19
type input "10 ea"
click at [90, 339] on link "Add another source package" at bounding box center [104, 342] width 94 height 8
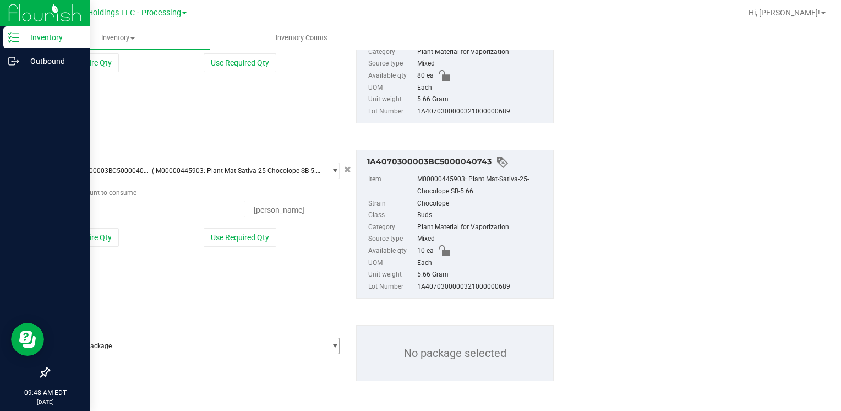
click at [90, 340] on span "Select package" at bounding box center [191, 345] width 268 height 15
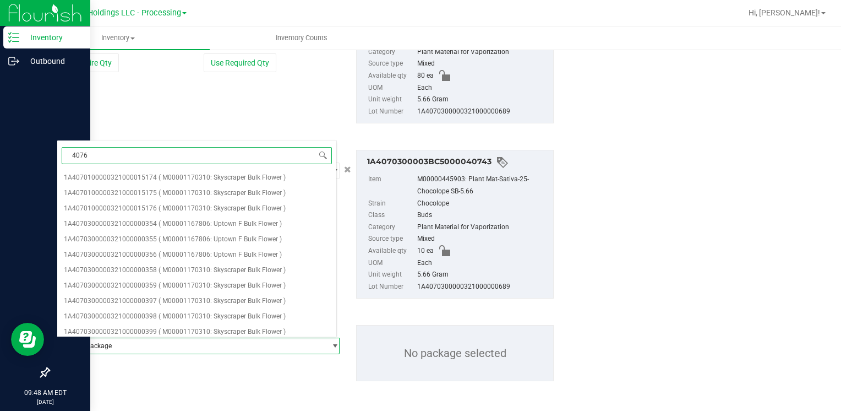
type input "40768"
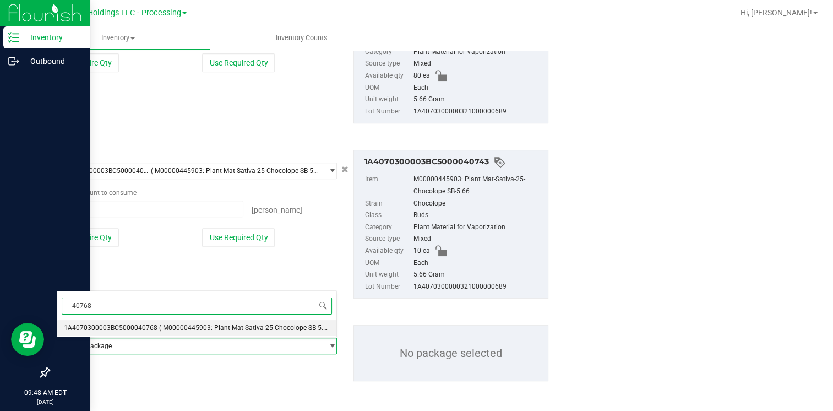
click at [124, 324] on span "1A4070300003BC5000040768" at bounding box center [111, 328] width 94 height 8
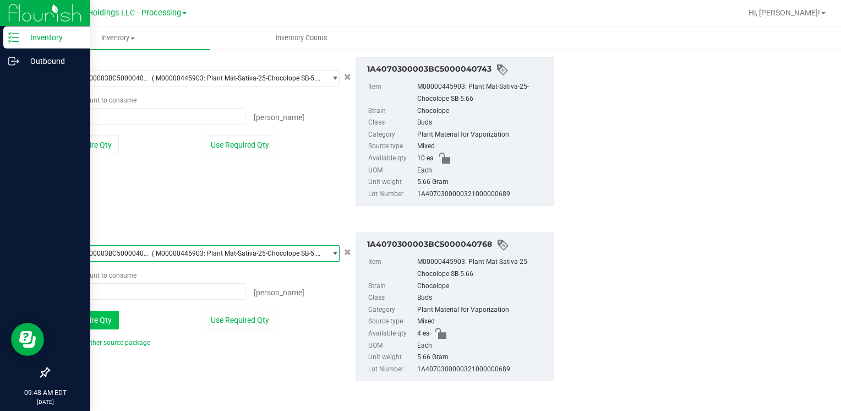
click at [84, 316] on button "Use Entire Qty" at bounding box center [88, 319] width 62 height 19
type input "4 ea"
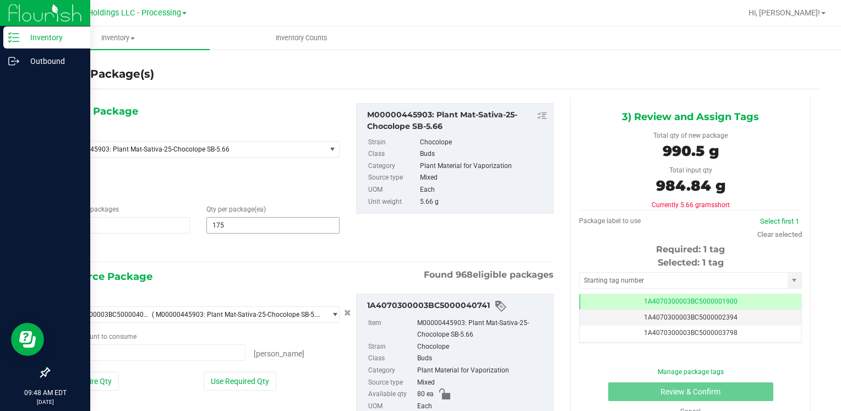
click at [244, 221] on span "175 175" at bounding box center [272, 225] width 133 height 17
type input "174"
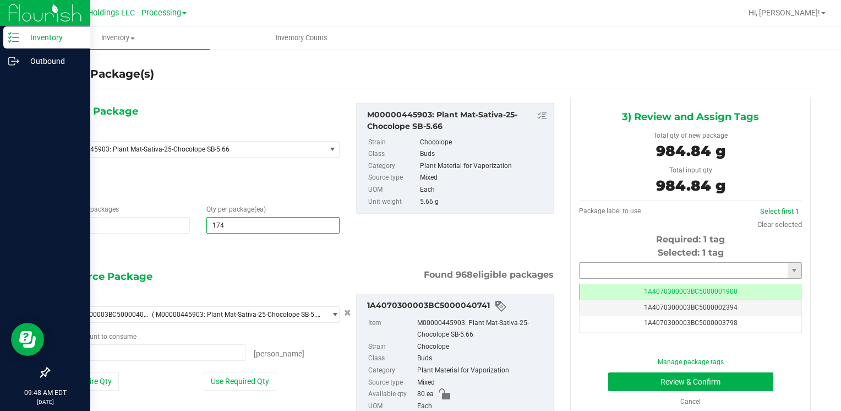
type input "174"
click at [614, 267] on input "text" at bounding box center [684, 270] width 208 height 15
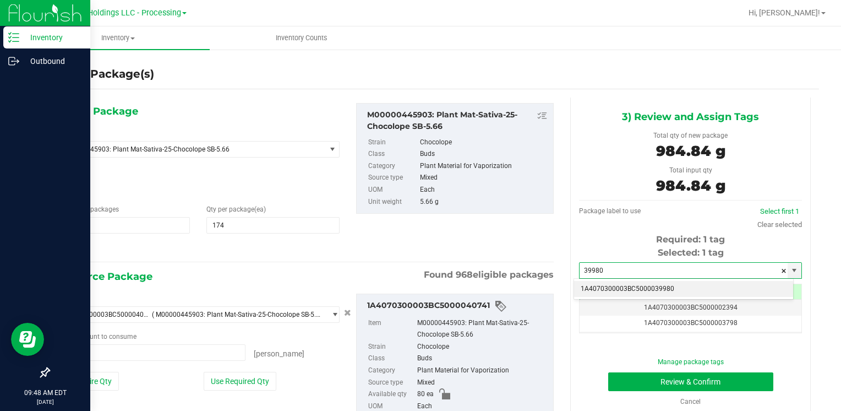
click at [614, 285] on li "1A4070300003BC5000039980" at bounding box center [683, 289] width 219 height 17
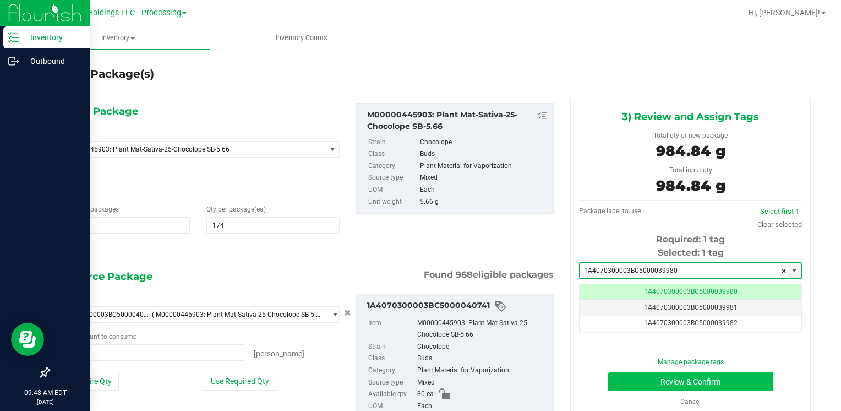
type input "1A4070300003BC5000039980"
click at [623, 375] on button "Review & Confirm" at bounding box center [690, 381] width 165 height 19
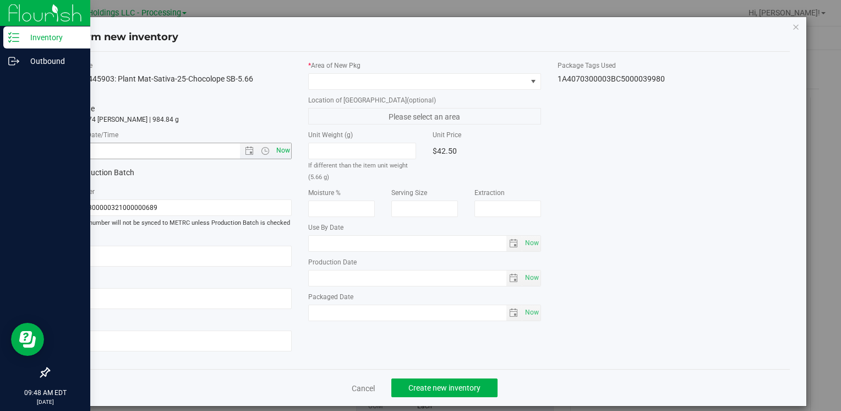
click at [280, 154] on span "Now" at bounding box center [283, 151] width 19 height 16
type input "[DATE] 9:48 AM"
click at [326, 82] on span at bounding box center [417, 81] width 217 height 15
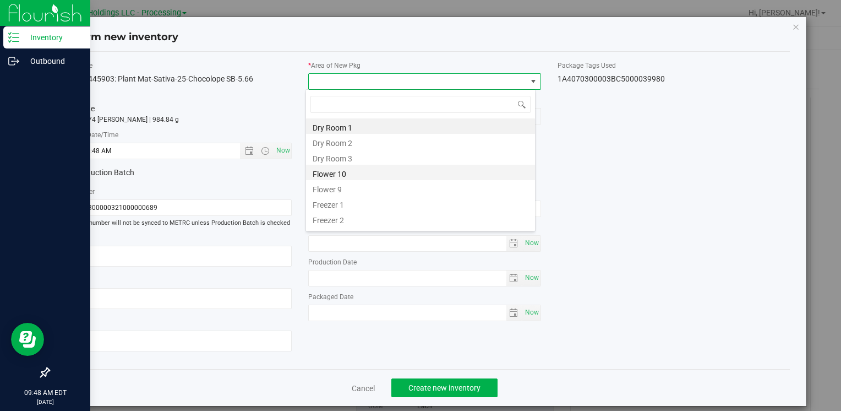
click at [351, 171] on li "Flower 10" at bounding box center [420, 172] width 229 height 15
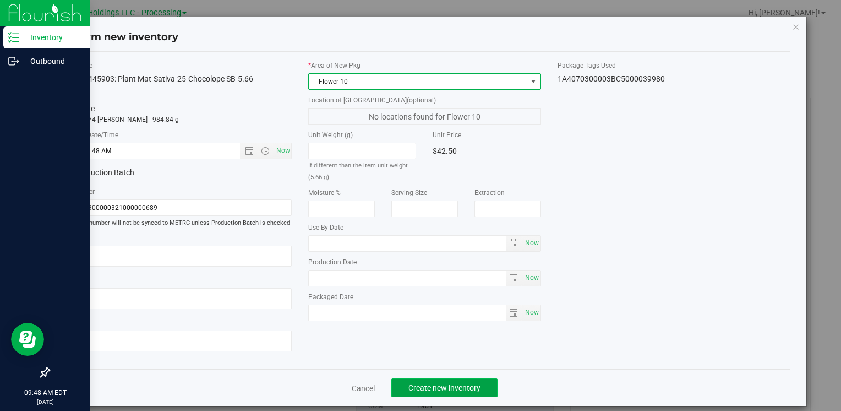
click at [429, 389] on span "Create new inventory" at bounding box center [444, 387] width 72 height 9
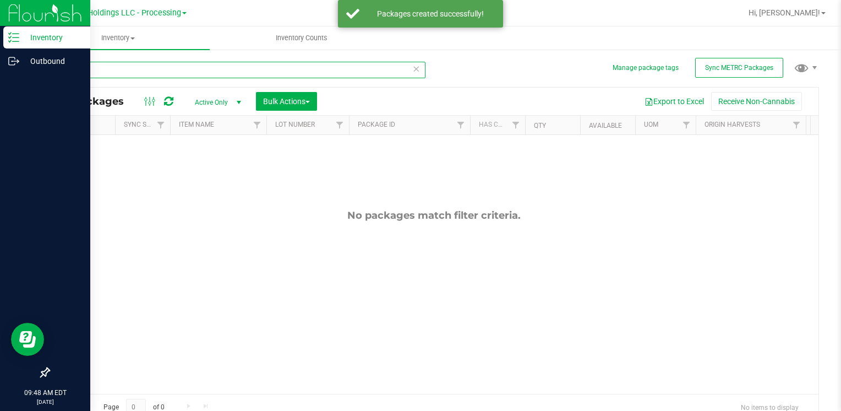
click at [156, 70] on input "40741" at bounding box center [236, 70] width 377 height 17
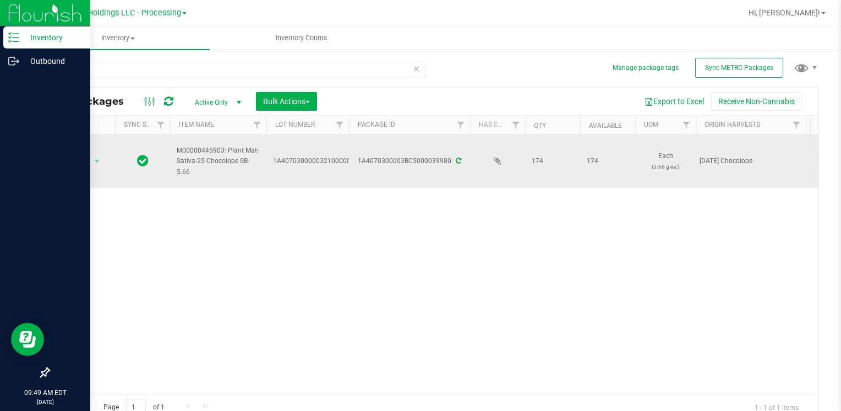
click at [90, 164] on span "select" at bounding box center [97, 161] width 14 height 15
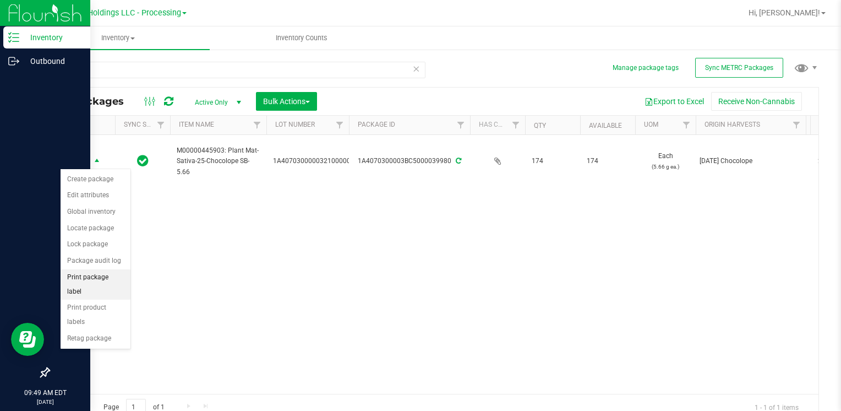
click at [99, 274] on li "Print package label" at bounding box center [96, 284] width 70 height 30
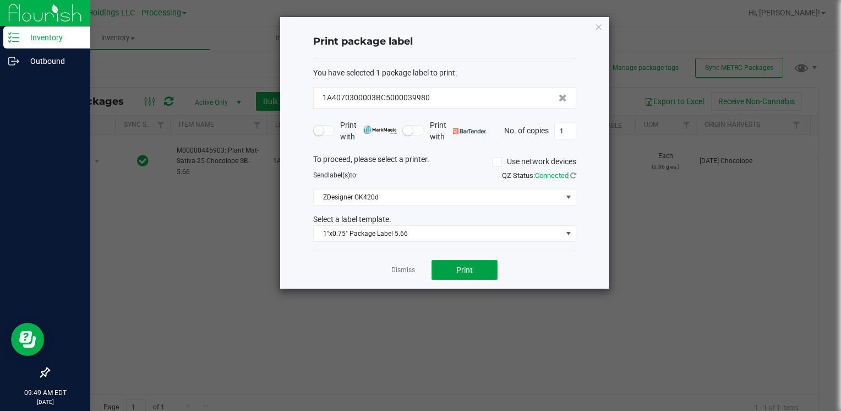
click at [440, 267] on button "Print" at bounding box center [464, 270] width 66 height 20
click at [603, 28] on div "Print package label You have selected 1 package label to print : 1A4070300003BC…" at bounding box center [444, 152] width 329 height 271
click at [601, 28] on icon "button" at bounding box center [599, 26] width 8 height 13
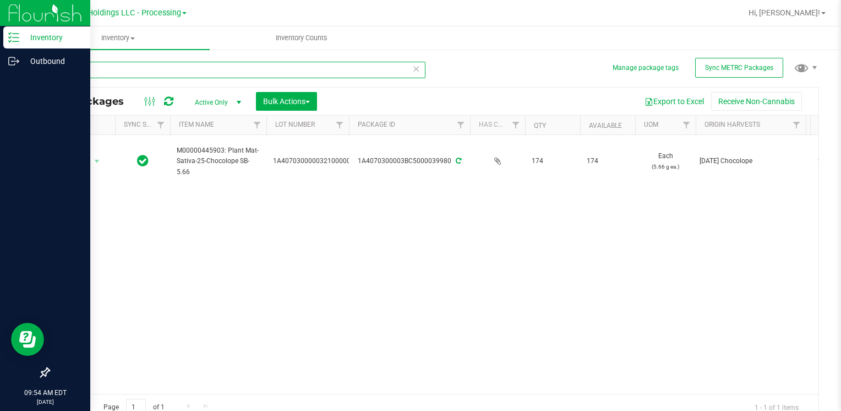
click at [183, 69] on input "39980" at bounding box center [236, 70] width 377 height 17
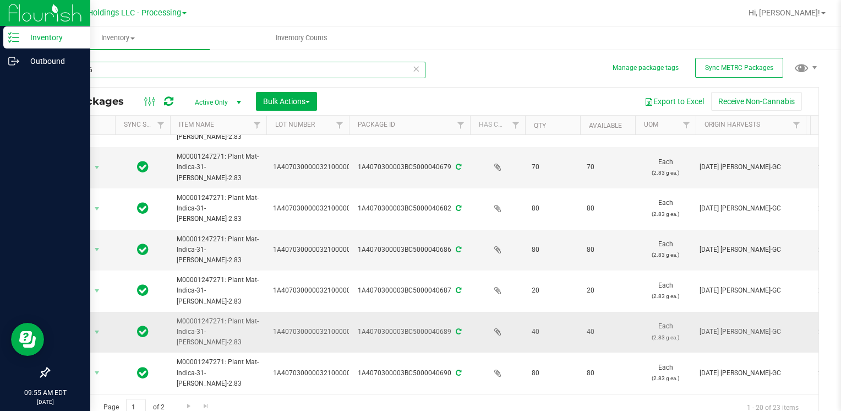
scroll to position [330, 0]
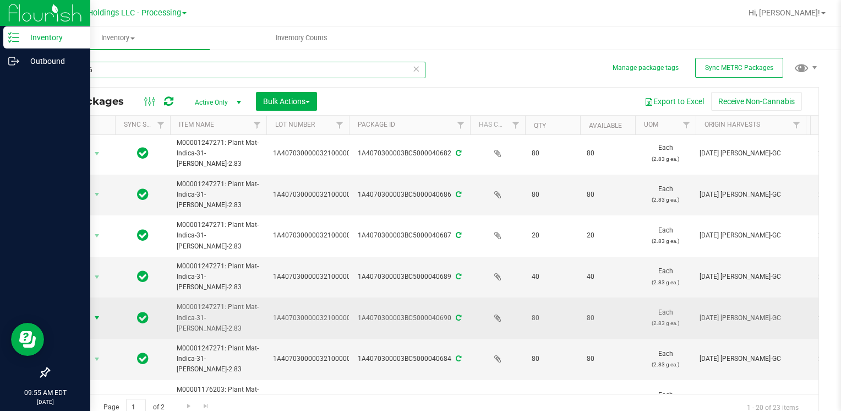
type input "0001176"
click at [97, 313] on span "select" at bounding box center [96, 317] width 9 height 9
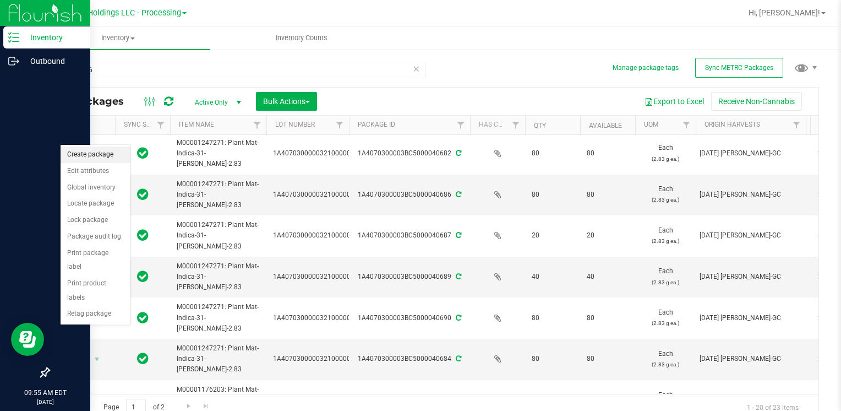
click at [97, 148] on li "Create package" at bounding box center [96, 154] width 70 height 17
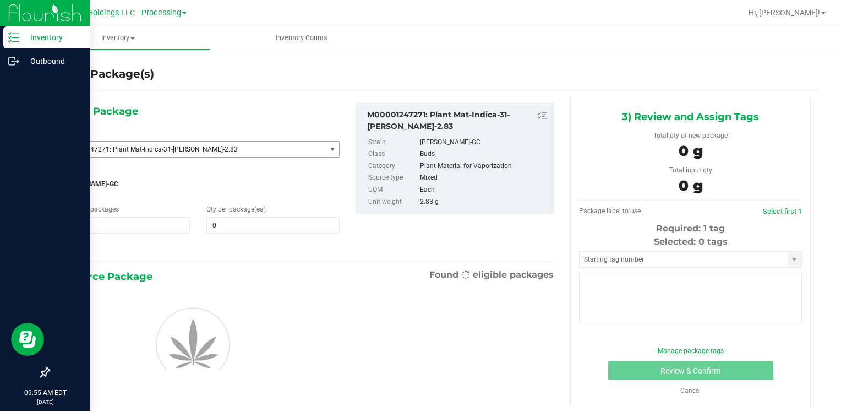
type input "0"
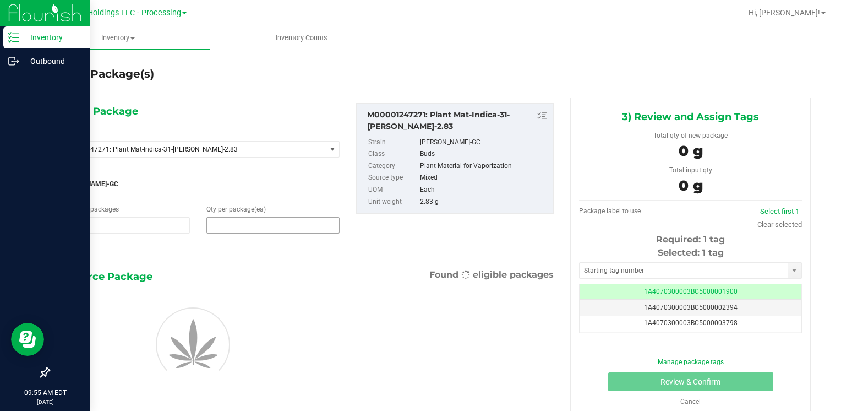
click at [304, 227] on span at bounding box center [272, 225] width 133 height 17
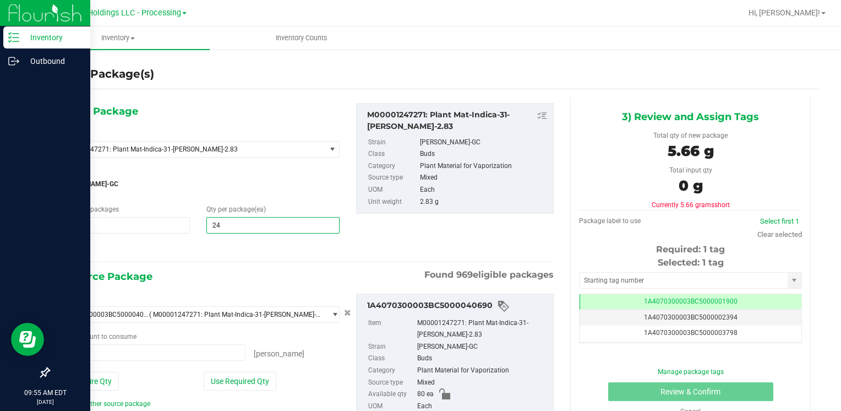
type input "240"
click at [84, 381] on button "Use Entire Qty" at bounding box center [88, 380] width 62 height 19
type input "80 ea"
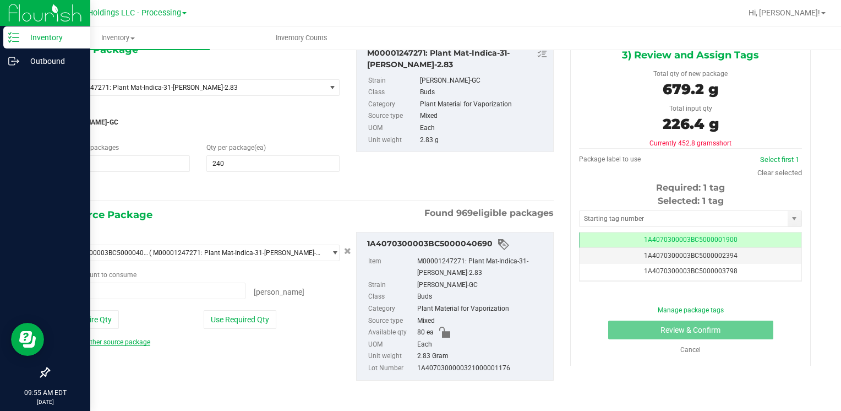
click at [98, 342] on link "Add another source package" at bounding box center [104, 342] width 94 height 8
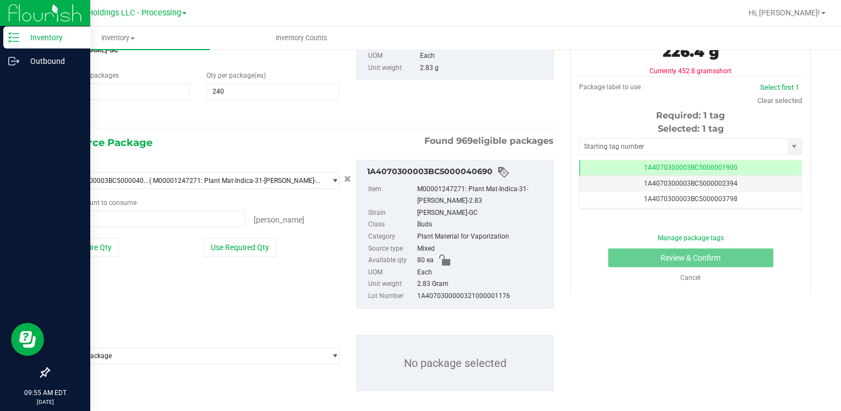
scroll to position [34, 0]
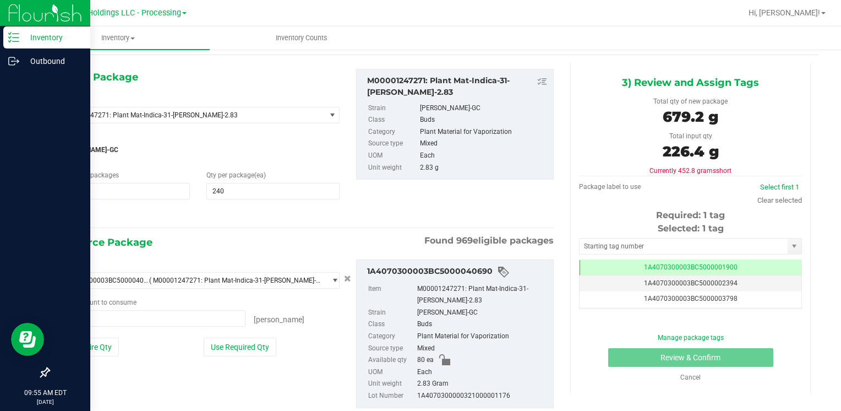
click at [98, 342] on div "Package ID 1A4070300003BC5000040690 ( M00001247271: Plant Mat-Indica-31-[PERSON…" at bounding box center [197, 311] width 299 height 105
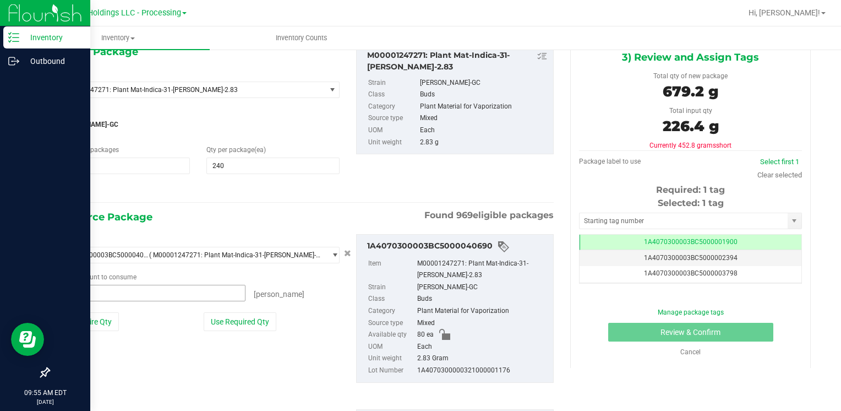
scroll to position [144, 0]
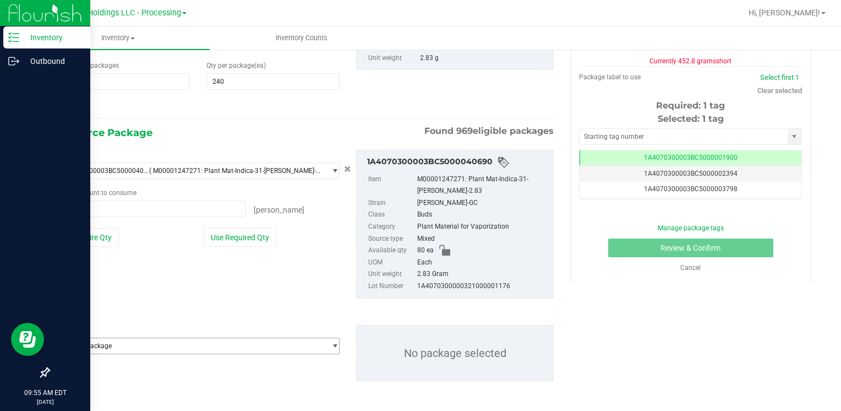
click at [115, 343] on span "Select package" at bounding box center [191, 345] width 268 height 15
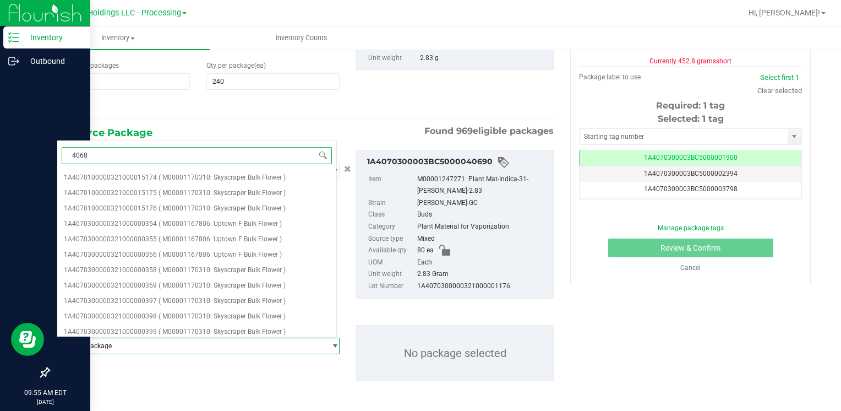
type input "40684"
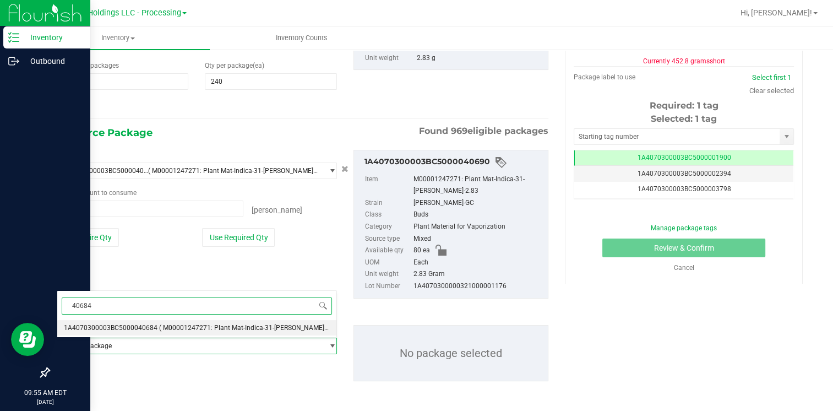
click at [131, 326] on span "1A4070300003BC5000040684" at bounding box center [111, 328] width 94 height 8
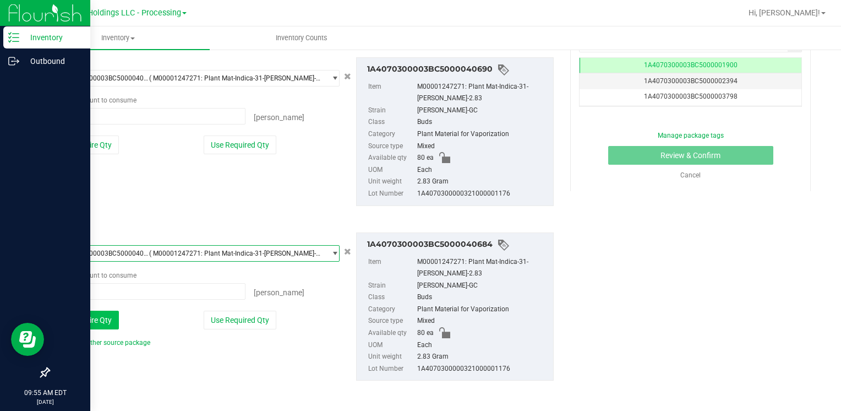
click at [90, 318] on button "Use Entire Qty" at bounding box center [88, 319] width 62 height 19
type input "80 ea"
click at [95, 341] on link "Add another source package" at bounding box center [104, 342] width 94 height 8
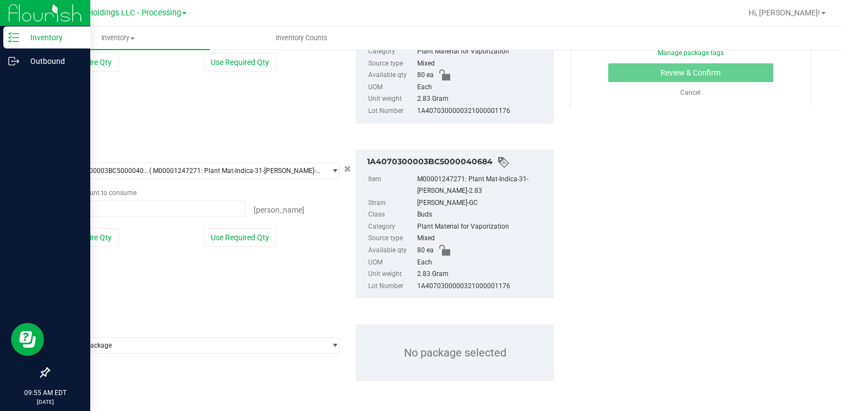
click at [95, 341] on span "Select package" at bounding box center [191, 344] width 268 height 15
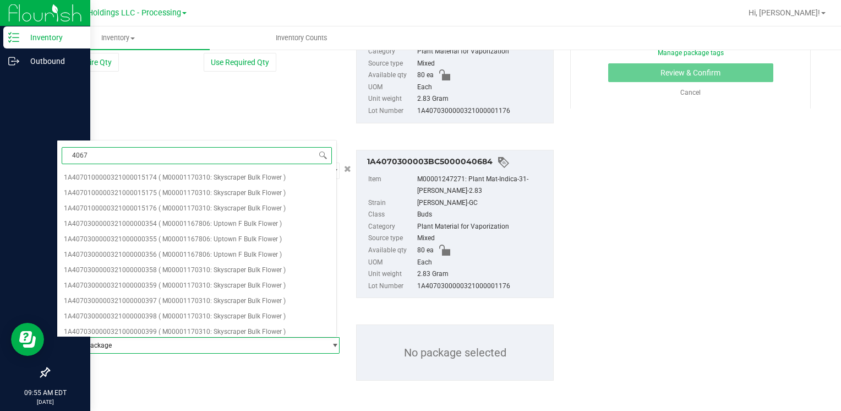
type input "40679"
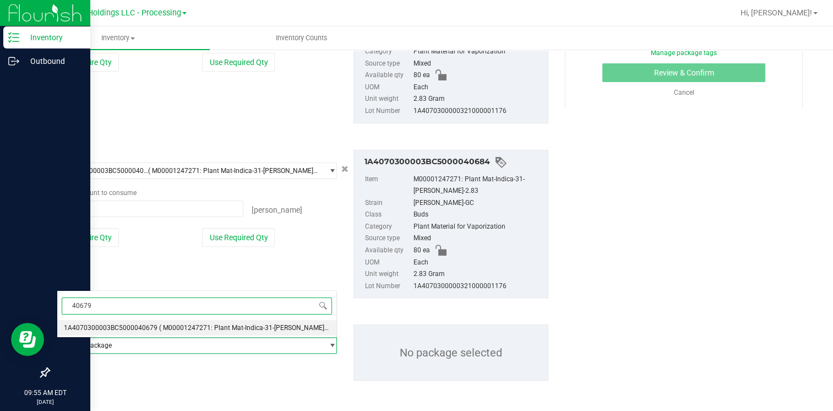
click at [117, 327] on span "1A4070300003BC5000040679" at bounding box center [111, 328] width 94 height 8
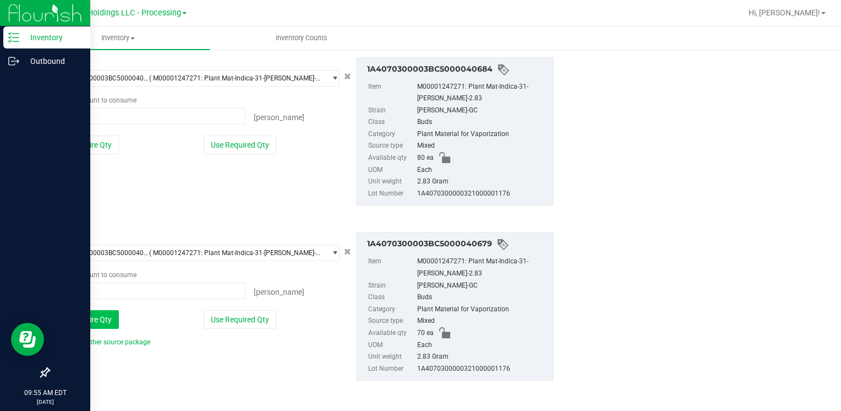
click at [81, 319] on button "Use Entire Qty" at bounding box center [88, 319] width 62 height 19
type input "70 ea"
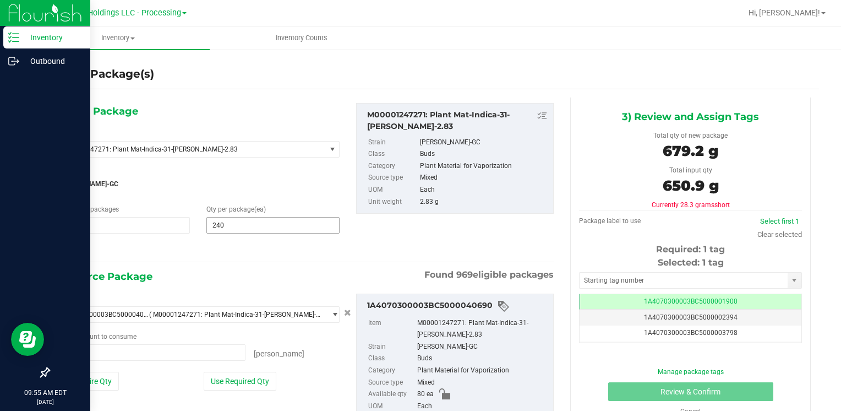
click at [247, 226] on span "240 240" at bounding box center [272, 225] width 133 height 17
type input "230"
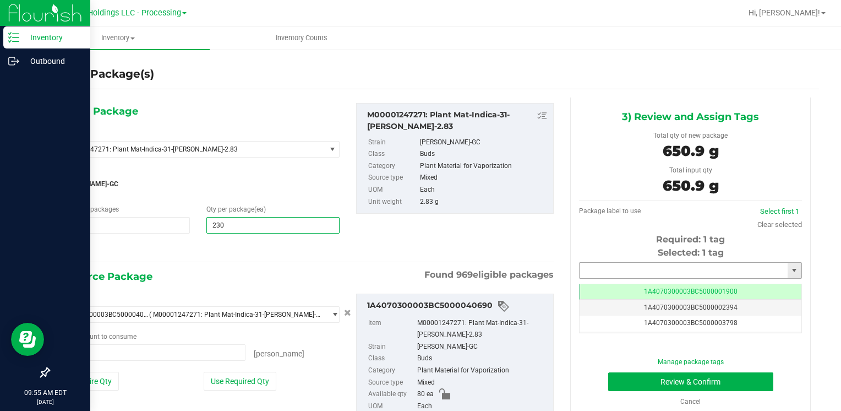
type input "230"
click at [597, 267] on input "text" at bounding box center [684, 270] width 208 height 15
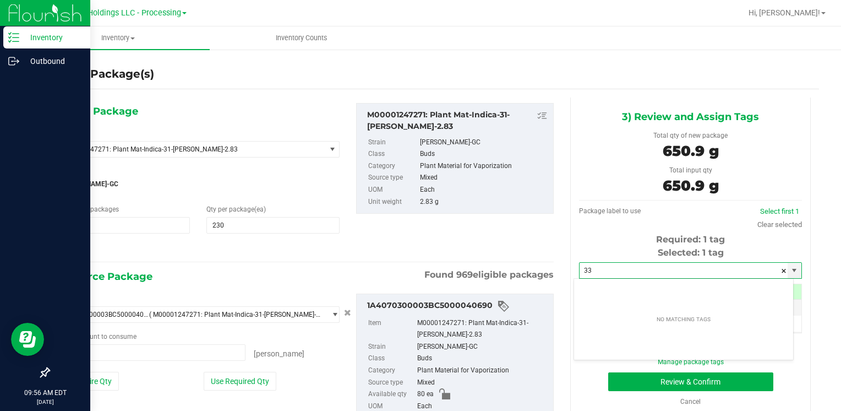
type input "3"
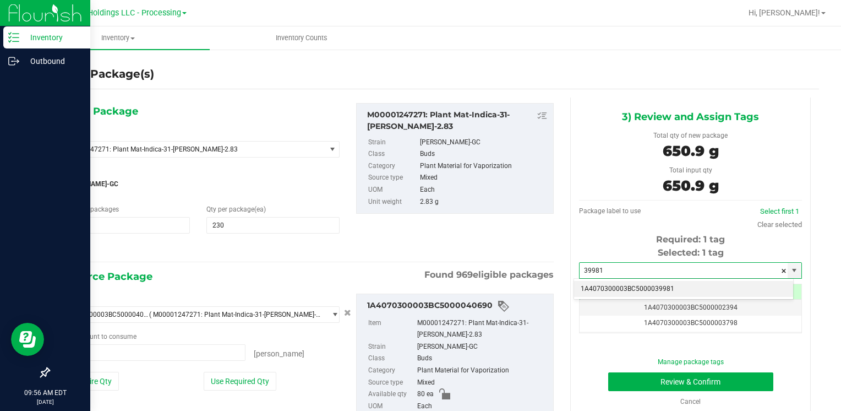
click at [669, 287] on li "1A4070300003BC5000039981" at bounding box center [683, 289] width 219 height 17
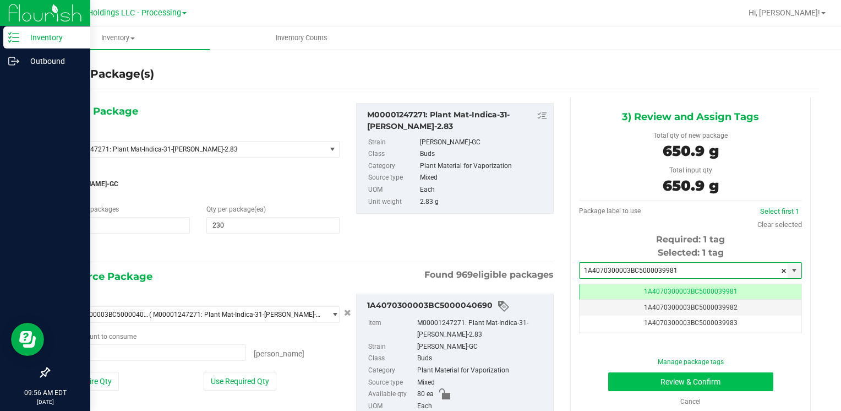
type input "1A4070300003BC5000039981"
click at [638, 381] on button "Review & Confirm" at bounding box center [690, 381] width 165 height 19
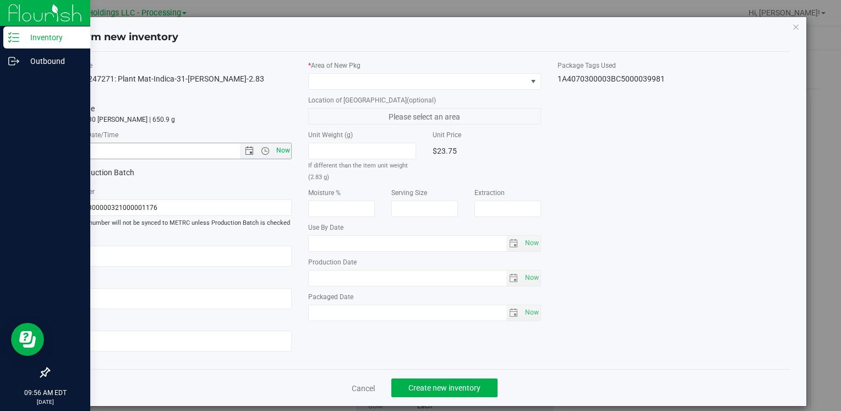
click at [280, 151] on span "Now" at bounding box center [283, 151] width 19 height 16
type input "[DATE] 9:56 AM"
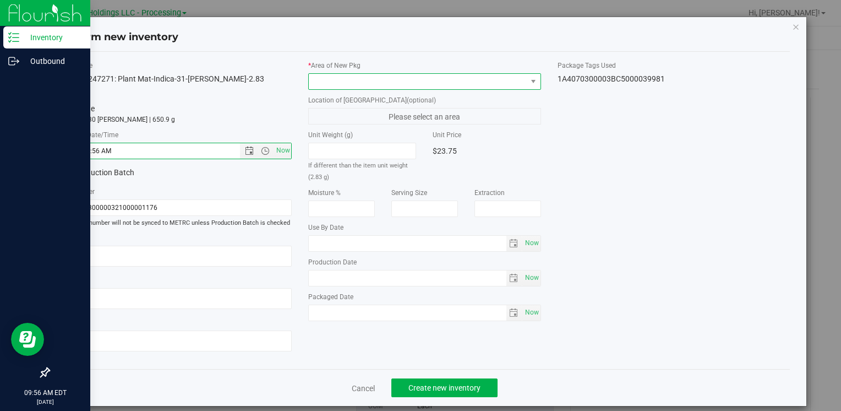
click at [316, 79] on span at bounding box center [417, 81] width 217 height 15
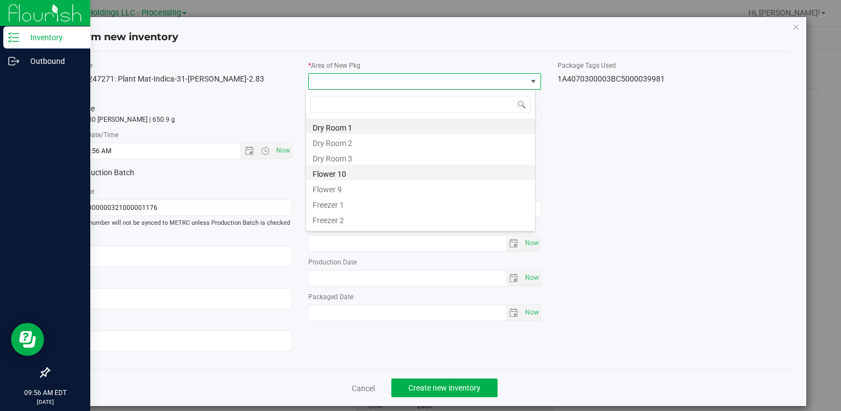
click at [351, 168] on li "Flower 10" at bounding box center [420, 172] width 229 height 15
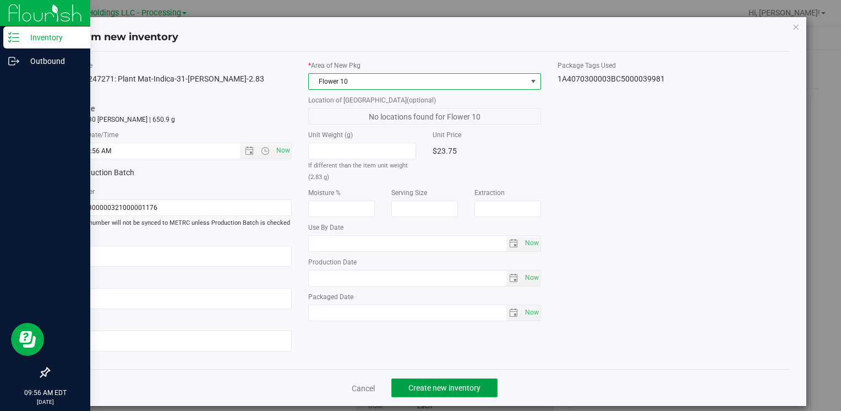
click at [418, 386] on span "Create new inventory" at bounding box center [444, 387] width 72 height 9
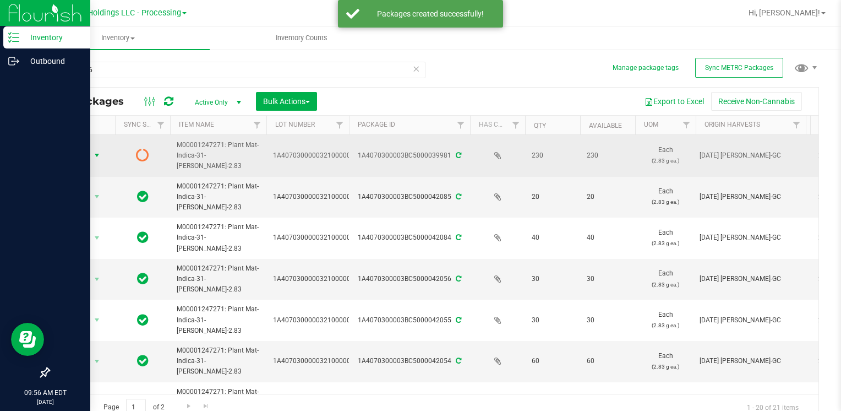
click at [73, 154] on span "Action" at bounding box center [75, 154] width 30 height 15
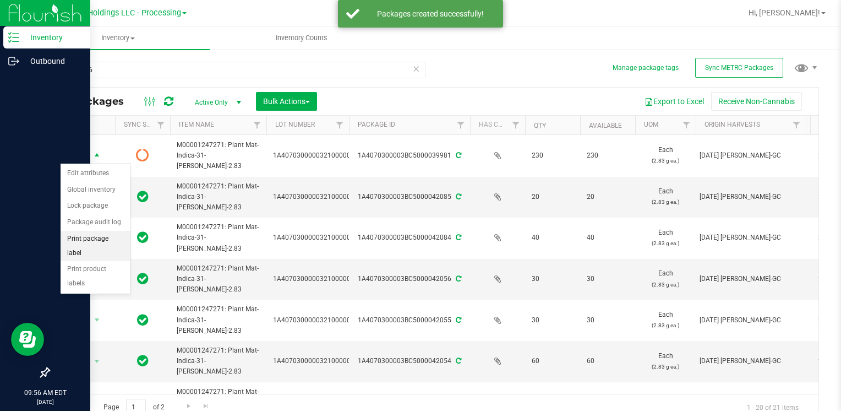
click at [110, 237] on li "Print package label" at bounding box center [96, 246] width 70 height 30
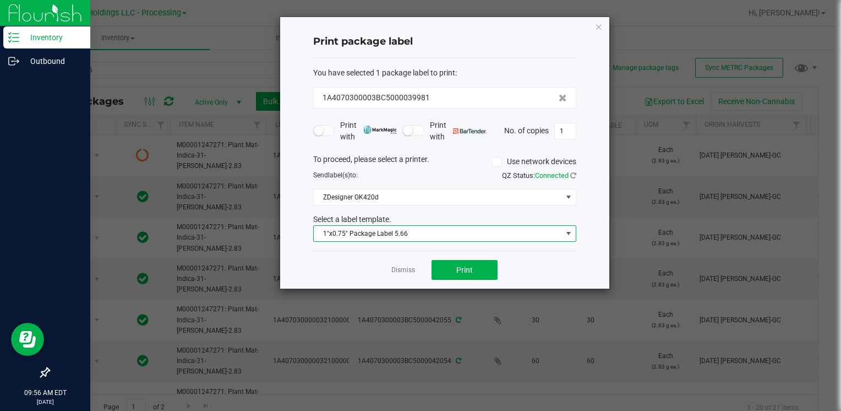
click at [438, 237] on span "1"x0.75" Package Label 5.66" at bounding box center [438, 233] width 248 height 15
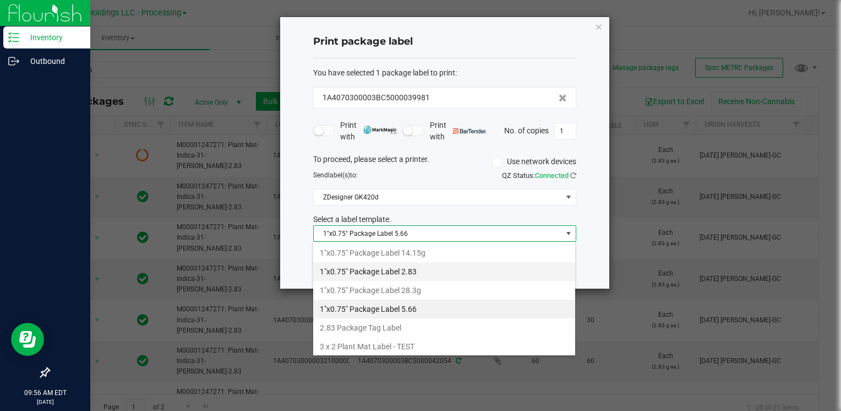
click at [435, 270] on li "1"x0.75" Package Label 2.83" at bounding box center [444, 271] width 262 height 19
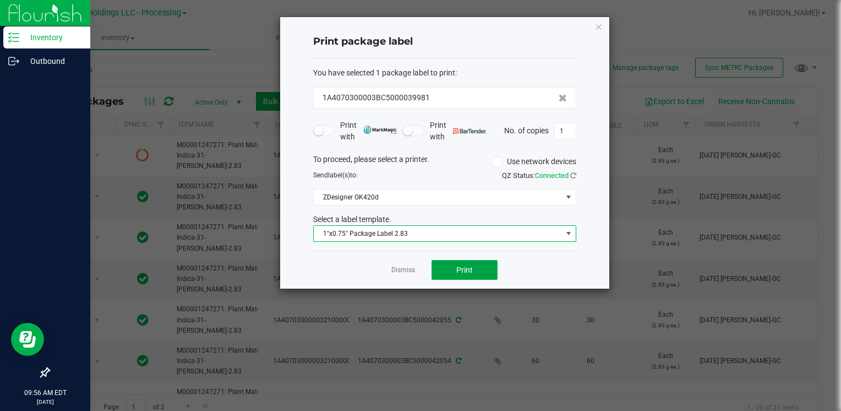
click at [445, 272] on button "Print" at bounding box center [464, 270] width 66 height 20
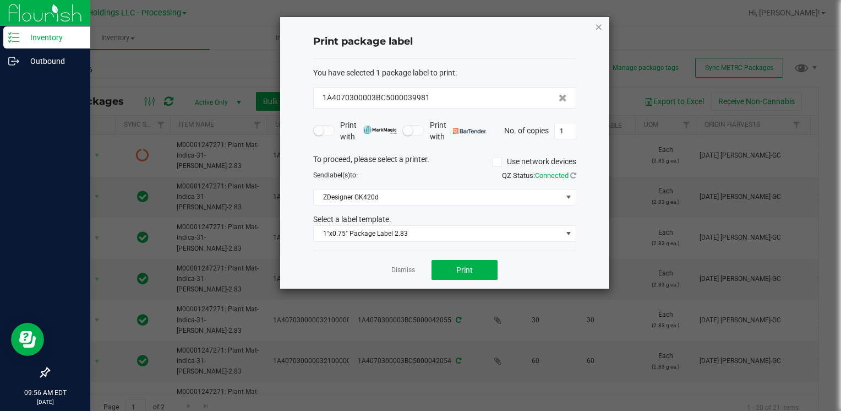
click at [595, 28] on icon "button" at bounding box center [599, 26] width 8 height 13
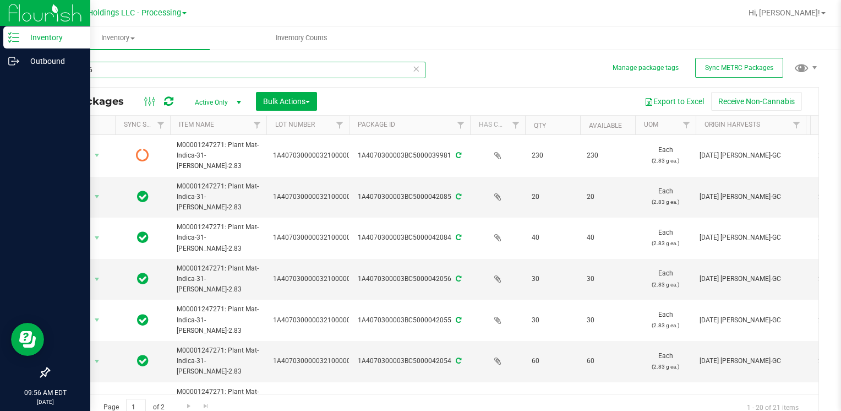
click at [143, 70] on input "0001176" at bounding box center [236, 70] width 377 height 17
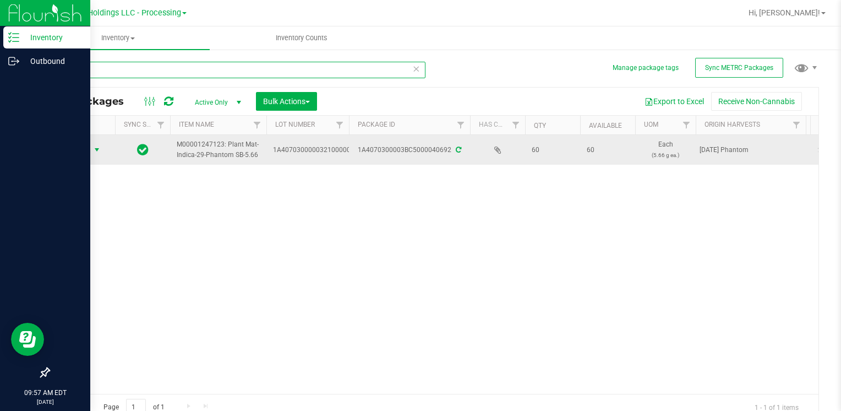
type input "40692"
click at [88, 149] on span "Action" at bounding box center [75, 149] width 30 height 15
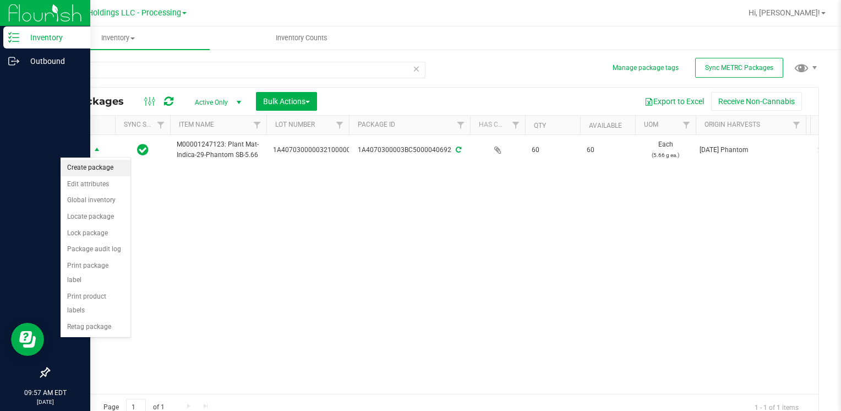
click at [91, 170] on li "Create package" at bounding box center [96, 168] width 70 height 17
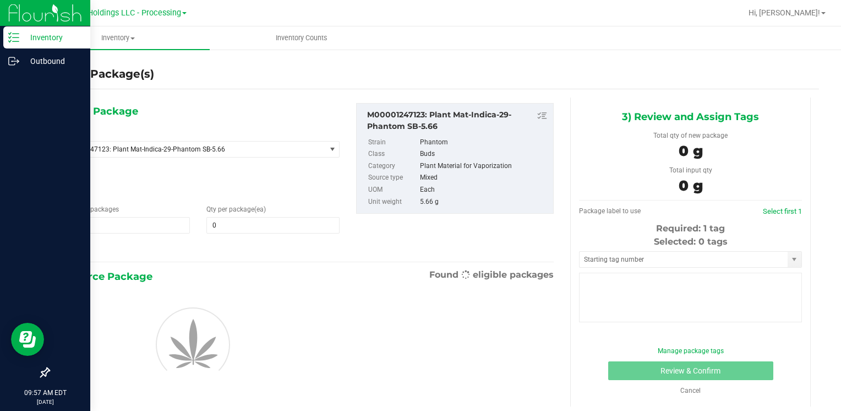
type input "0"
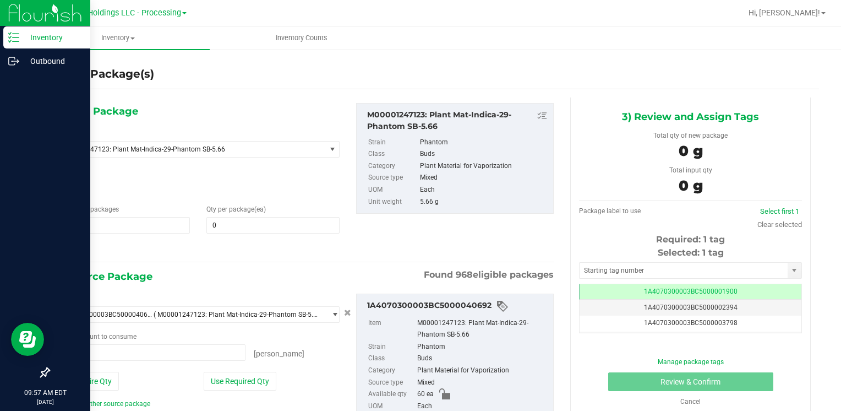
type input "0 ea"
click at [228, 215] on div "Qty per package (ea) 0 0" at bounding box center [273, 218] width 150 height 29
click at [226, 227] on span at bounding box center [272, 225] width 133 height 17
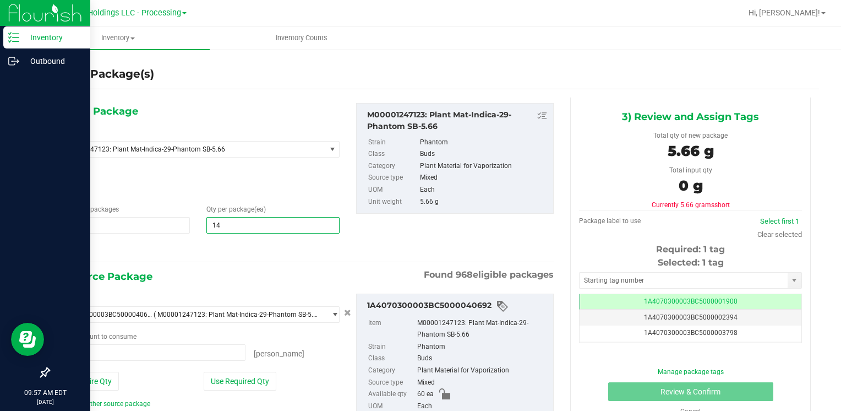
type input "140"
click at [95, 385] on button "Use Entire Qty" at bounding box center [88, 380] width 62 height 19
type input "60 ea"
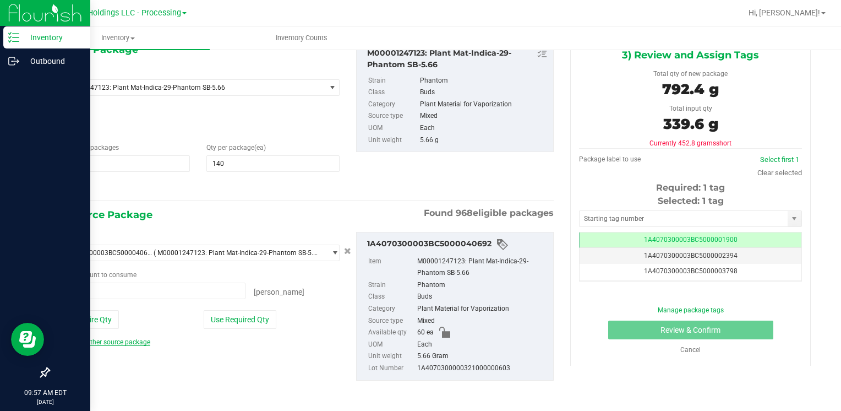
click at [122, 340] on link "Add another source package" at bounding box center [104, 342] width 94 height 8
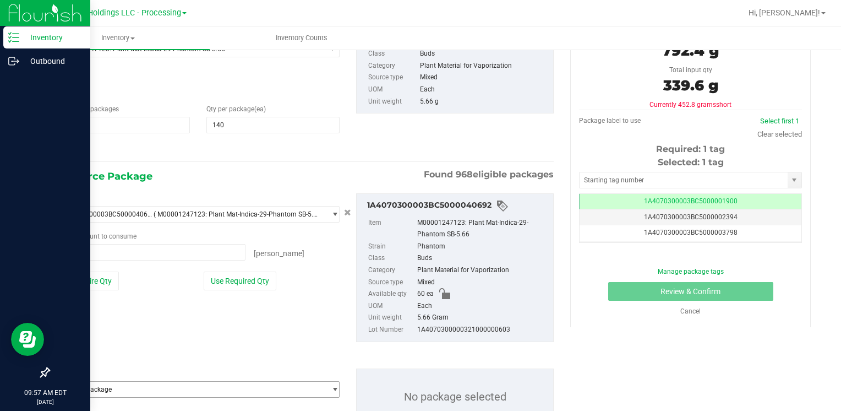
scroll to position [144, 0]
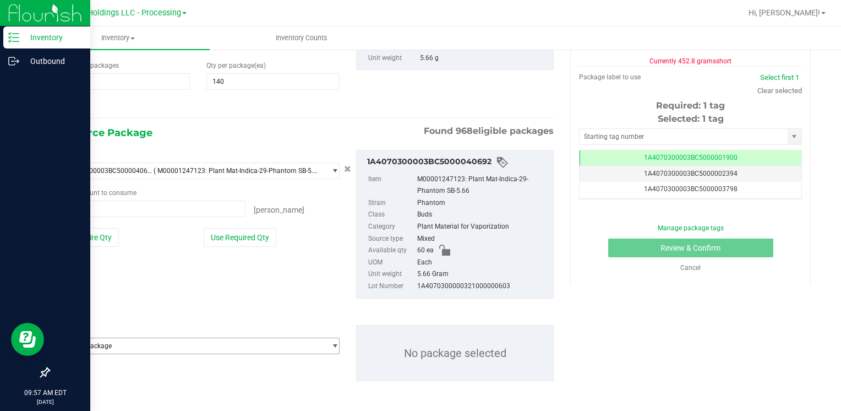
click at [122, 340] on span "Select package" at bounding box center [191, 345] width 268 height 15
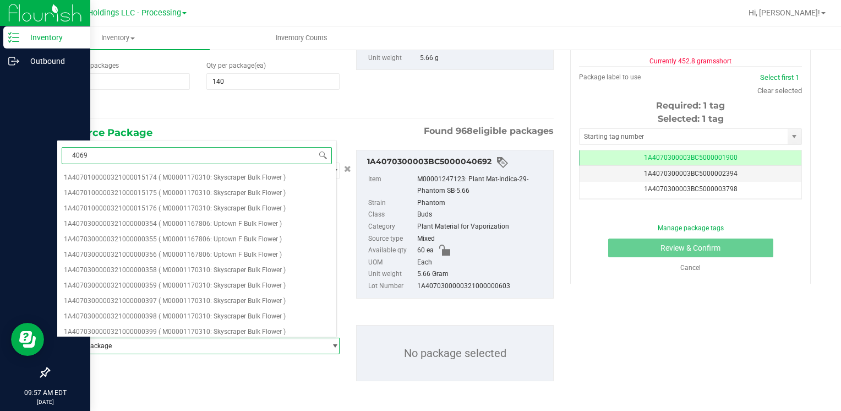
type input "40691"
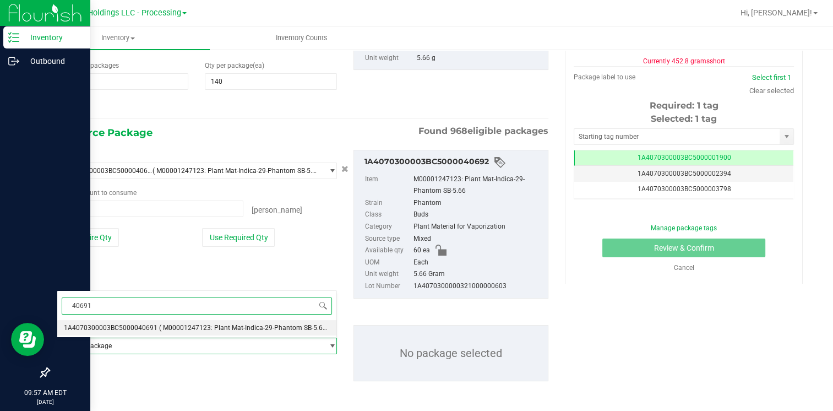
click at [128, 324] on span "1A4070300003BC5000040691" at bounding box center [111, 328] width 94 height 8
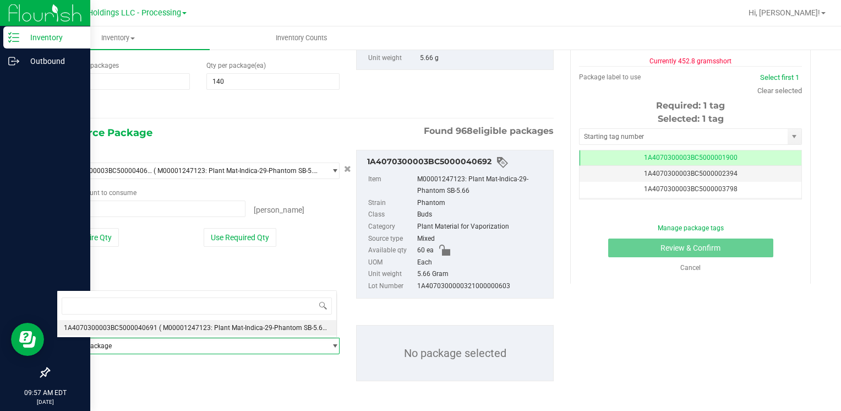
scroll to position [11711, 0]
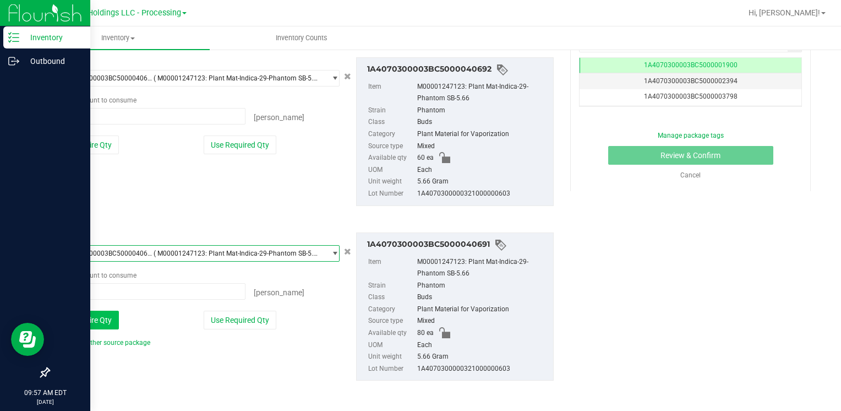
click at [100, 320] on button "Use Entire Qty" at bounding box center [88, 319] width 62 height 19
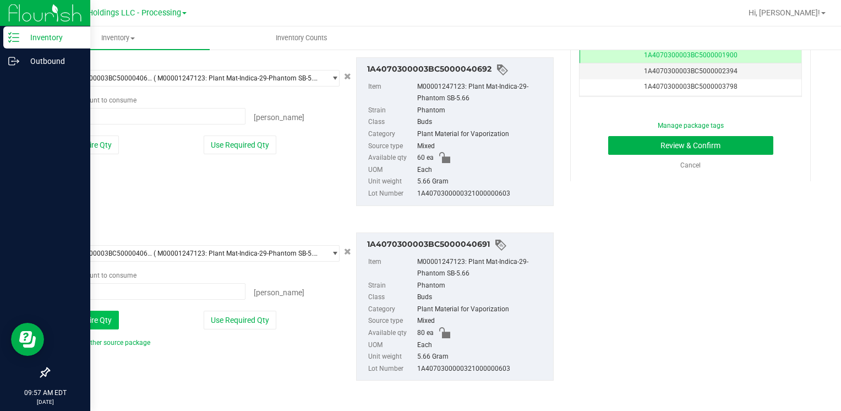
type input "80 ea"
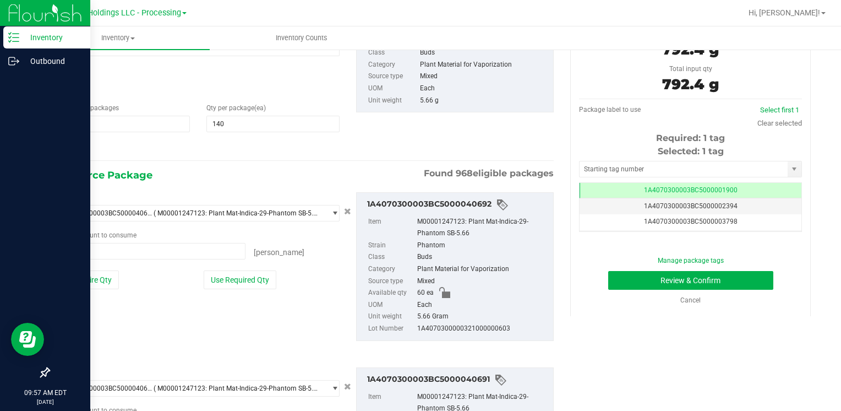
scroll to position [0, 0]
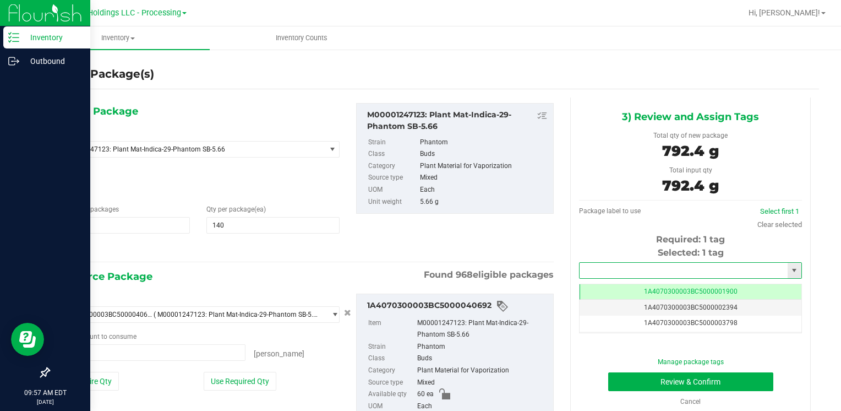
click at [599, 275] on input "text" at bounding box center [684, 270] width 208 height 15
click at [599, 282] on li "1A4070300003BC5000039982" at bounding box center [683, 289] width 219 height 17
type input "1A4070300003BC5000039982"
click at [617, 378] on button "Review & Confirm" at bounding box center [690, 381] width 165 height 19
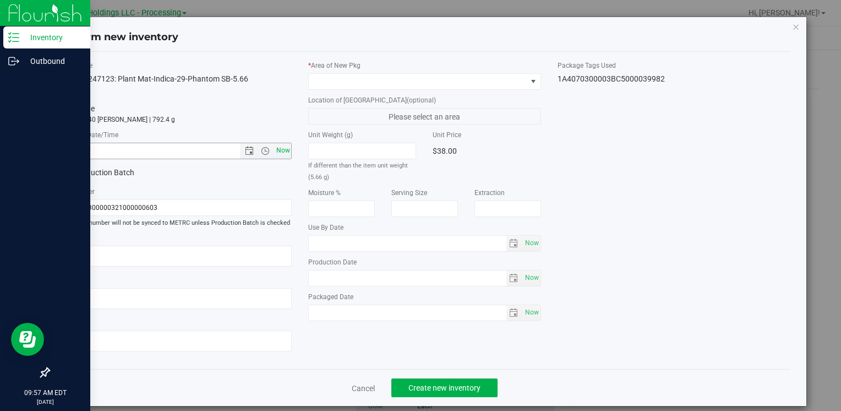
click at [275, 151] on span "Now" at bounding box center [283, 151] width 19 height 16
type input "[DATE] 9:57 AM"
click at [309, 80] on span at bounding box center [417, 81] width 217 height 15
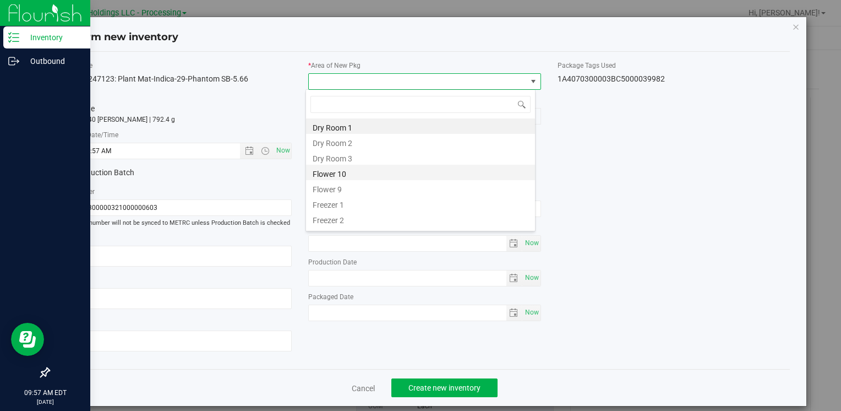
click at [351, 175] on li "Flower 10" at bounding box center [420, 172] width 229 height 15
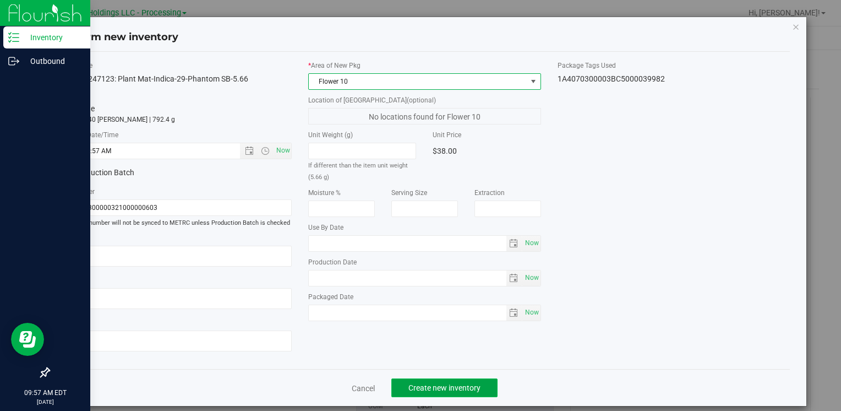
click at [423, 391] on span "Create new inventory" at bounding box center [444, 387] width 72 height 9
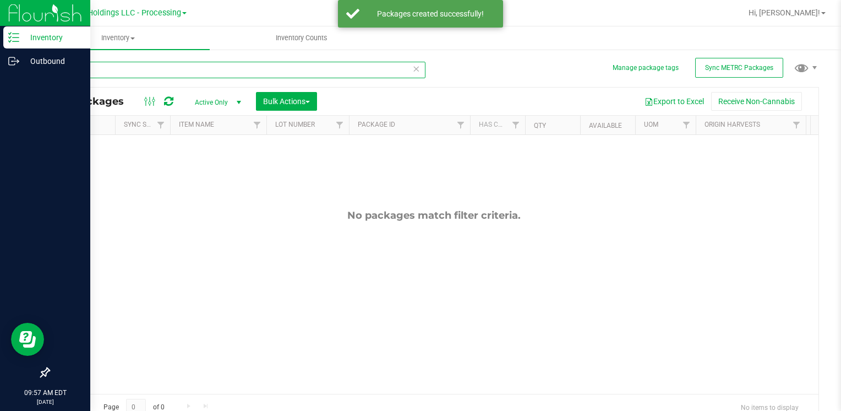
click at [108, 69] on input "40692" at bounding box center [236, 70] width 377 height 17
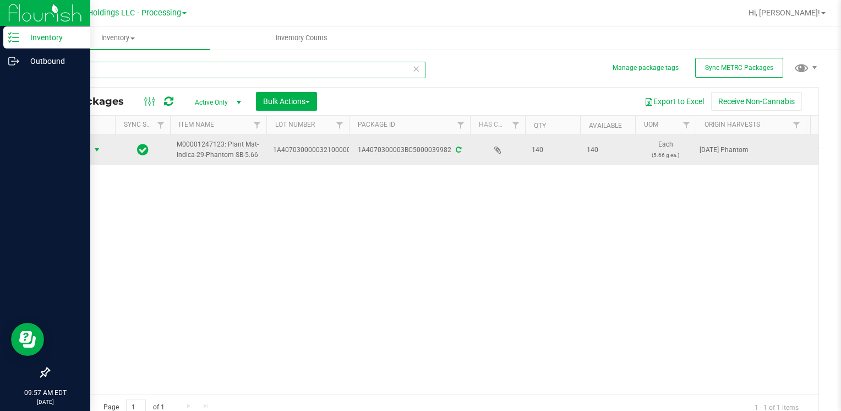
type input "39982"
click at [75, 151] on span "Action" at bounding box center [75, 149] width 30 height 15
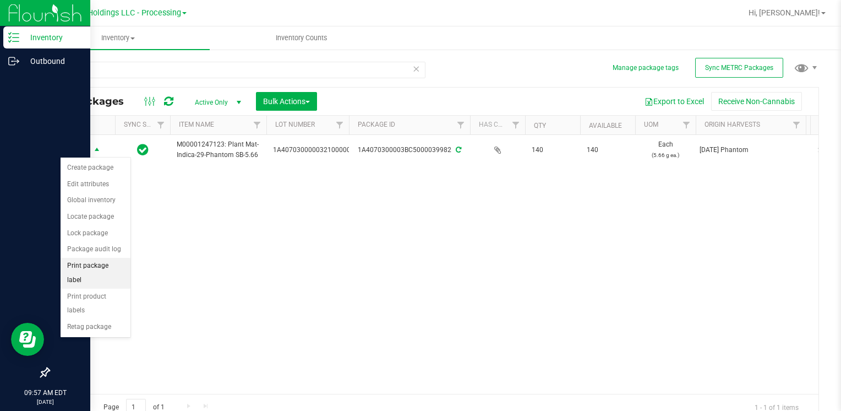
click at [119, 264] on li "Print package label" at bounding box center [96, 273] width 70 height 30
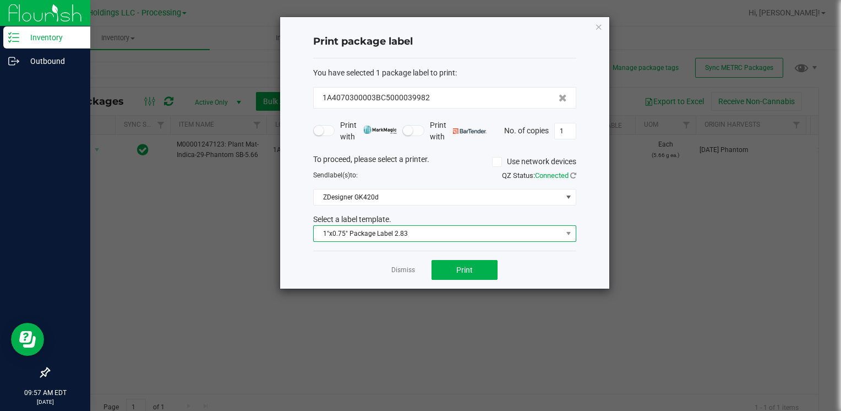
click at [392, 236] on span "1"x0.75" Package Label 2.83" at bounding box center [438, 233] width 248 height 15
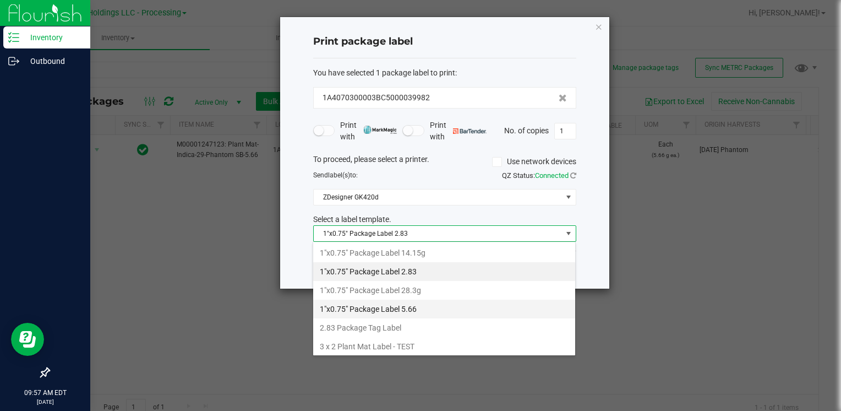
click at [418, 308] on li "1"x0.75" Package Label 5.66" at bounding box center [444, 308] width 262 height 19
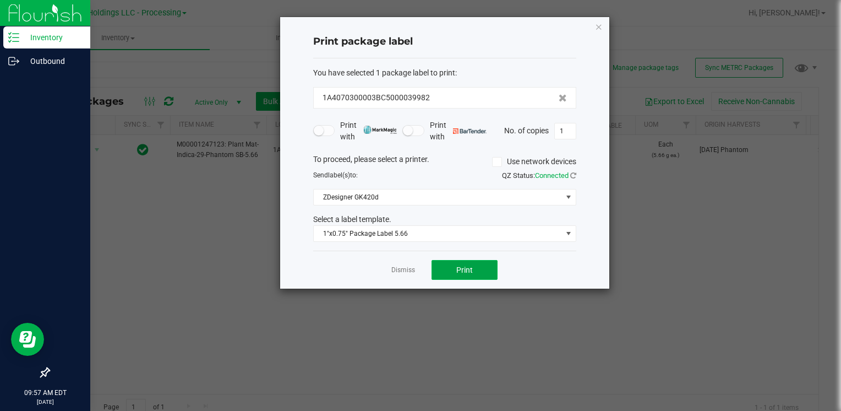
click at [462, 266] on span "Print" at bounding box center [464, 269] width 17 height 9
